Goal: Task Accomplishment & Management: Use online tool/utility

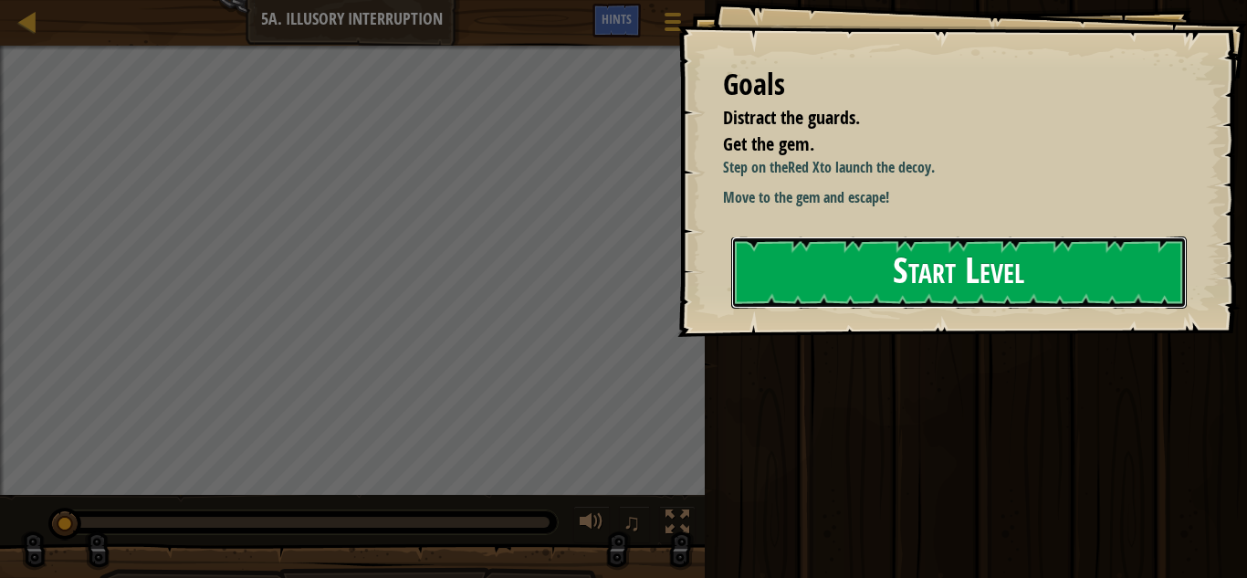
click at [883, 253] on button "Start Level" at bounding box center [958, 272] width 455 height 72
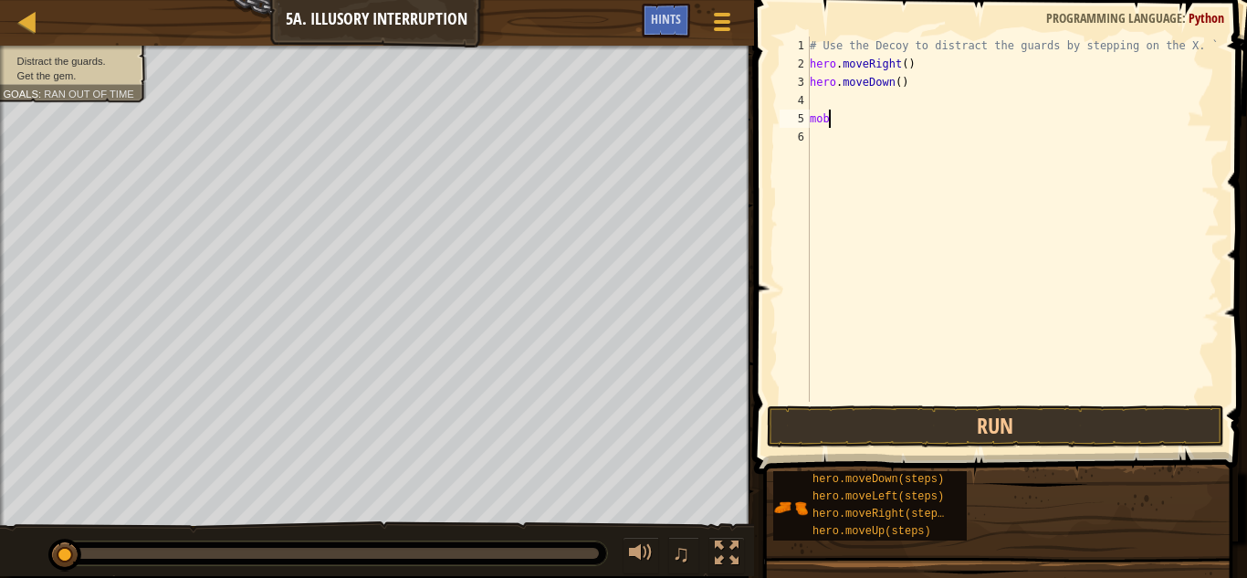
scroll to position [8, 1]
type textarea "m"
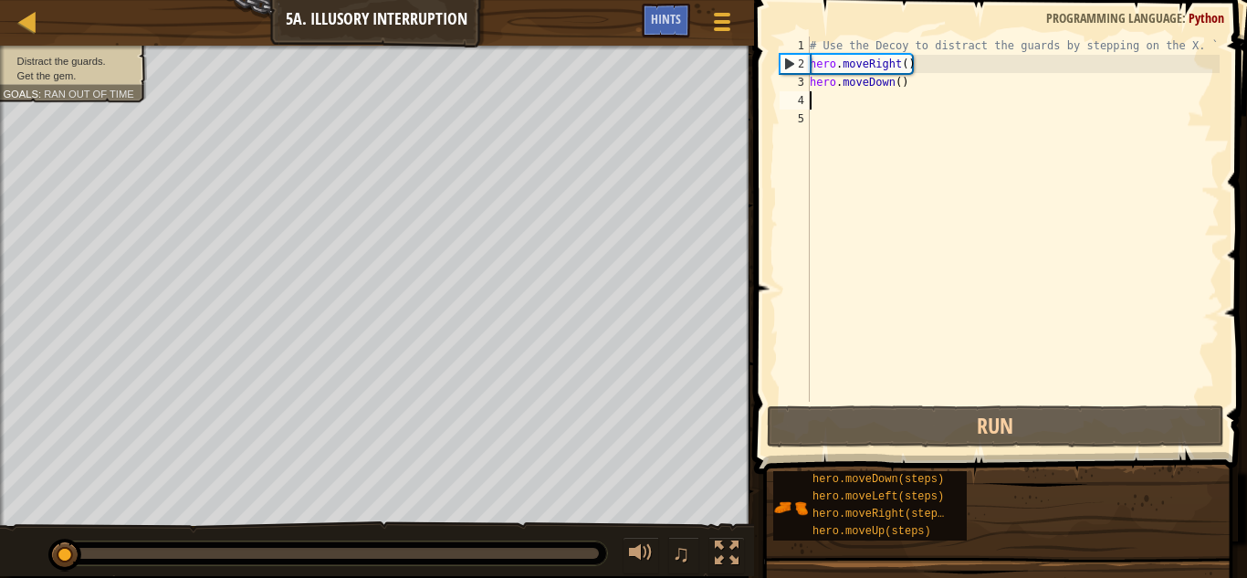
type textarea "m"
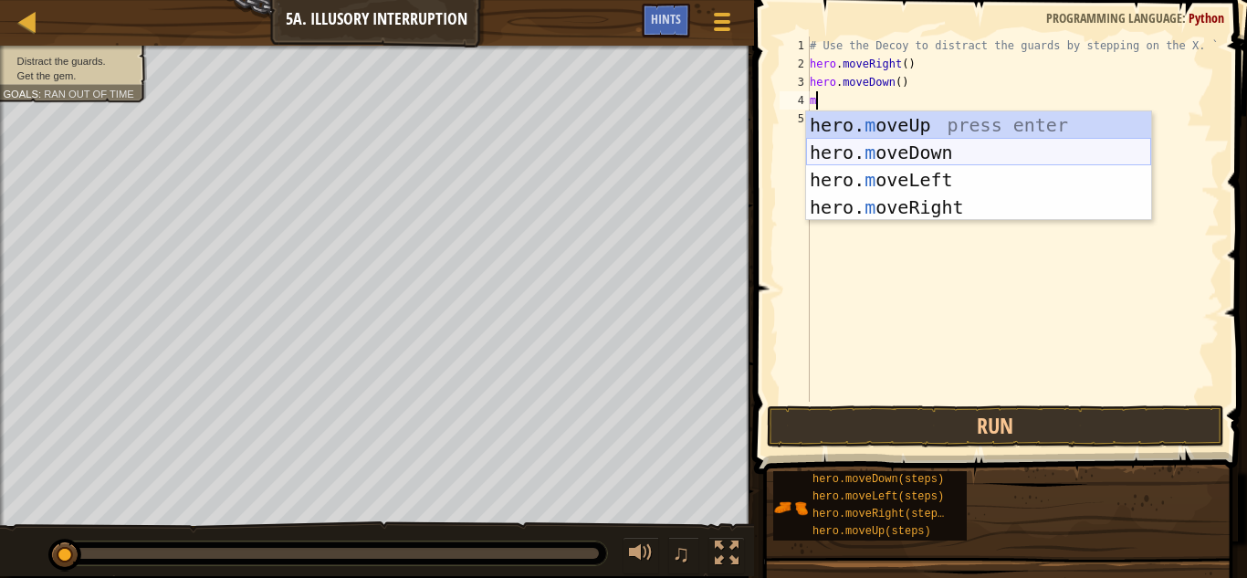
click at [882, 157] on div "hero. m oveUp press enter hero. m oveDown press enter hero. m oveLeft press ent…" at bounding box center [978, 193] width 345 height 164
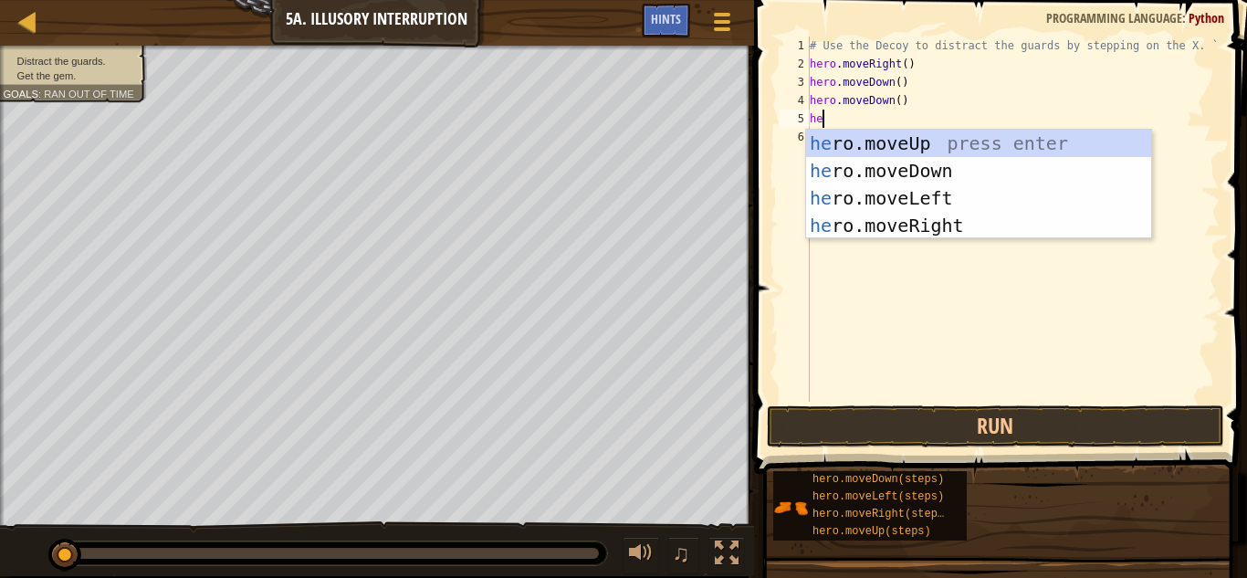
type textarea "hero"
click at [884, 135] on div "hero .moveUp press enter hero .moveDown press enter hero .moveLeft press enter …" at bounding box center [978, 212] width 345 height 164
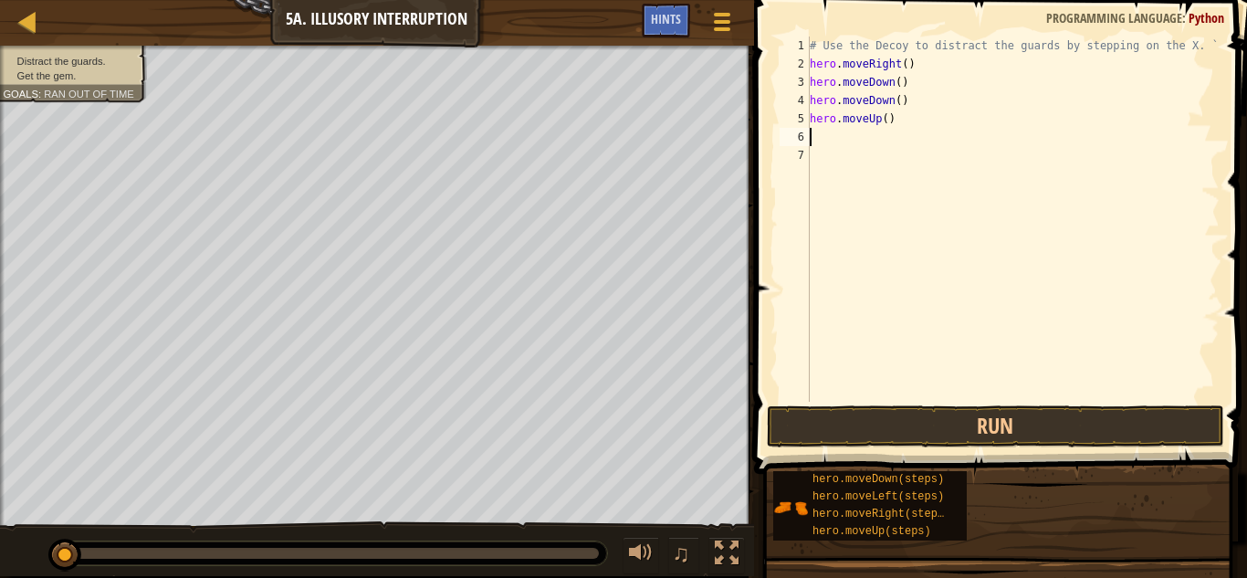
click at [885, 117] on div "# Use the Decoy to distract the guards by stepping on the X. ` hero . moveRight…" at bounding box center [1012, 238] width 413 height 402
type textarea "hero.moveUp(3)"
click at [840, 135] on div "# Use the Decoy to distract the guards by stepping on the X. ` hero . moveRight…" at bounding box center [1012, 238] width 413 height 402
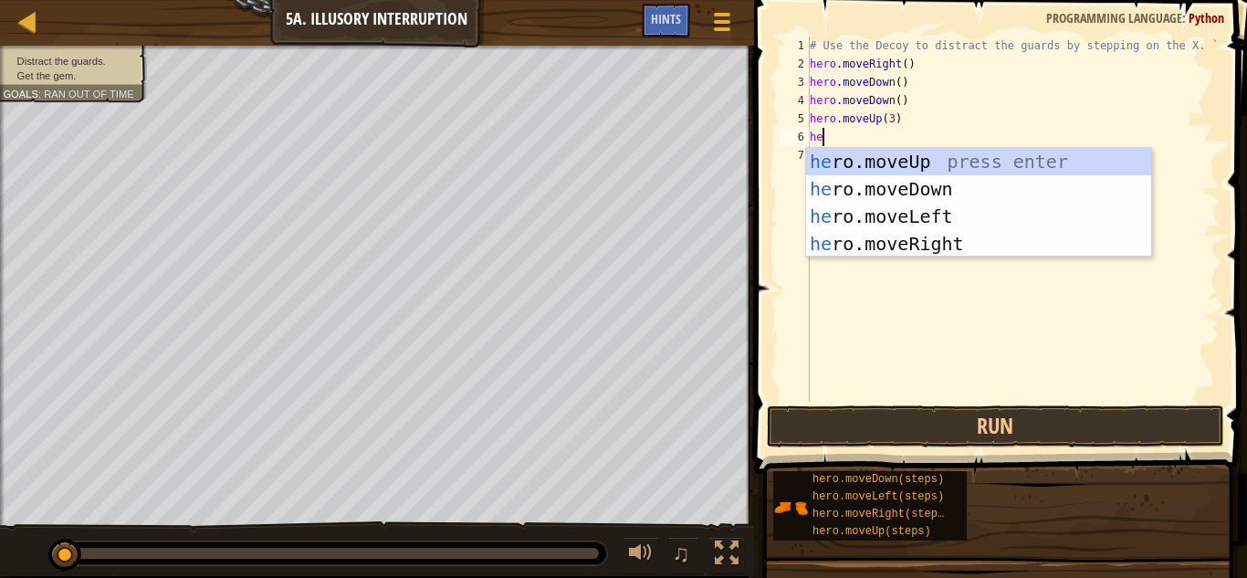
scroll to position [8, 3]
type textarea "hero"
click at [879, 237] on div "hero .moveUp press enter hero .moveDown press enter hero .moveLeft press enter …" at bounding box center [978, 230] width 345 height 164
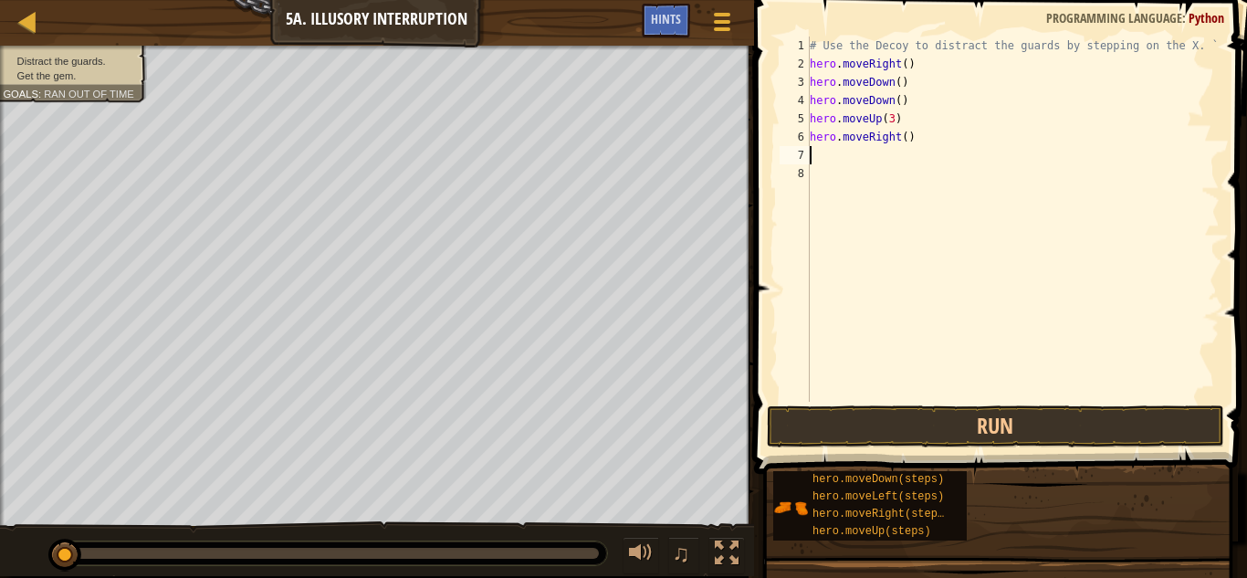
click at [903, 138] on div "# Use the Decoy to distract the guards by stepping on the X. ` hero . moveRight…" at bounding box center [1012, 238] width 413 height 402
click at [916, 439] on button "Run" at bounding box center [995, 426] width 457 height 42
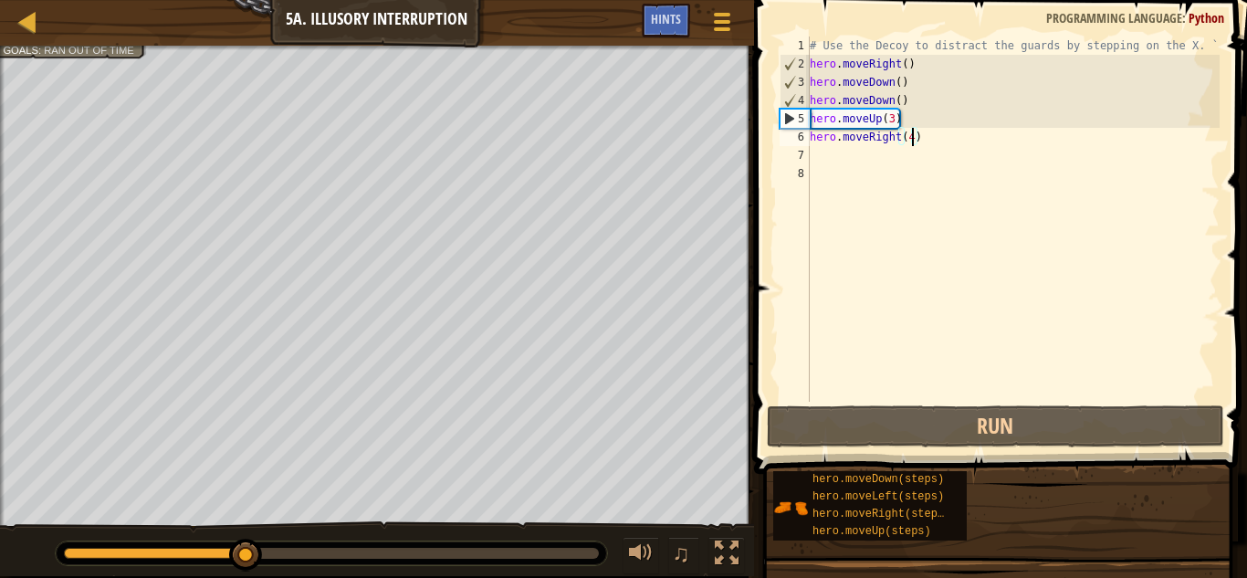
click at [889, 121] on div "# Use the Decoy to distract the guards by stepping on the X. ` hero . moveRight…" at bounding box center [1012, 238] width 413 height 402
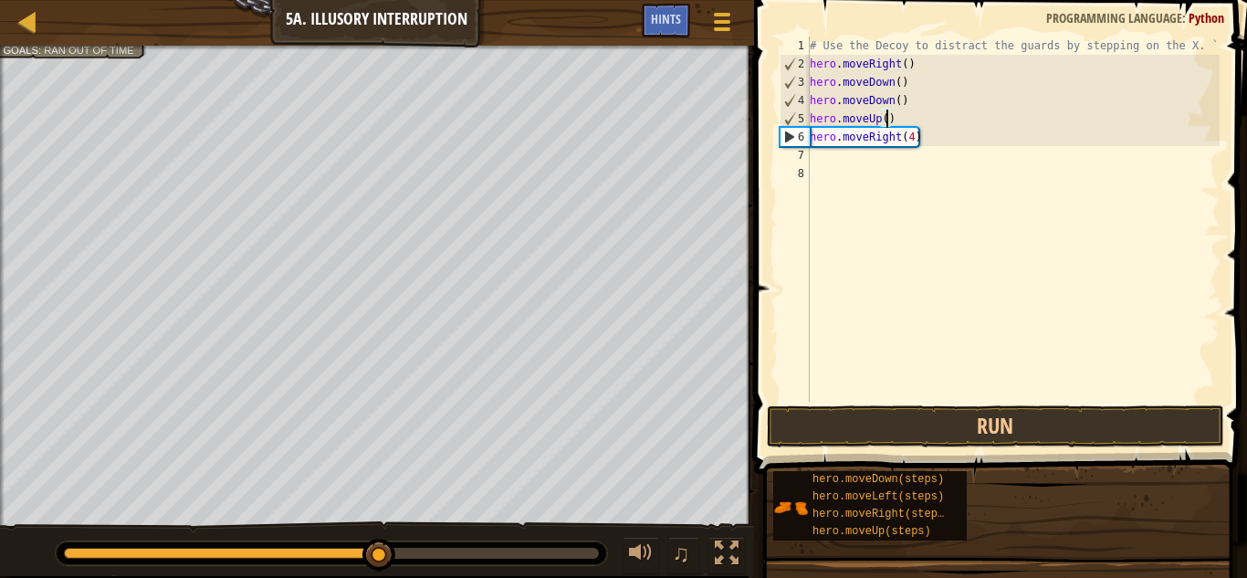
scroll to position [8, 12]
click at [912, 142] on div "# Use the Decoy to distract the guards by stepping on the X. ` hero . moveRight…" at bounding box center [1012, 238] width 413 height 402
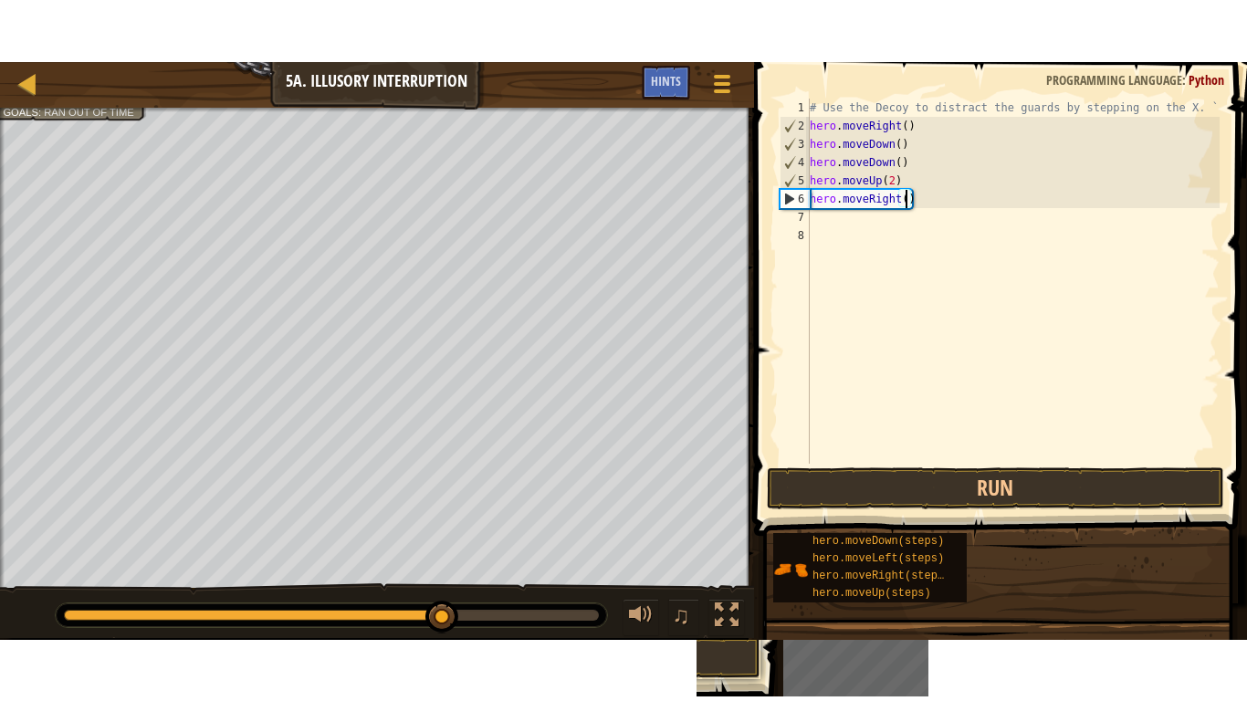
scroll to position [8, 15]
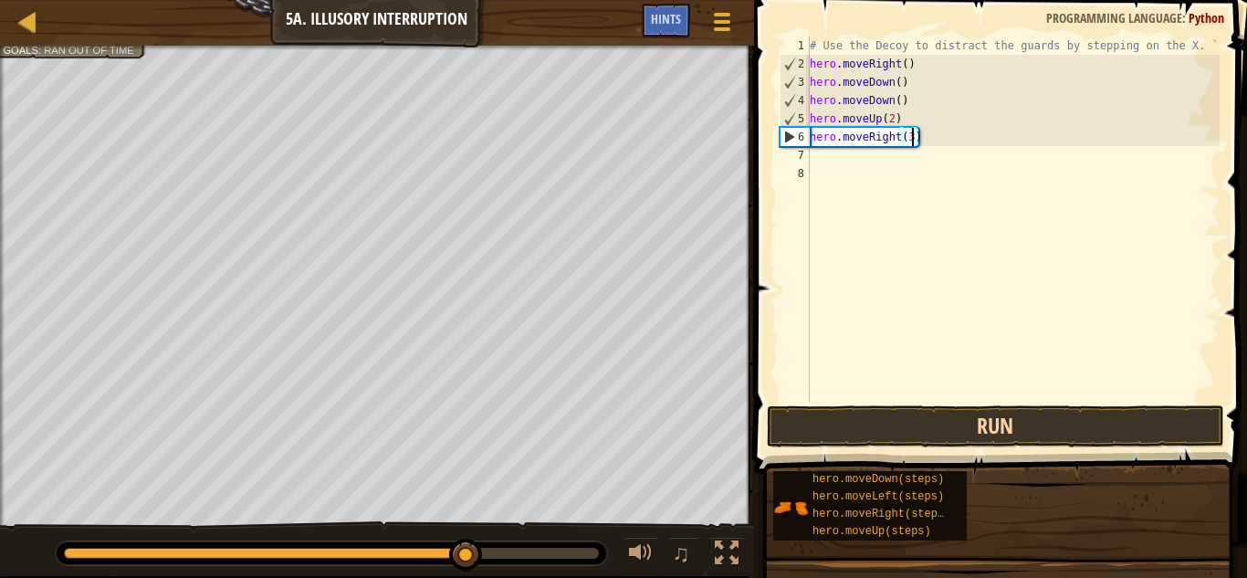
type textarea "hero.moveRight(3)"
click at [966, 420] on button "Run" at bounding box center [995, 426] width 457 height 42
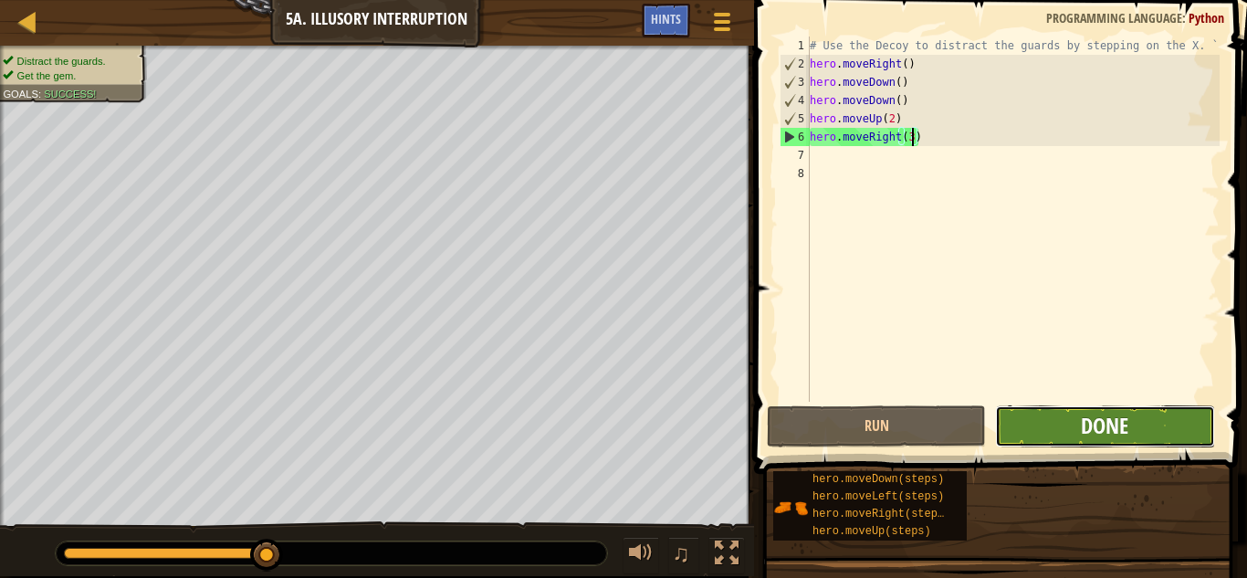
click at [1115, 439] on span "Done" at bounding box center [1103, 425] width 47 height 29
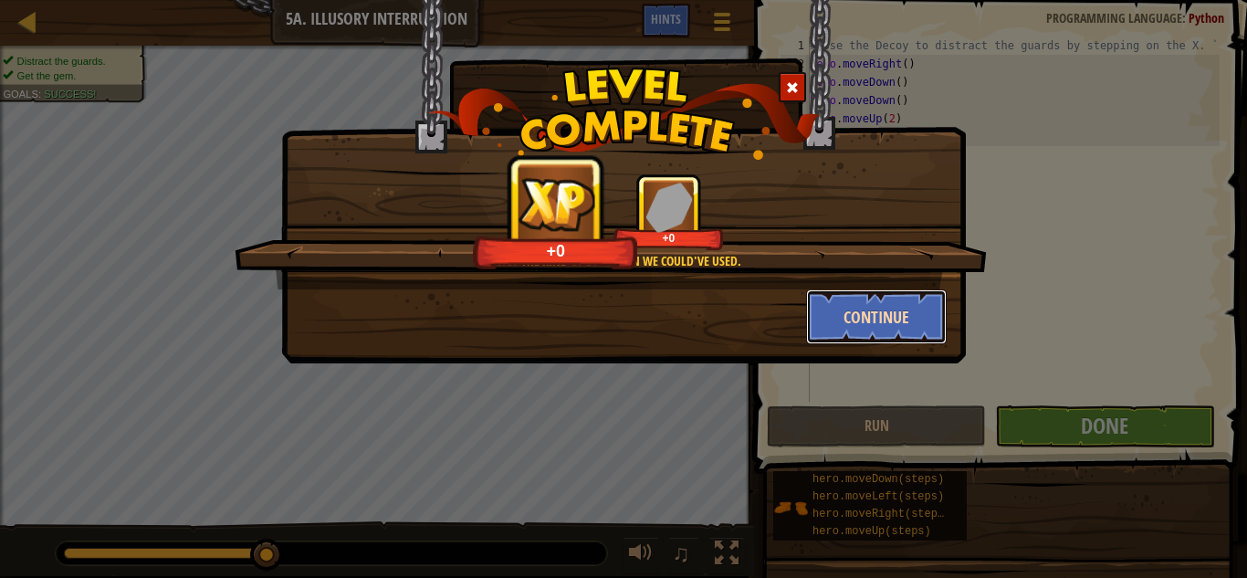
click at [884, 319] on button "Continue" at bounding box center [876, 316] width 141 height 55
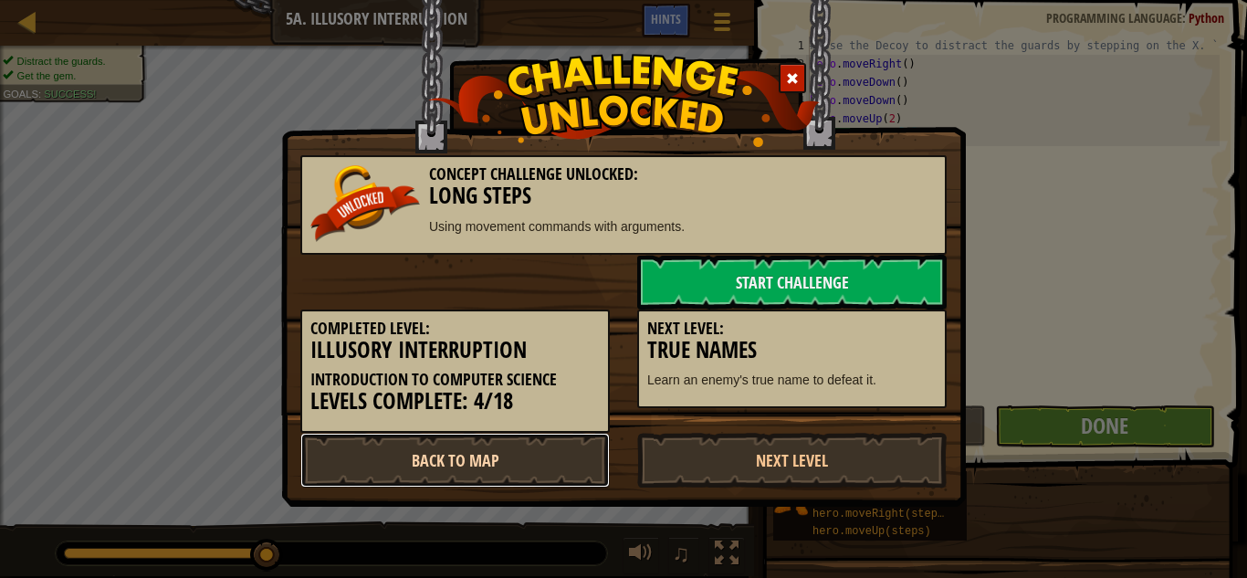
click at [554, 454] on link "Back to Map" at bounding box center [454, 460] width 309 height 55
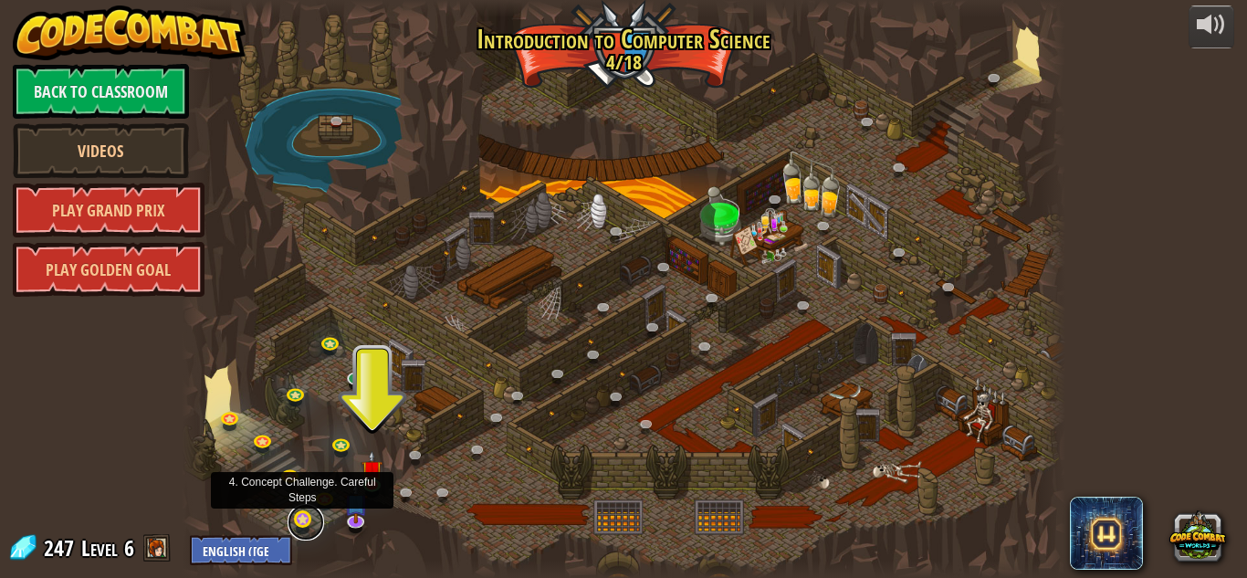
click at [309, 521] on link at bounding box center [305, 522] width 37 height 37
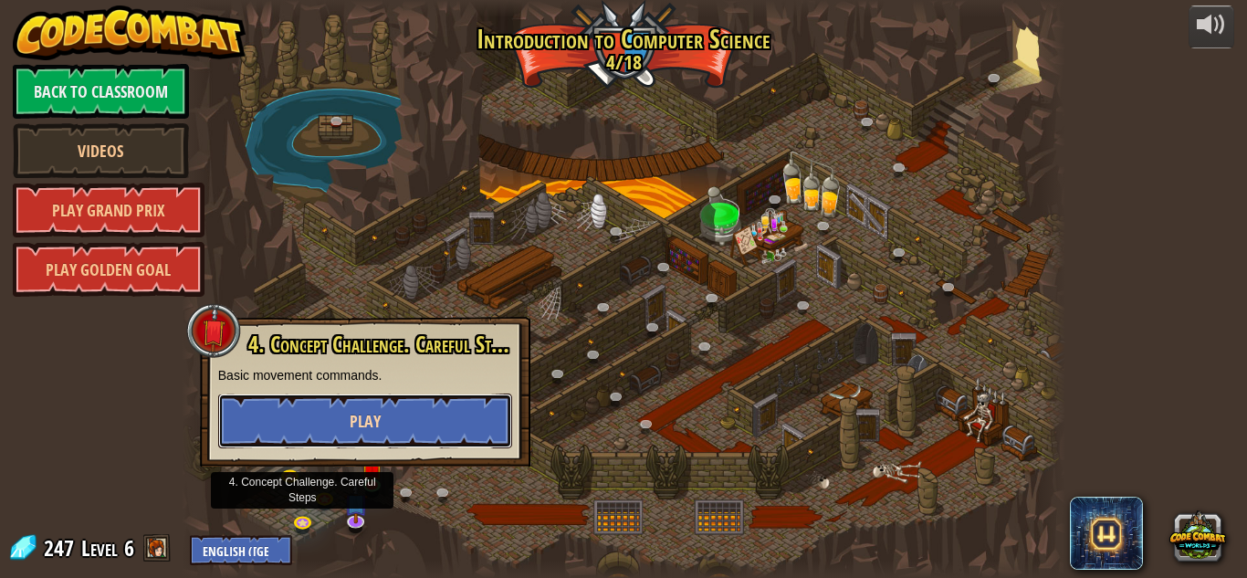
click at [363, 425] on span "Play" at bounding box center [365, 421] width 31 height 23
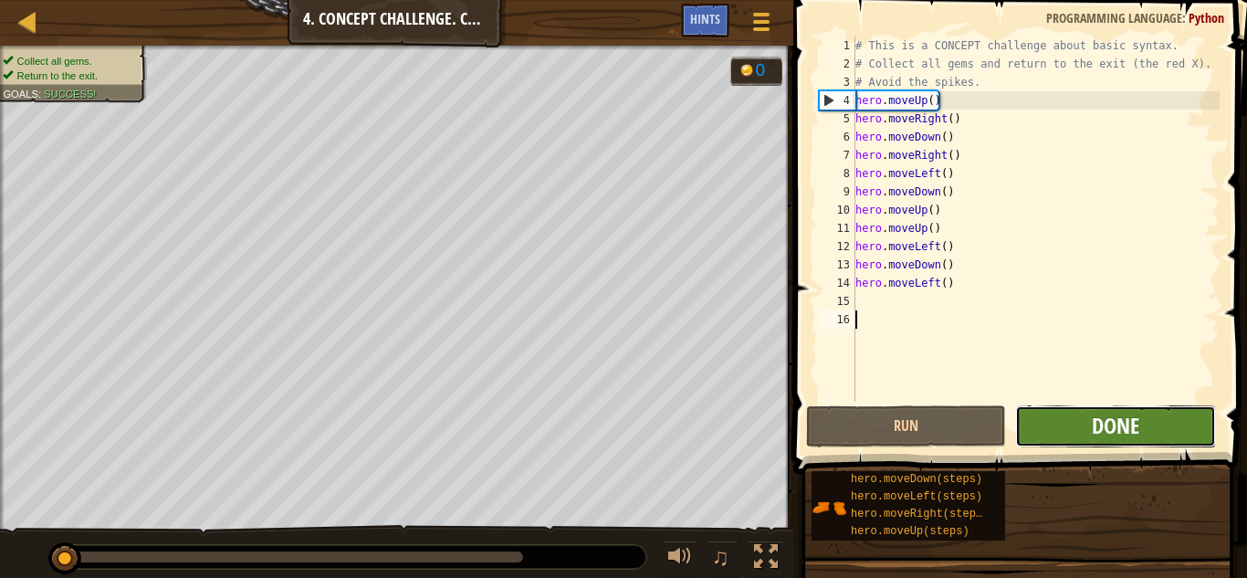
click at [1104, 436] on span "Done" at bounding box center [1114, 425] width 47 height 29
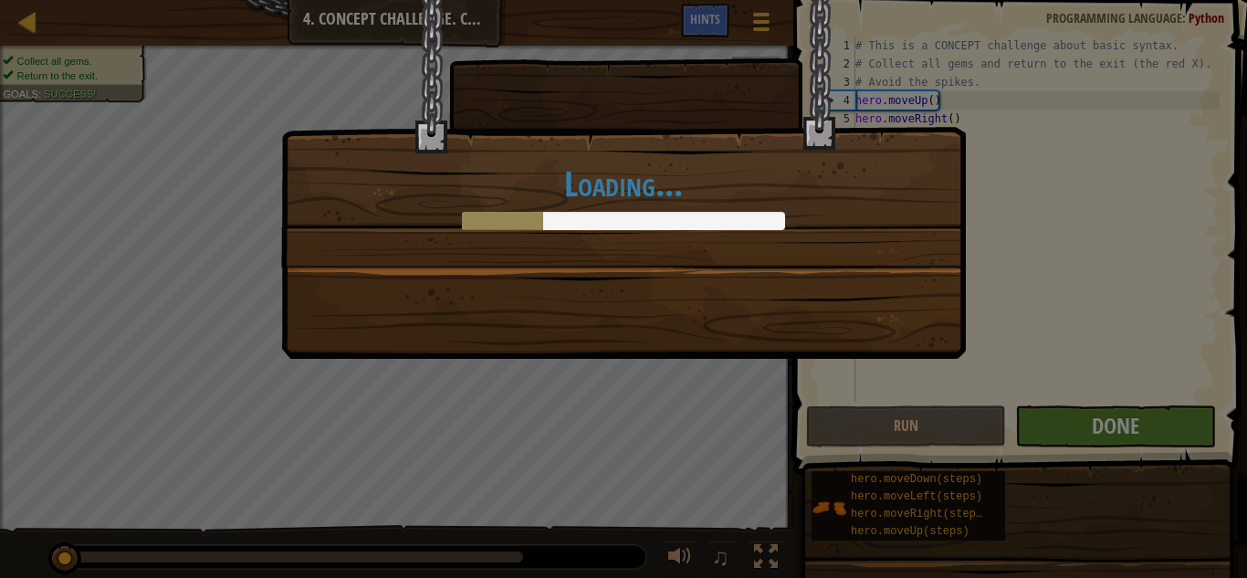
click at [1104, 436] on div "Loading..." at bounding box center [623, 289] width 1247 height 578
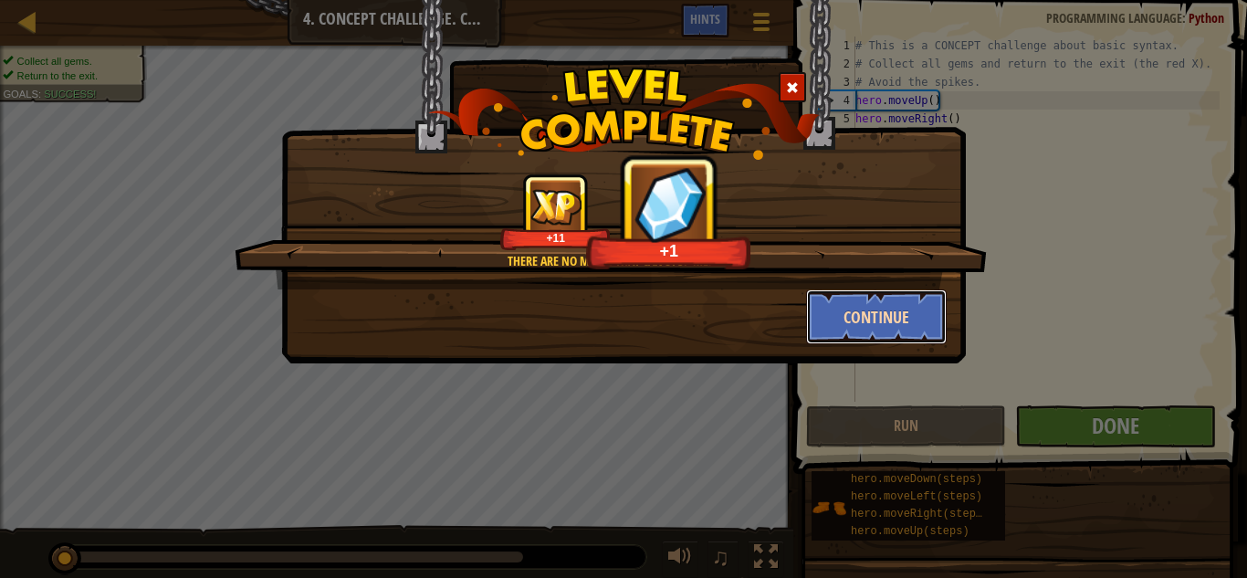
click at [884, 292] on button "Continue" at bounding box center [876, 316] width 141 height 55
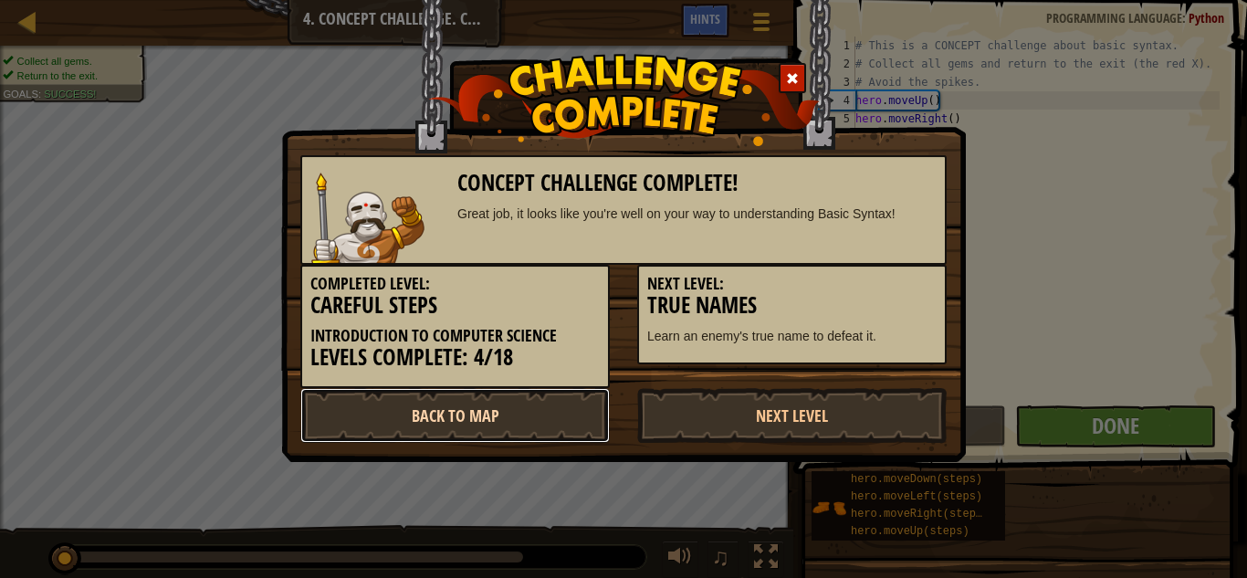
click at [517, 415] on link "Back to Map" at bounding box center [454, 415] width 309 height 55
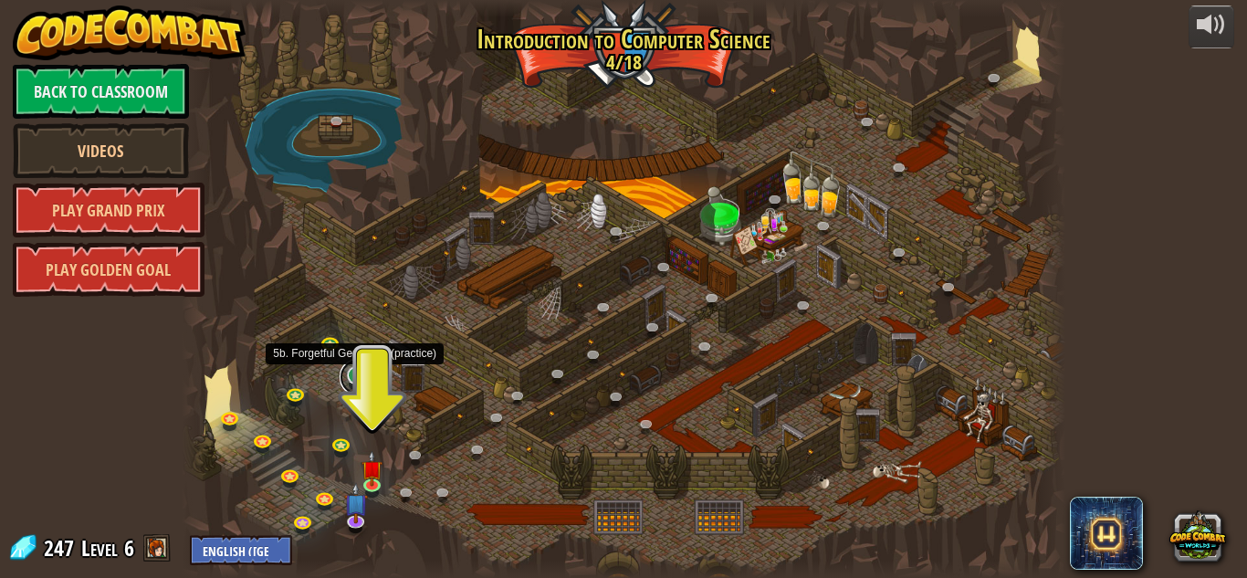
click at [356, 376] on link at bounding box center [357, 377] width 37 height 37
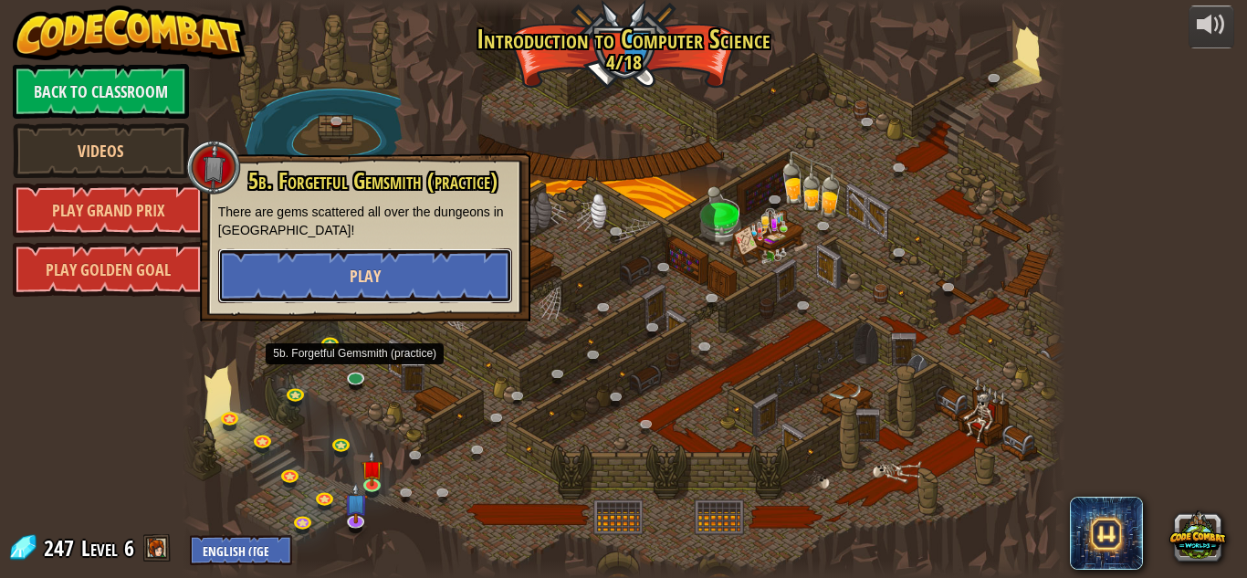
click at [372, 256] on button "Play" at bounding box center [365, 275] width 294 height 55
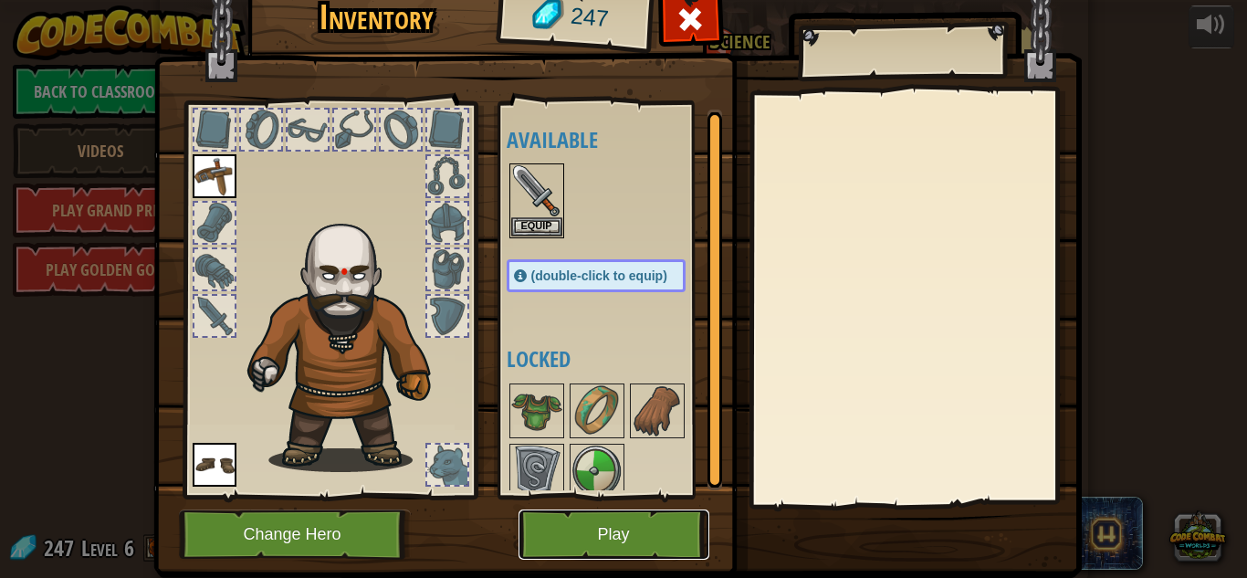
click at [573, 521] on button "Play" at bounding box center [613, 534] width 191 height 50
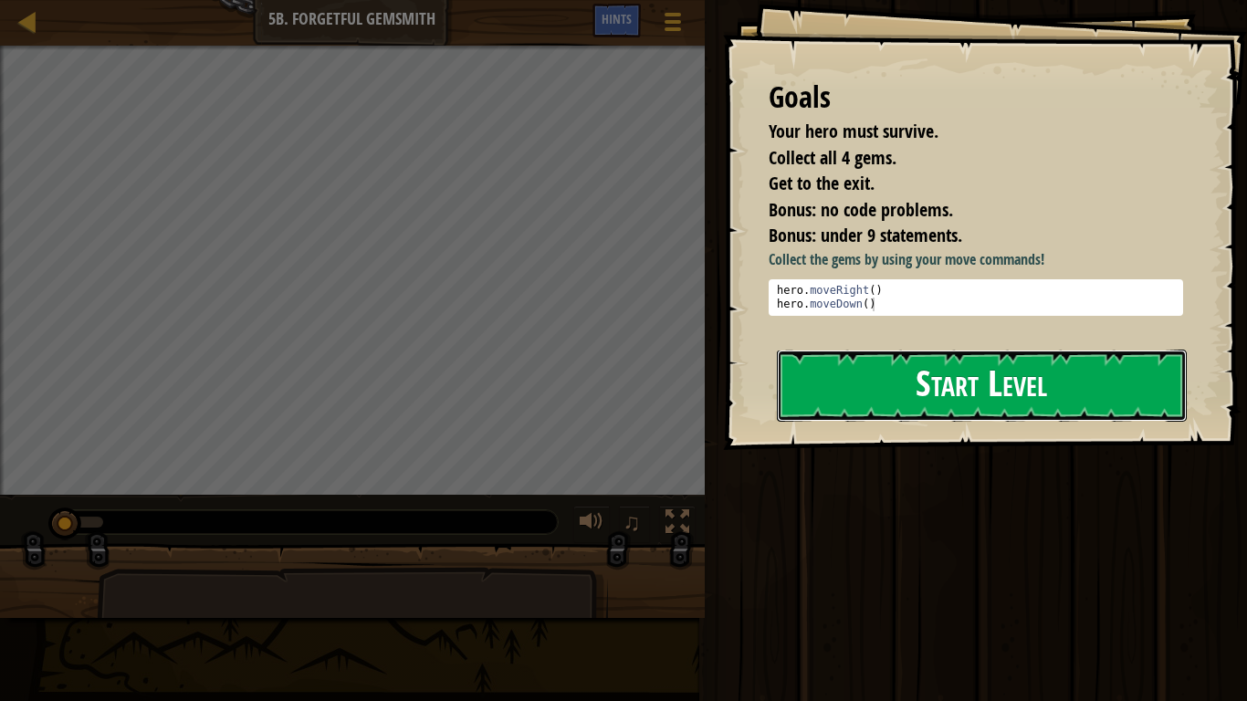
click at [875, 410] on button "Start Level" at bounding box center [982, 386] width 410 height 72
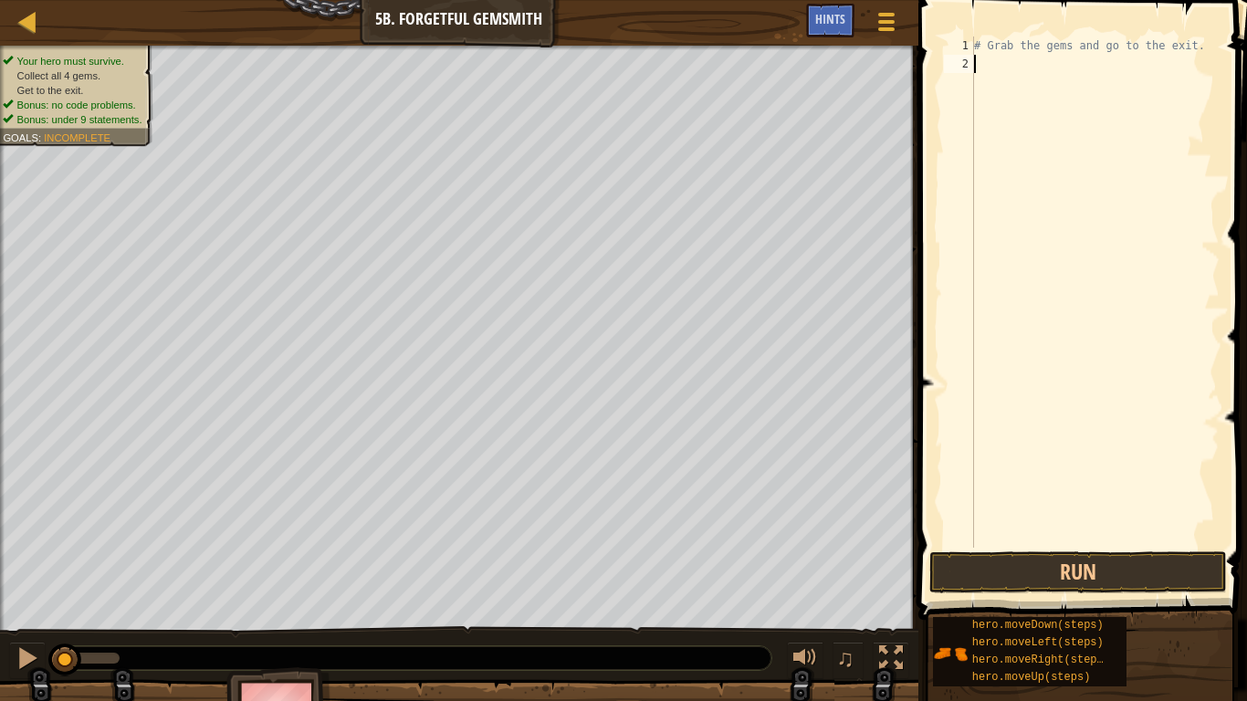
scroll to position [8, 0]
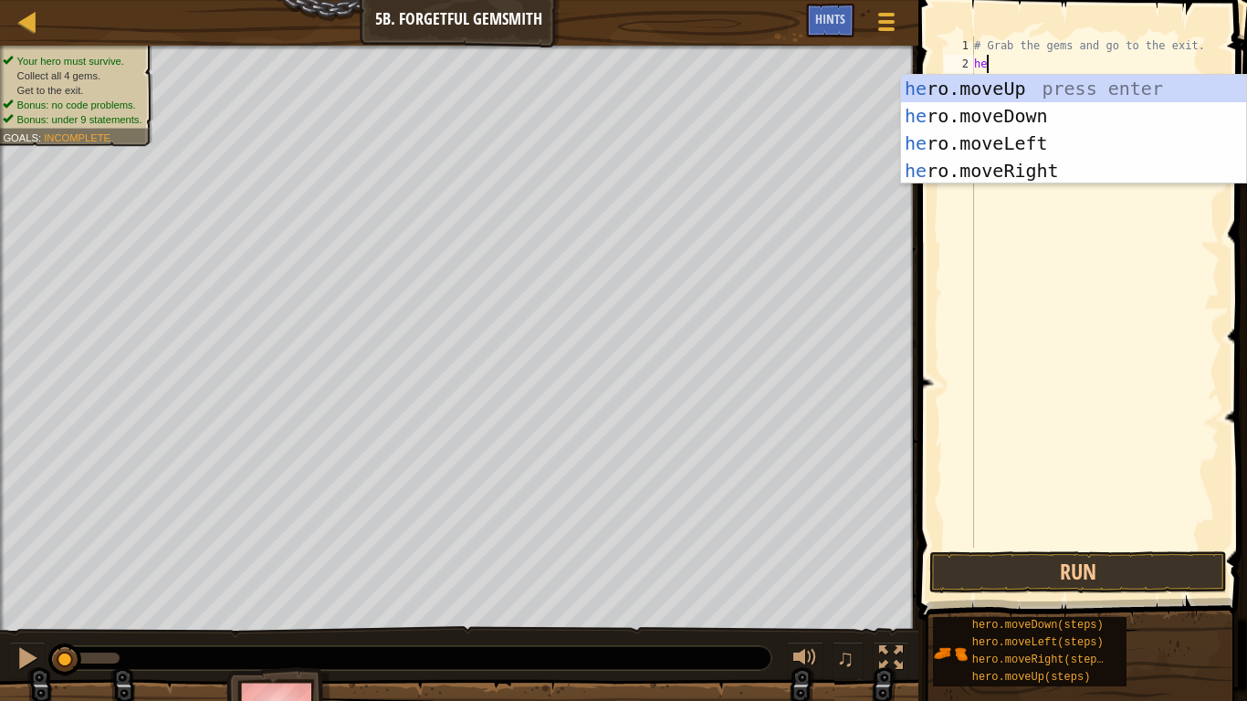
type textarea "hero"
click at [1025, 163] on div "hero .moveUp press enter hero .moveDown press enter hero .moveLeft press enter …" at bounding box center [1073, 157] width 345 height 164
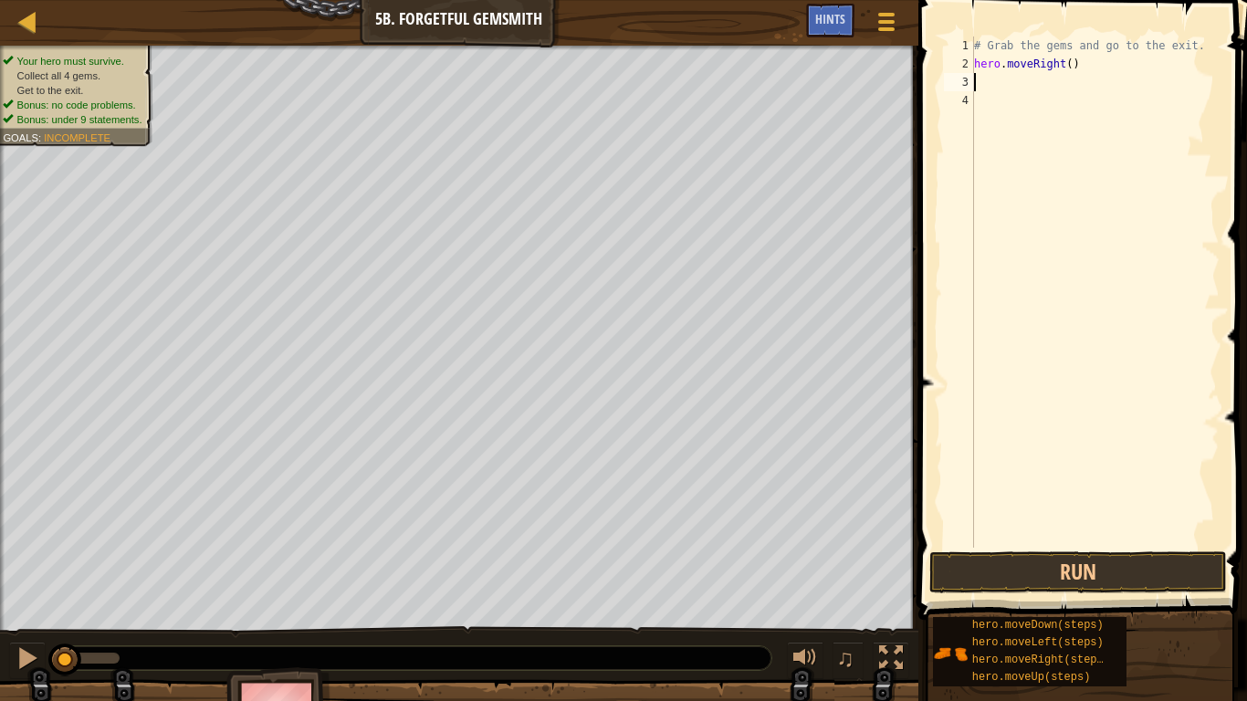
scroll to position [8, 0]
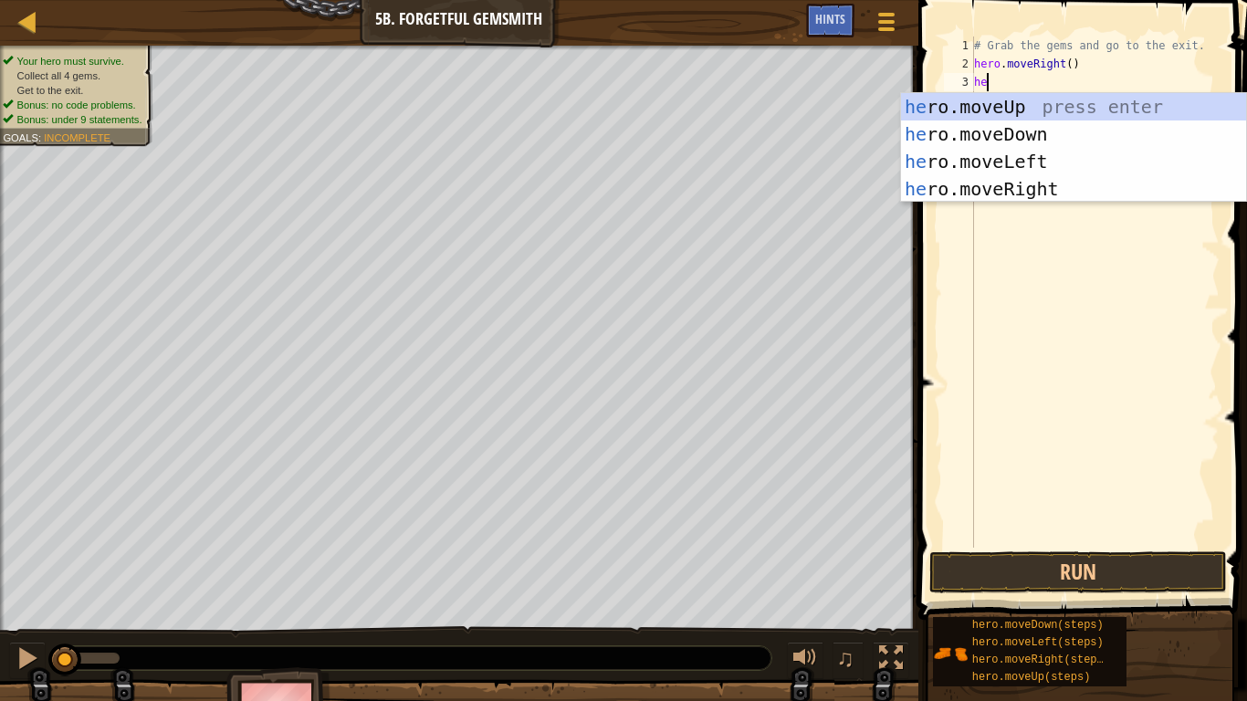
type textarea "her"
click at [1089, 124] on div "her o.moveUp press enter her o.moveDown press enter her o.moveLeft press enter …" at bounding box center [1073, 175] width 345 height 164
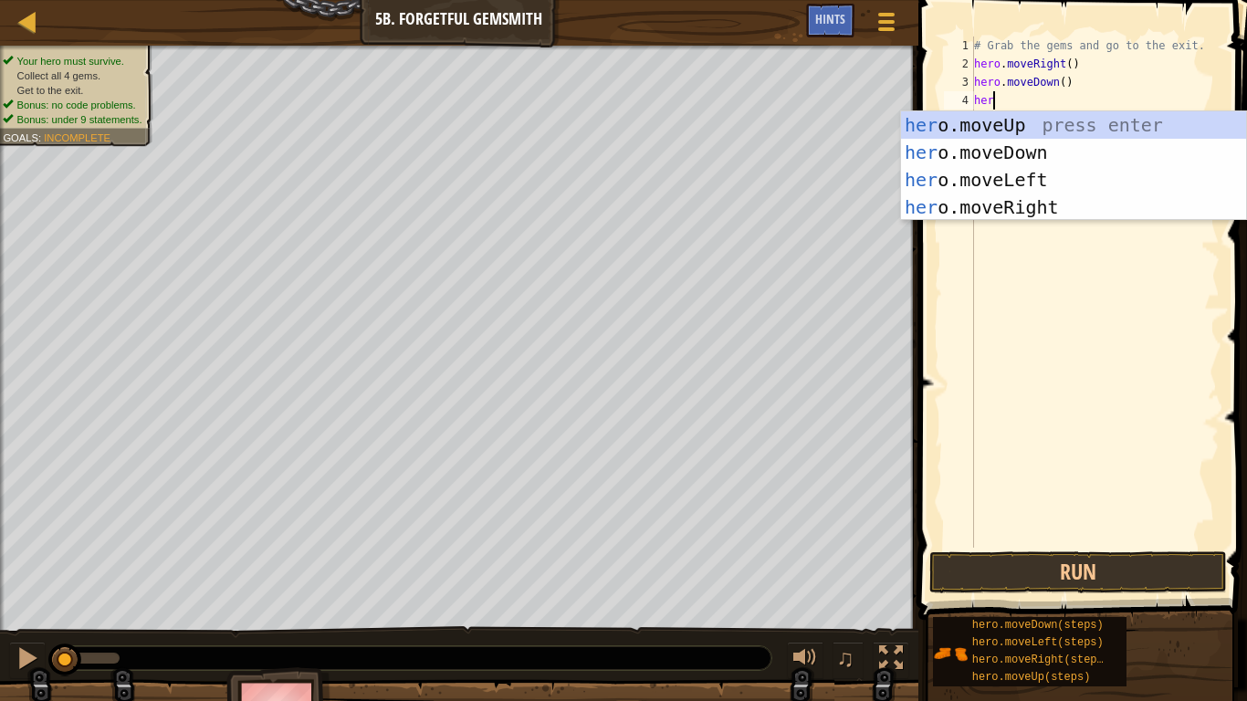
scroll to position [8, 3]
type textarea "hero"
click at [1047, 212] on div "hero .moveUp press enter hero .moveDown press enter hero .moveLeft press enter …" at bounding box center [1073, 193] width 345 height 164
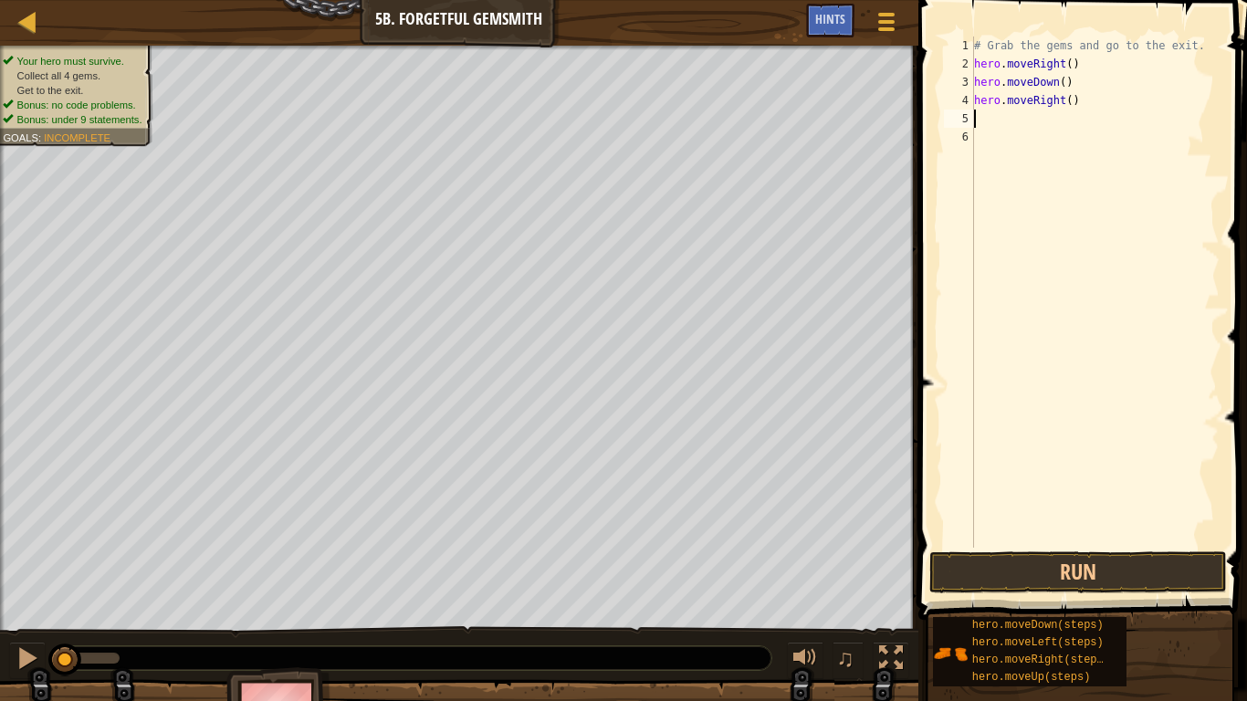
click at [1071, 99] on div "# Grab the gems and go to the exit. hero . moveRight ( ) hero . moveDown ( ) he…" at bounding box center [1094, 311] width 249 height 548
type textarea "hero.moveRight(2)"
click at [1047, 121] on div "# Grab the gems and go to the exit. hero . moveRight ( ) hero . moveDown ( ) he…" at bounding box center [1094, 311] width 249 height 548
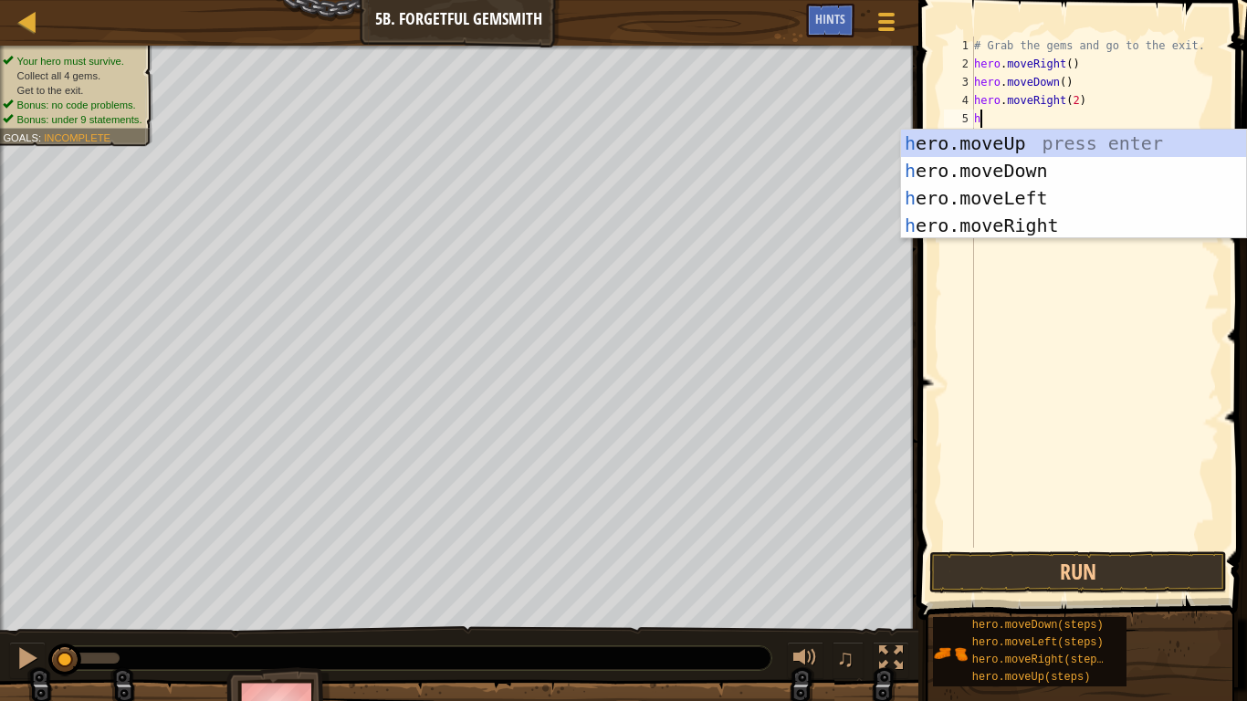
type textarea "he"
click at [1073, 146] on div "he ro.moveUp press enter he ro.moveDown press enter he ro.moveLeft press enter …" at bounding box center [1073, 212] width 345 height 164
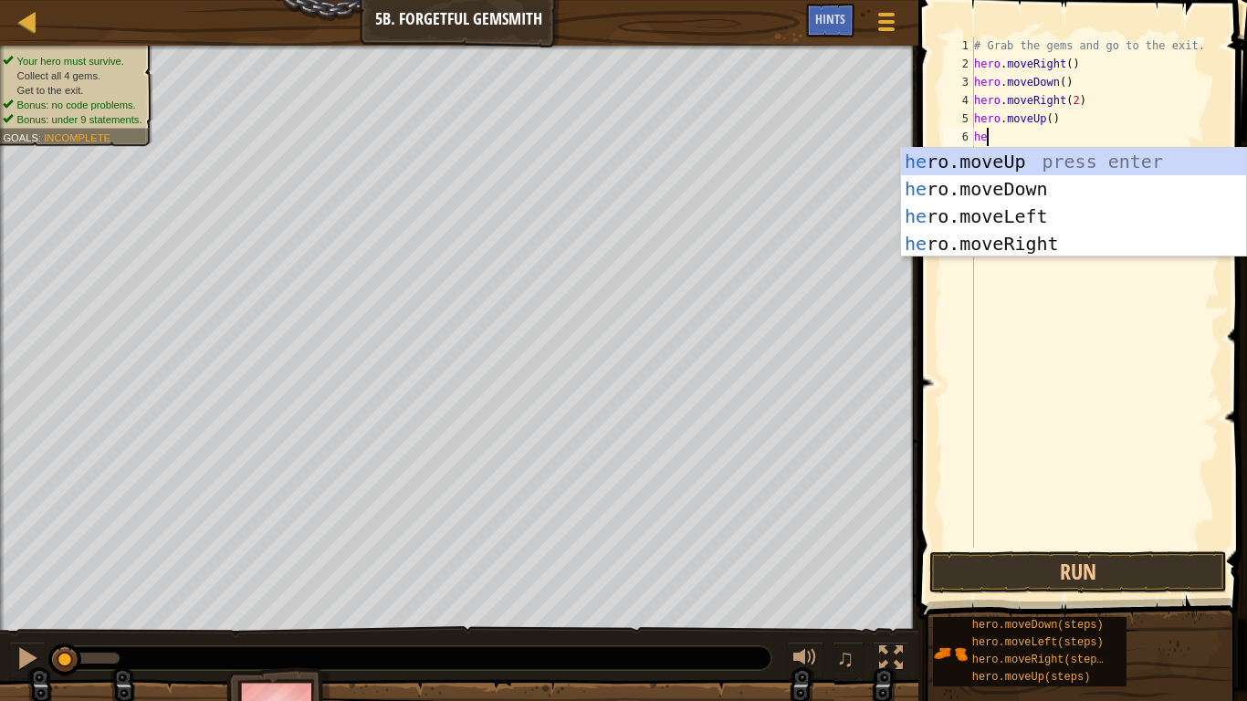
type textarea "her"
click at [1035, 241] on div "her o.moveUp press enter her o.moveDown press enter her o.moveLeft press enter …" at bounding box center [1073, 230] width 345 height 164
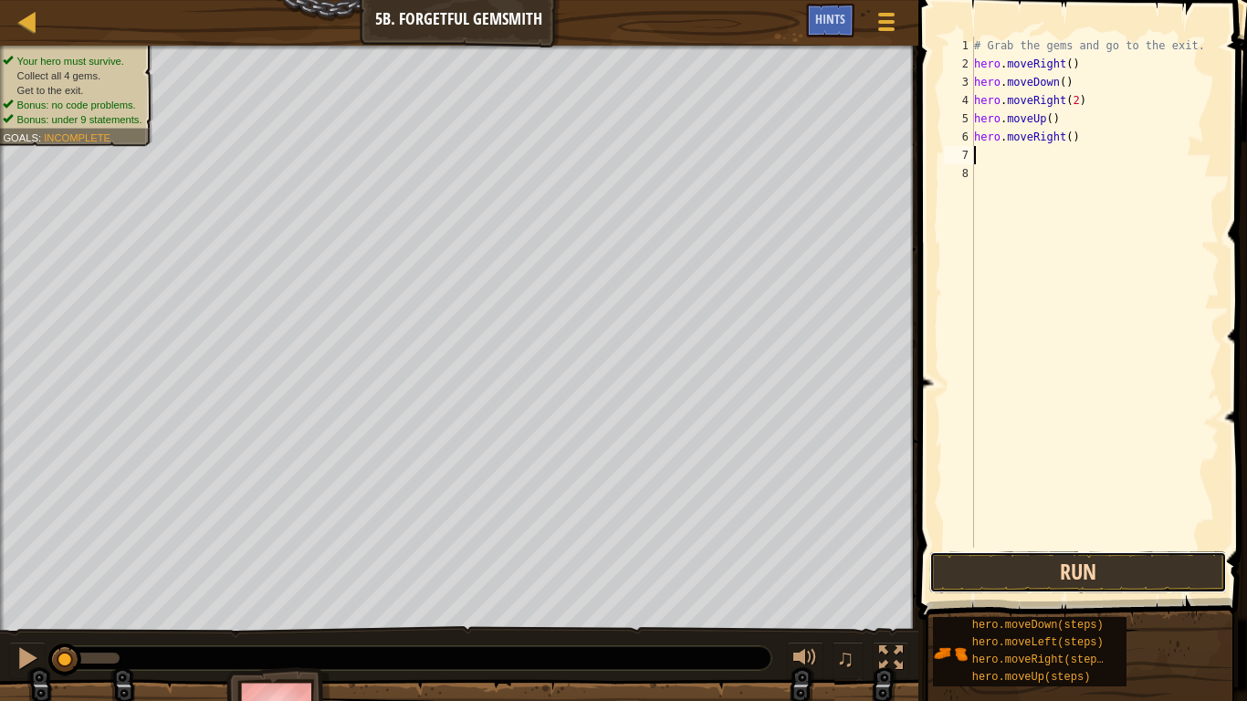
click at [1146, 574] on button "Run" at bounding box center [1077, 572] width 297 height 42
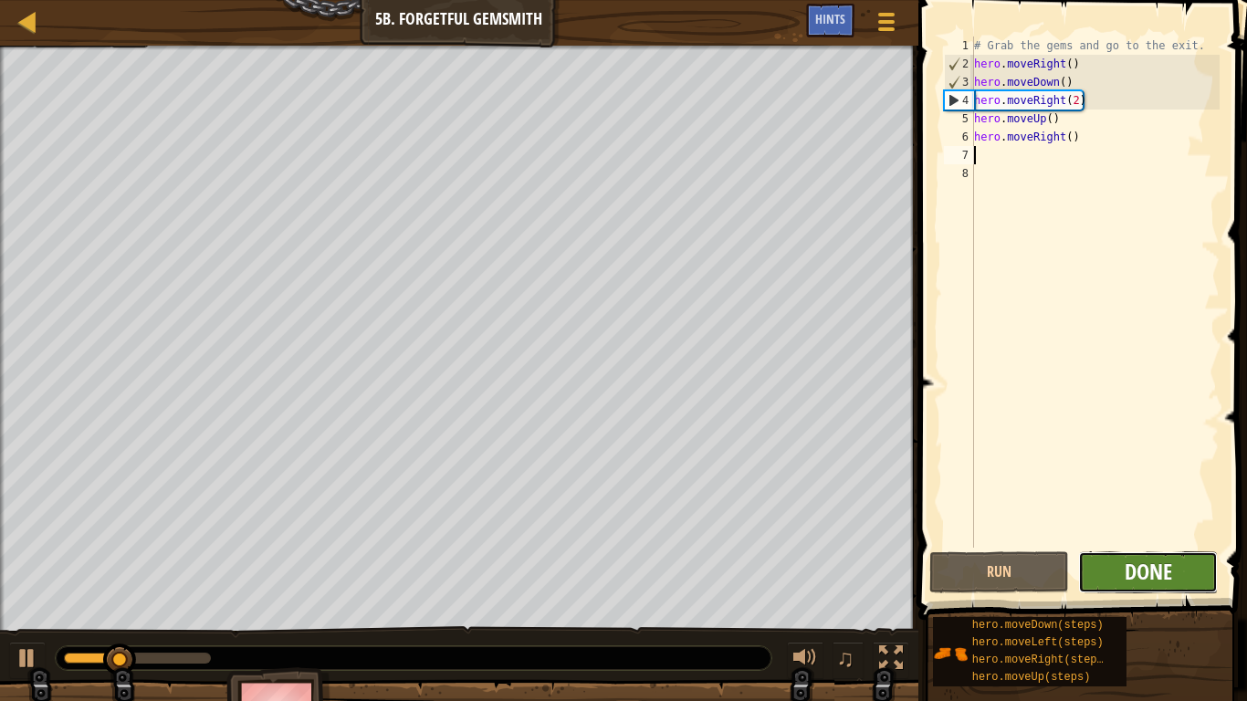
click at [1170, 560] on span "Done" at bounding box center [1147, 571] width 47 height 29
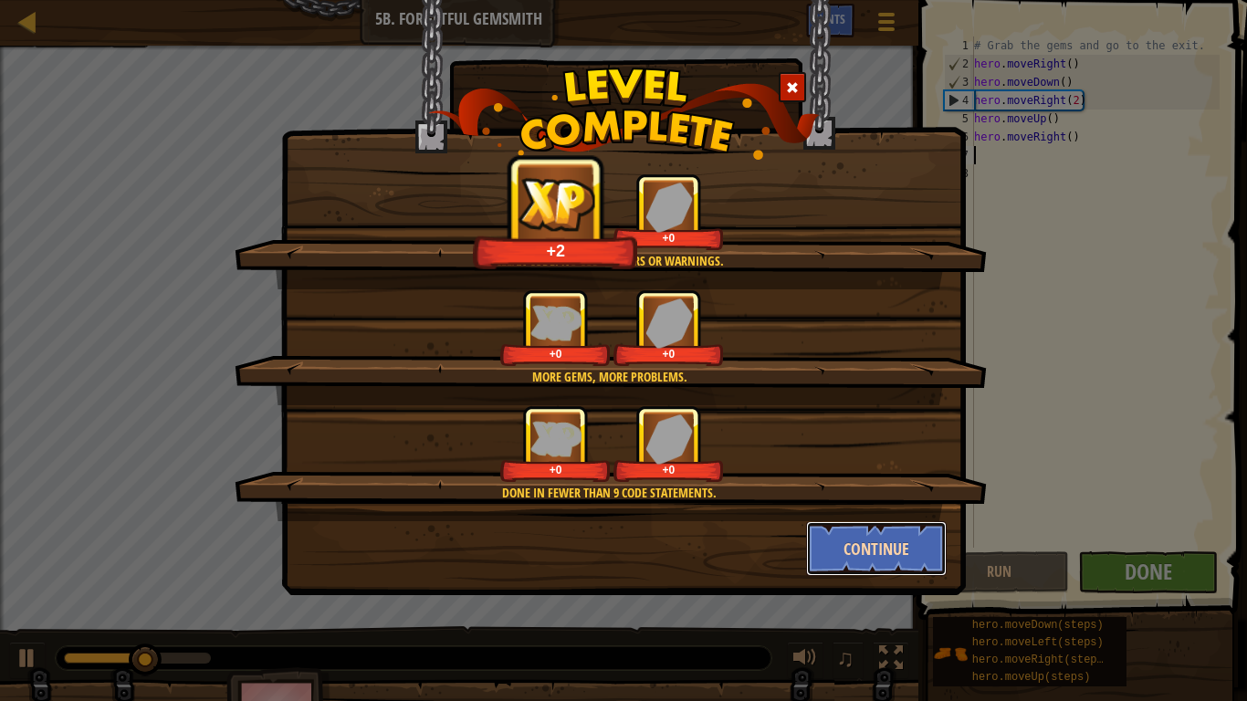
click at [850, 535] on button "Continue" at bounding box center [876, 548] width 141 height 55
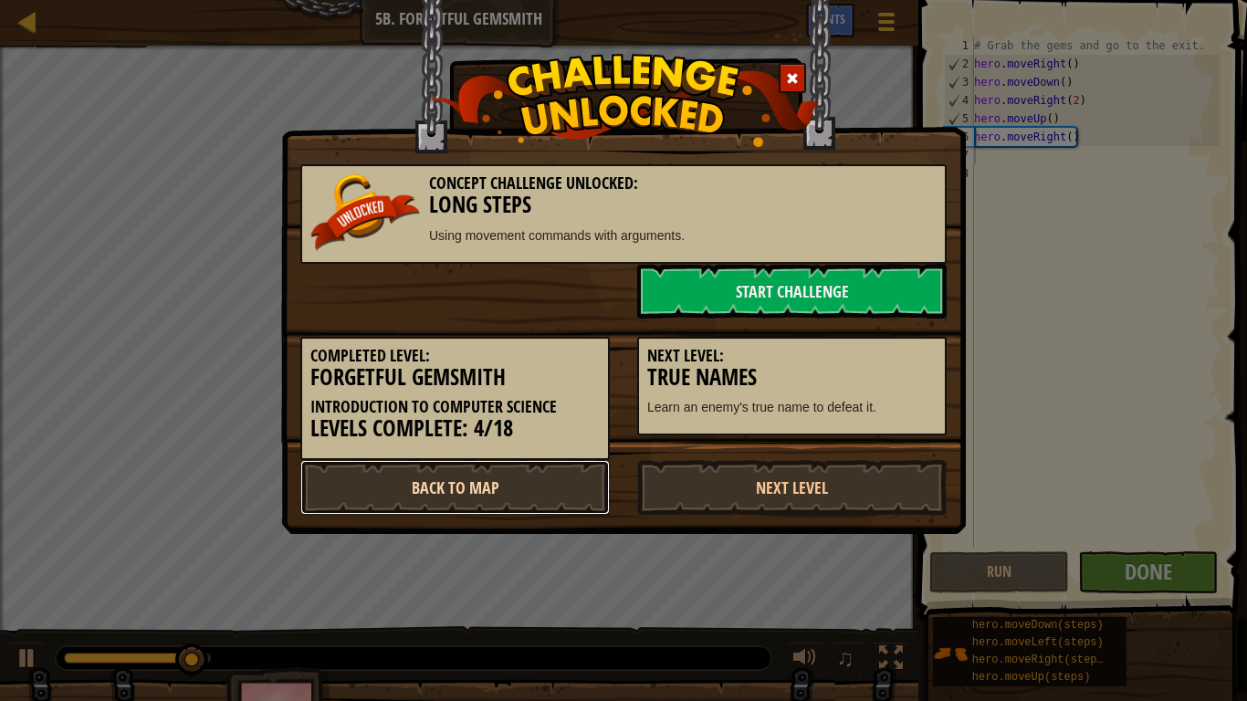
click at [442, 483] on link "Back to Map" at bounding box center [454, 487] width 309 height 55
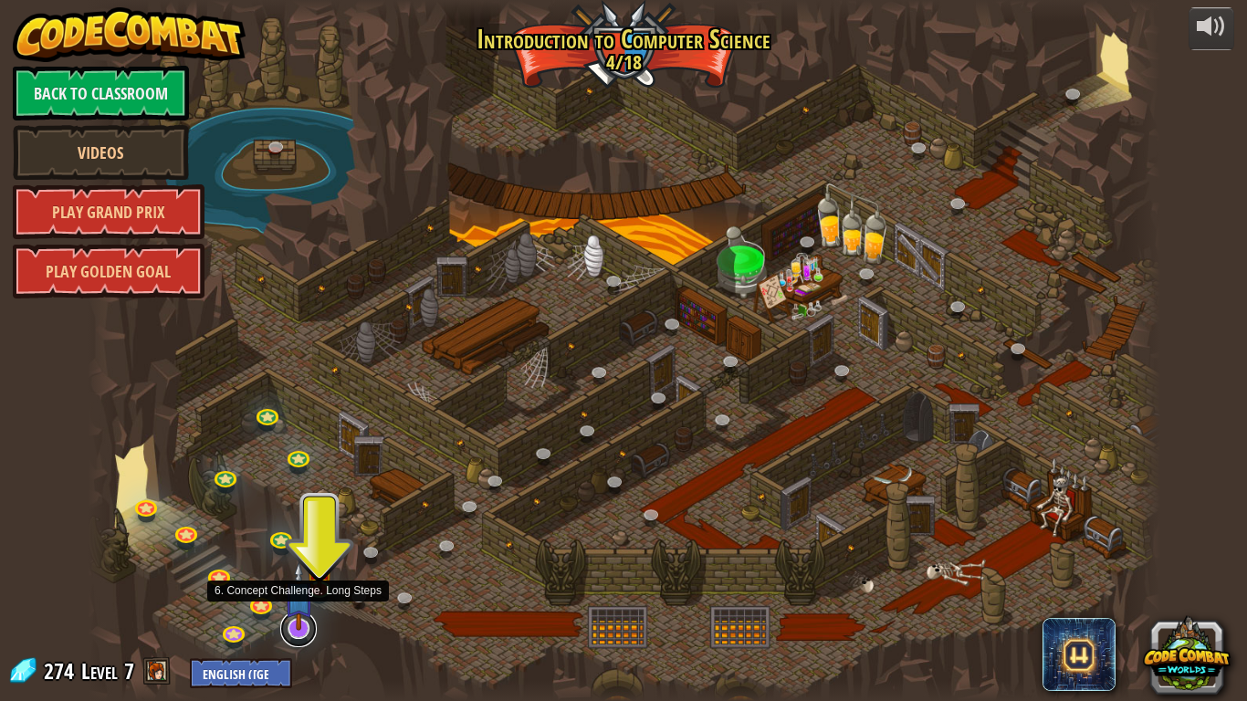
click at [294, 577] on link at bounding box center [298, 629] width 37 height 37
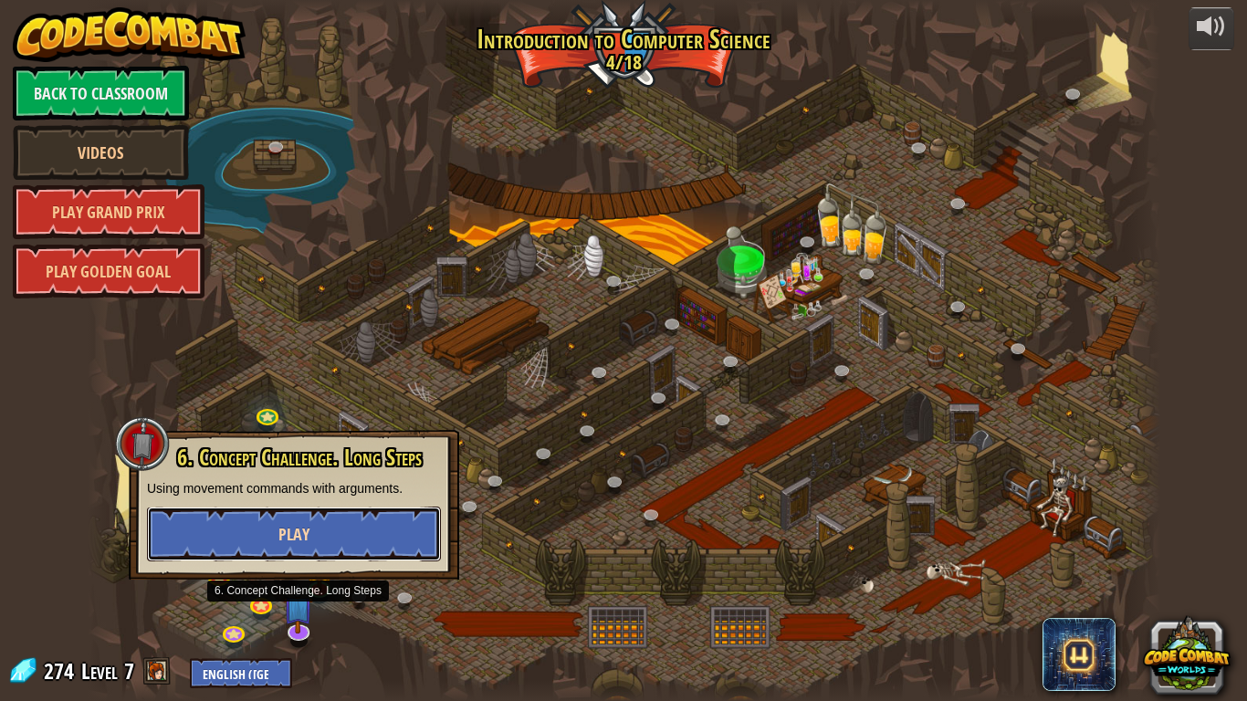
click at [287, 543] on span "Play" at bounding box center [293, 534] width 31 height 23
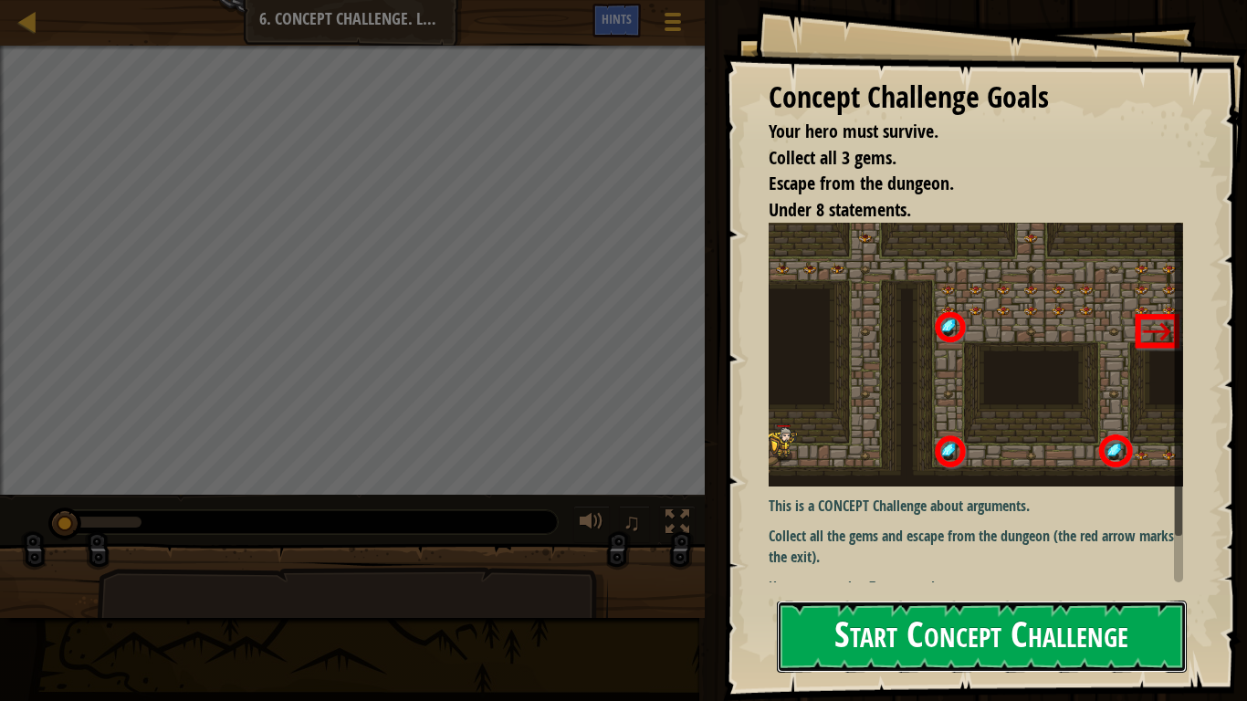
click at [935, 577] on button "Start Concept Challenge" at bounding box center [982, 636] width 410 height 72
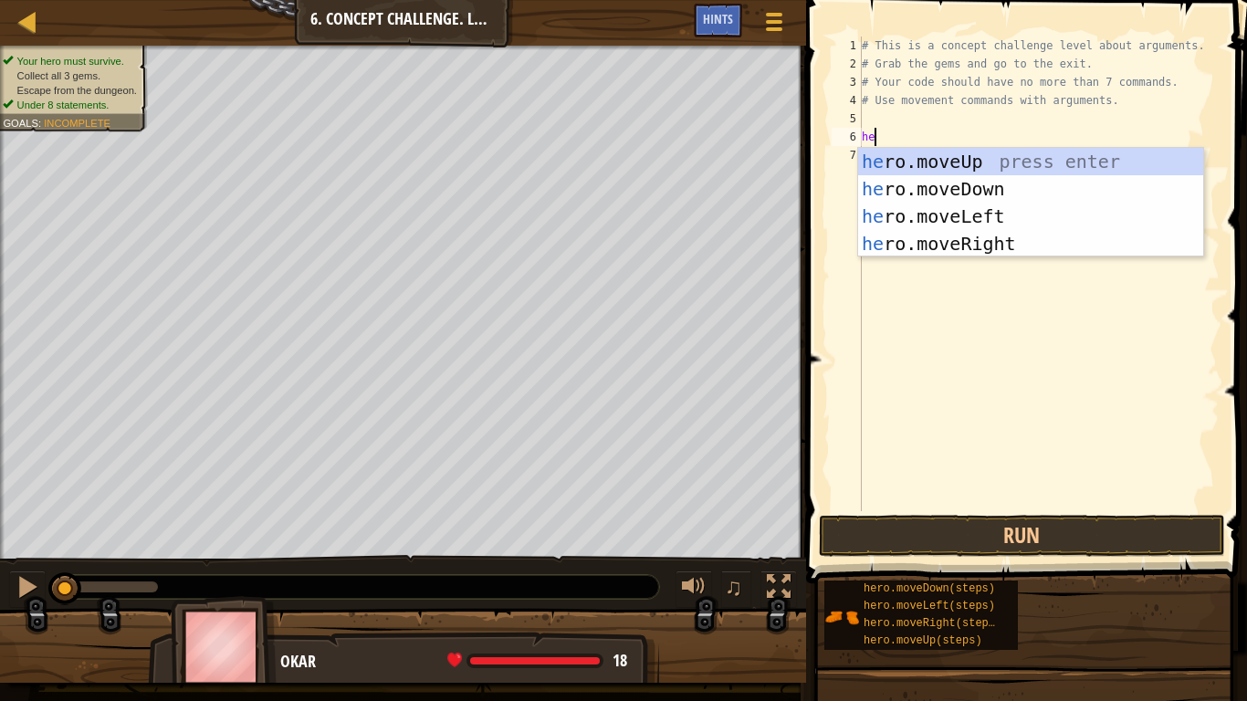
type textarea "her"
click at [975, 247] on div "her o.moveUp press enter her o.moveDown press enter her o.moveLeft press enter …" at bounding box center [1030, 230] width 345 height 164
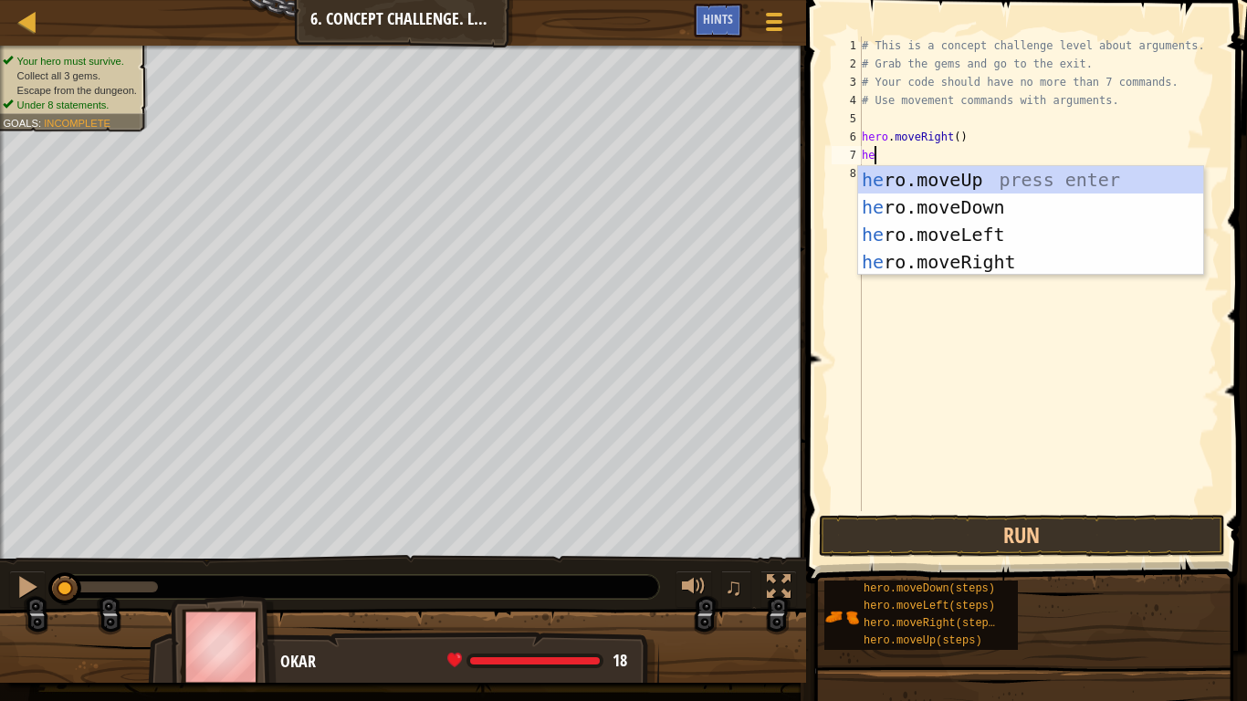
type textarea "her"
click at [1010, 183] on div "her o.moveUp press enter her o.moveDown press enter her o.moveLeft press enter …" at bounding box center [1030, 248] width 345 height 164
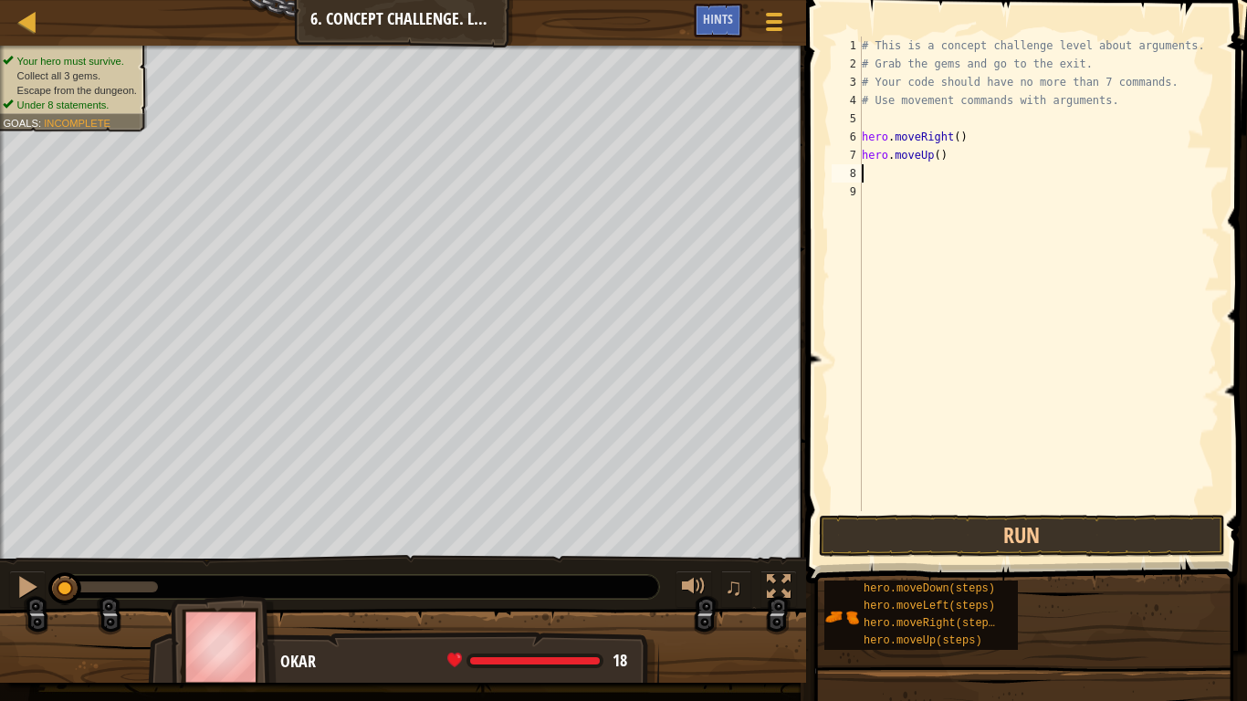
click at [938, 160] on div "# This is a concept challenge level about arguments. # Grab the gems and go to …" at bounding box center [1038, 292] width 361 height 511
type textarea "hero.moveUp(3)"
click at [872, 172] on div "# This is a concept challenge level about arguments. # Grab the gems and go to …" at bounding box center [1038, 292] width 361 height 511
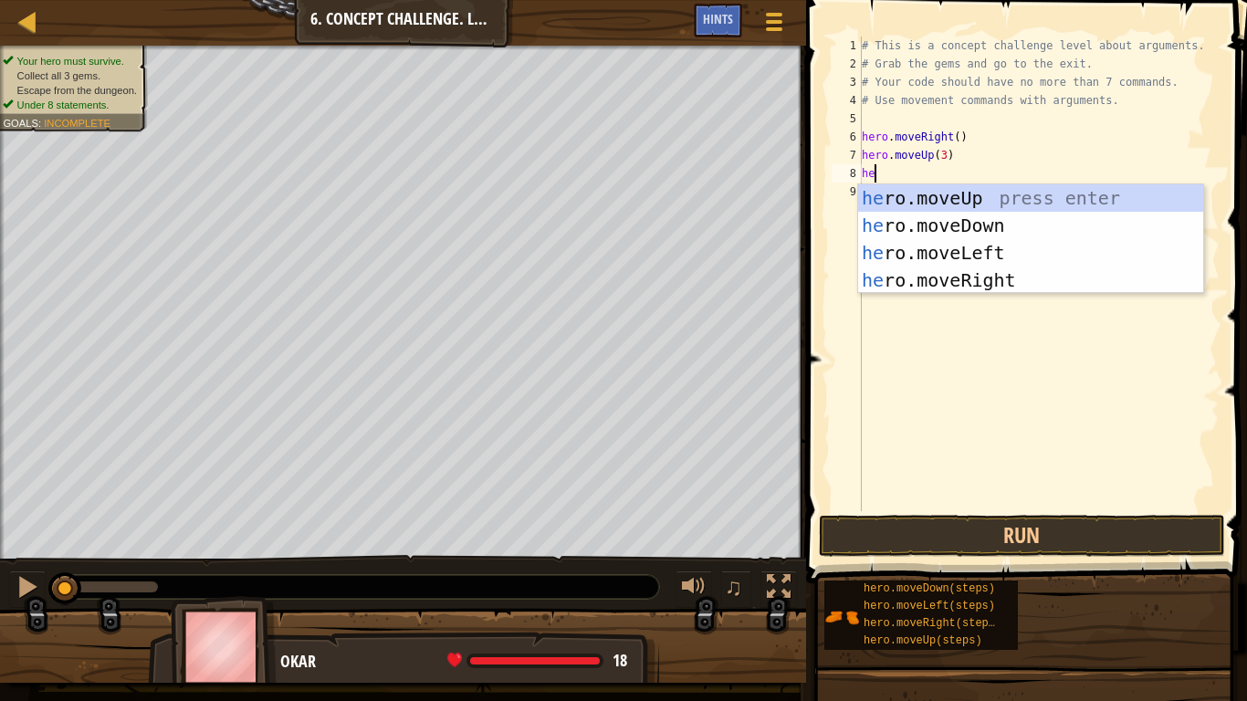
type textarea "her"
click at [963, 271] on div "her o.moveUp press enter her o.moveDown press enter her o.moveLeft press enter …" at bounding box center [1030, 266] width 345 height 164
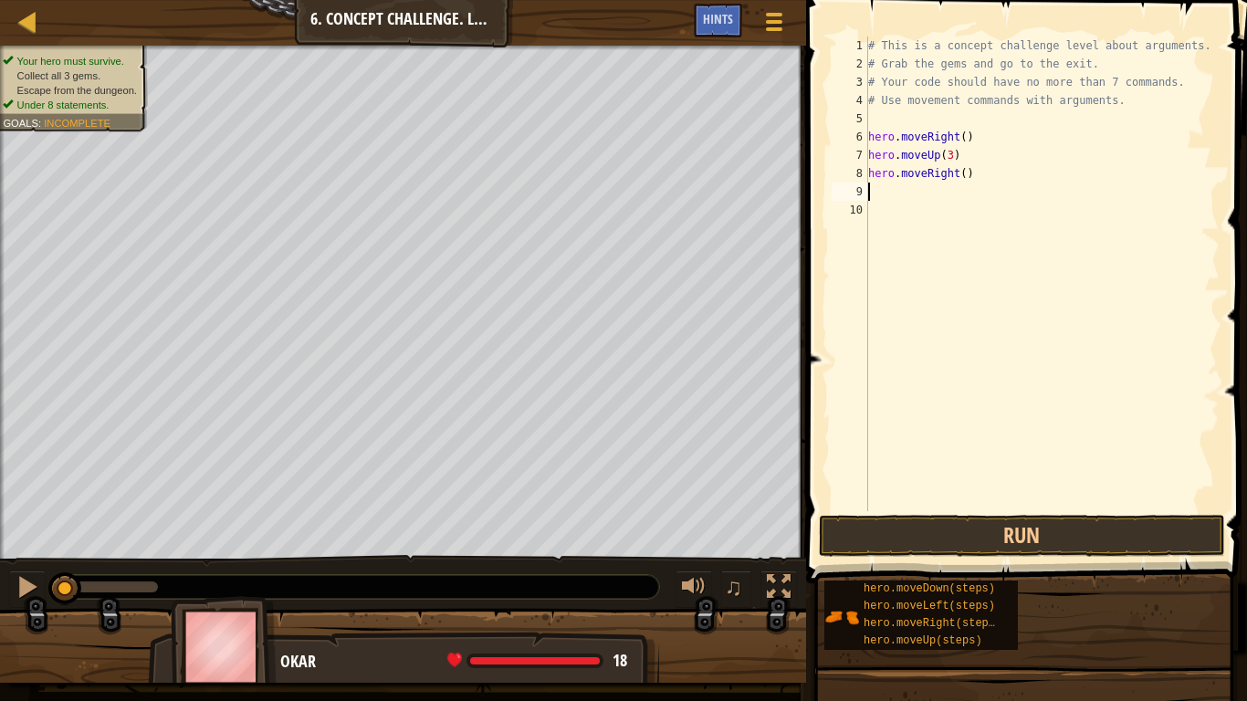
click at [966, 172] on div "# This is a concept challenge level about arguments. # Grab the gems and go to …" at bounding box center [1041, 292] width 355 height 511
type textarea "hero.moveRight(2)"
click at [911, 204] on div "# This is a concept challenge level about arguments. # Grab the gems and go to …" at bounding box center [1041, 292] width 355 height 511
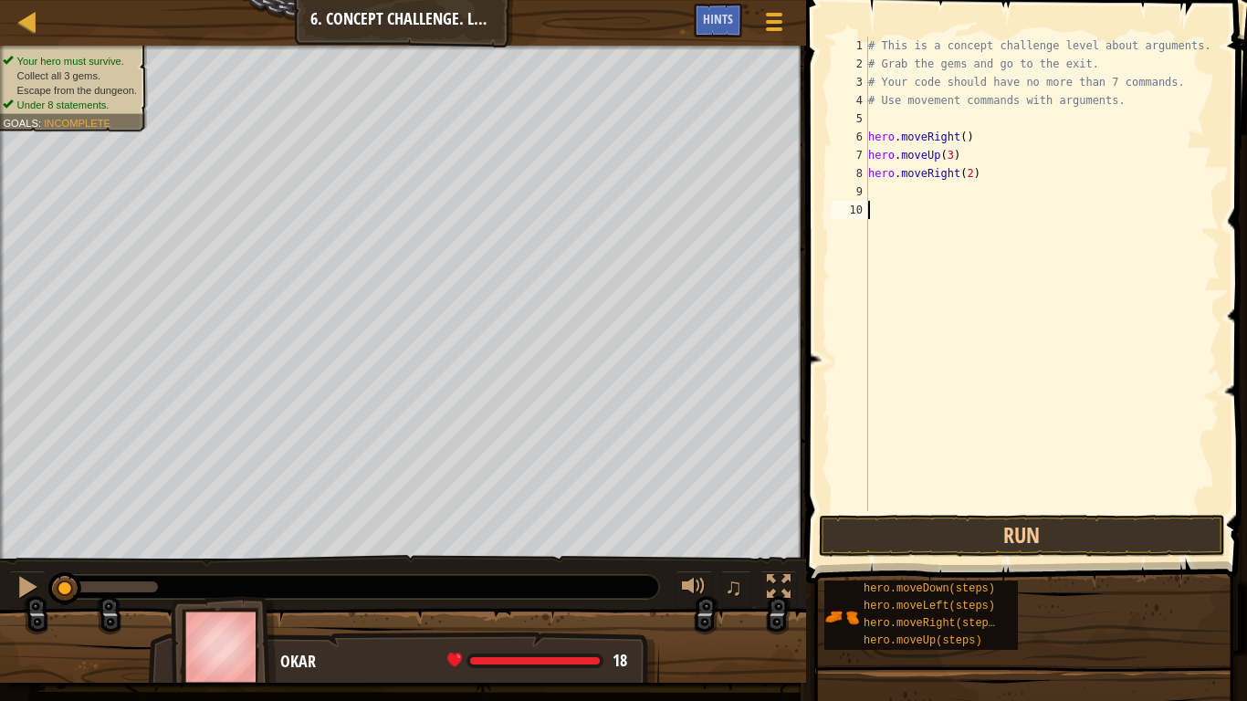
click at [923, 187] on div "# This is a concept challenge level about arguments. # Grab the gems and go to …" at bounding box center [1041, 292] width 355 height 511
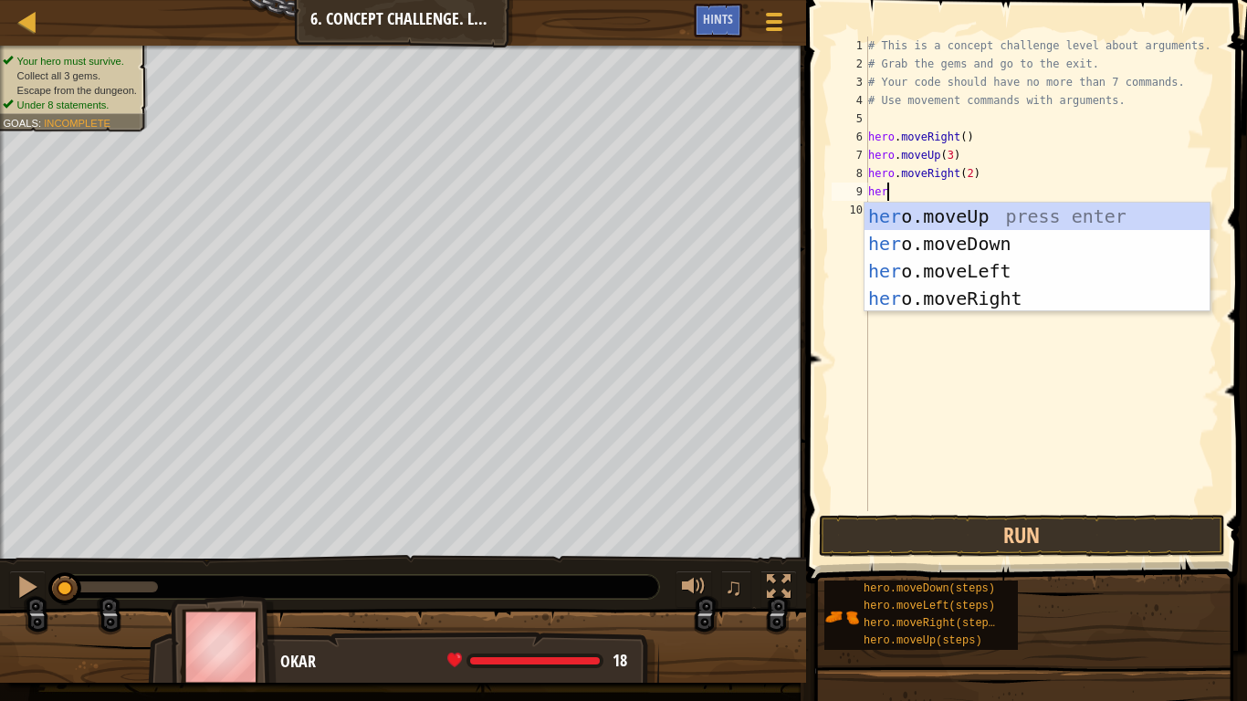
type textarea "hero"
click at [902, 234] on div "hero .moveUp press enter hero .moveDown press enter hero .moveLeft press enter …" at bounding box center [1036, 285] width 345 height 164
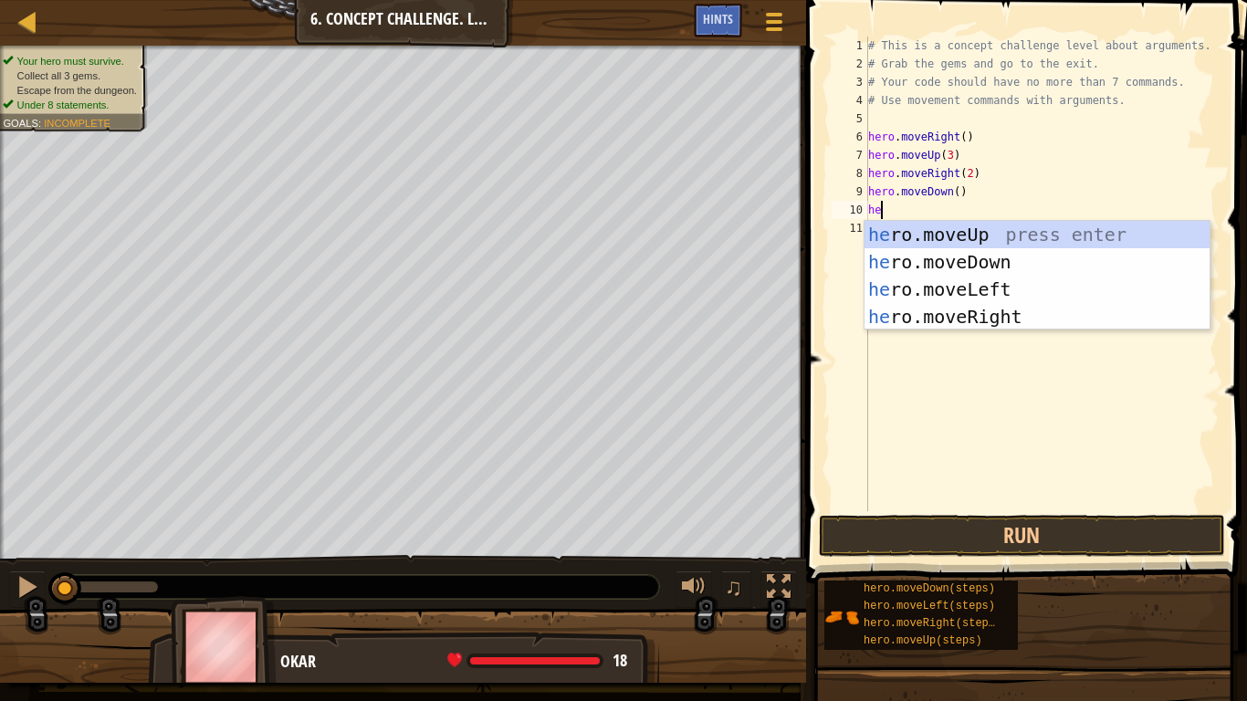
type textarea "hero"
click at [916, 285] on div "hero .moveUp press enter hero .moveDown press enter hero .moveLeft press enter …" at bounding box center [1036, 303] width 345 height 164
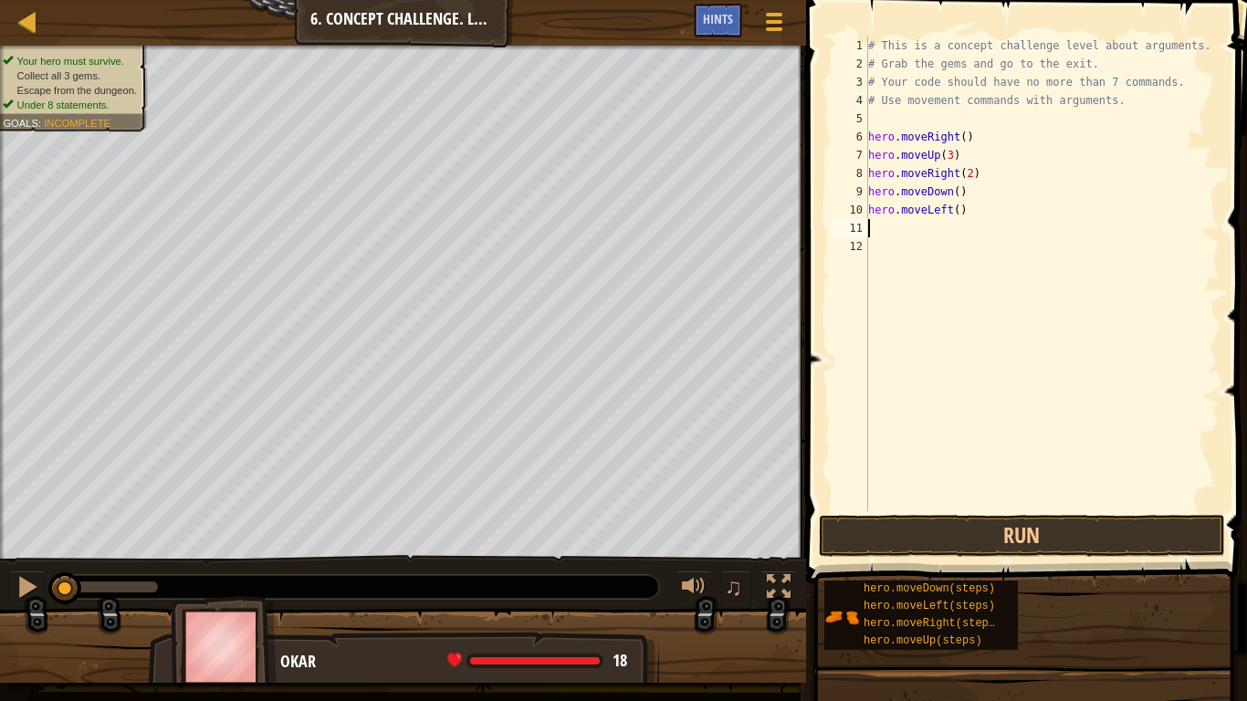
scroll to position [8, 0]
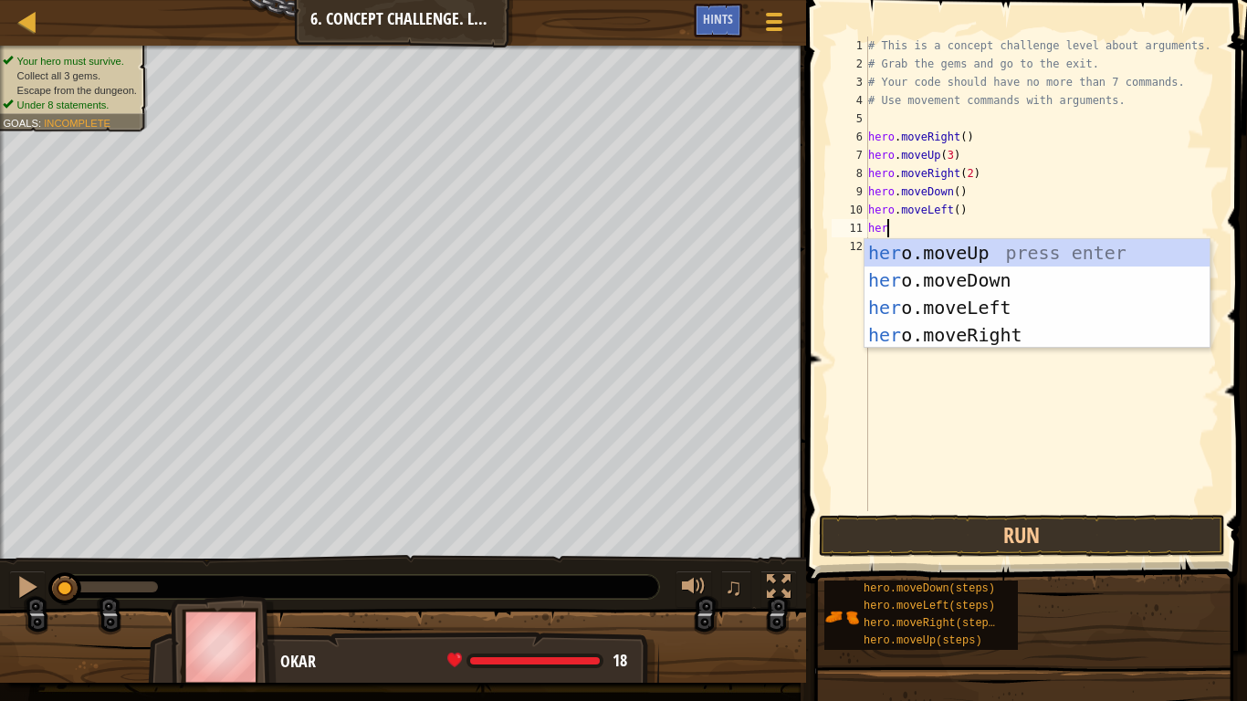
type textarea "hero"
click at [976, 281] on div "hero .moveUp press enter hero .moveDown press enter hero .moveLeft press enter …" at bounding box center [1036, 321] width 345 height 164
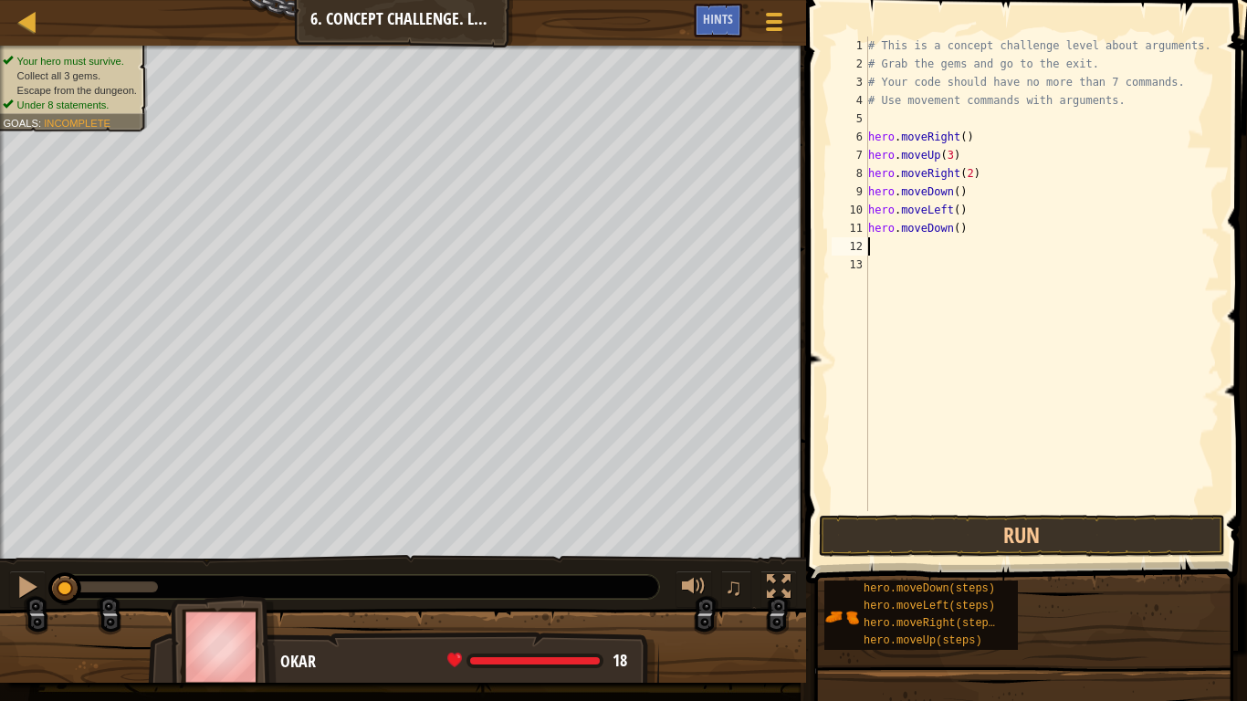
click at [958, 228] on div "# This is a concept challenge level about arguments. # Grab the gems and go to …" at bounding box center [1041, 292] width 355 height 511
type textarea "hero.moveDown(2)"
click at [915, 249] on div "# This is a concept challenge level about arguments. # Grab the gems and go to …" at bounding box center [1041, 292] width 355 height 511
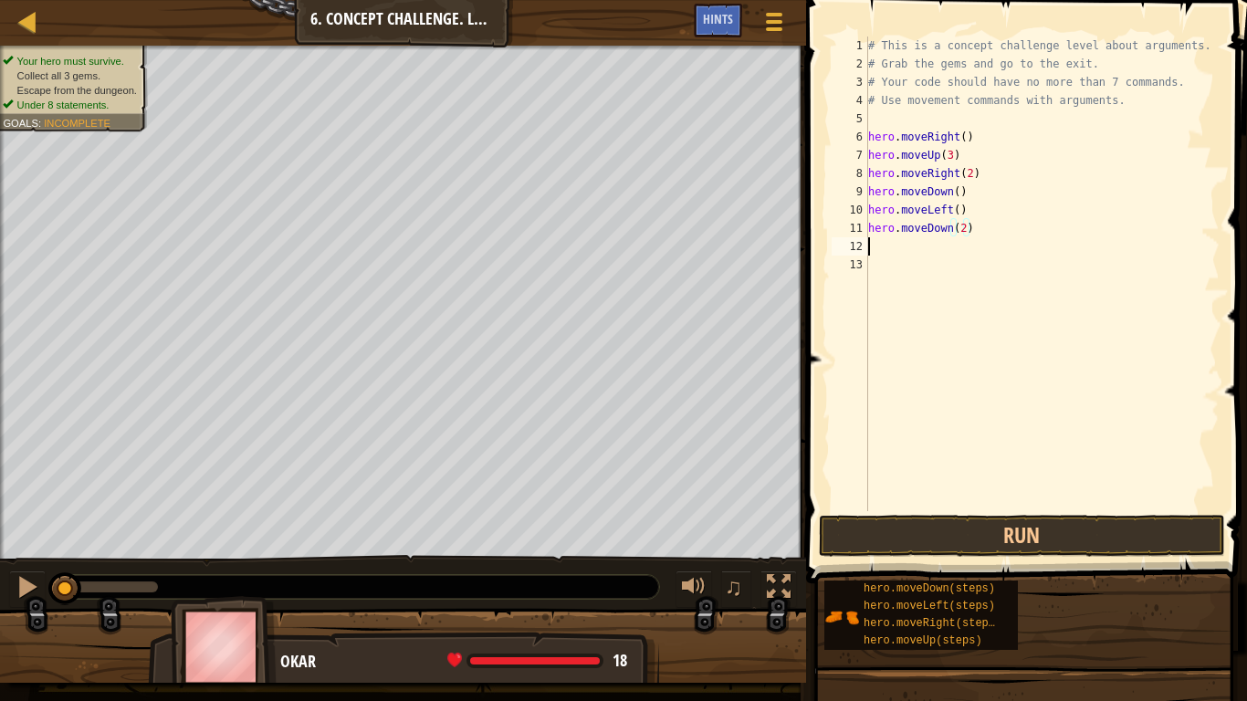
scroll to position [8, 0]
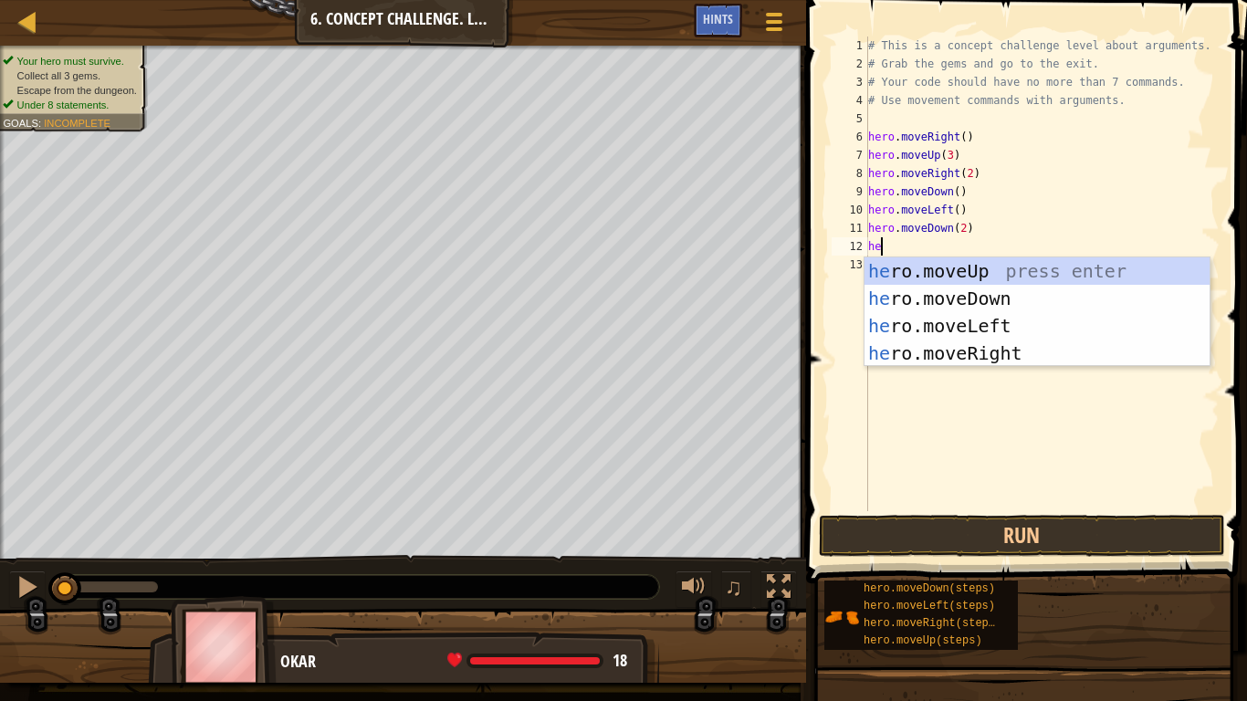
type textarea "hero"
click at [959, 346] on div "hero .moveUp press enter hero .moveDown press enter hero .moveLeft press enter …" at bounding box center [1036, 339] width 345 height 164
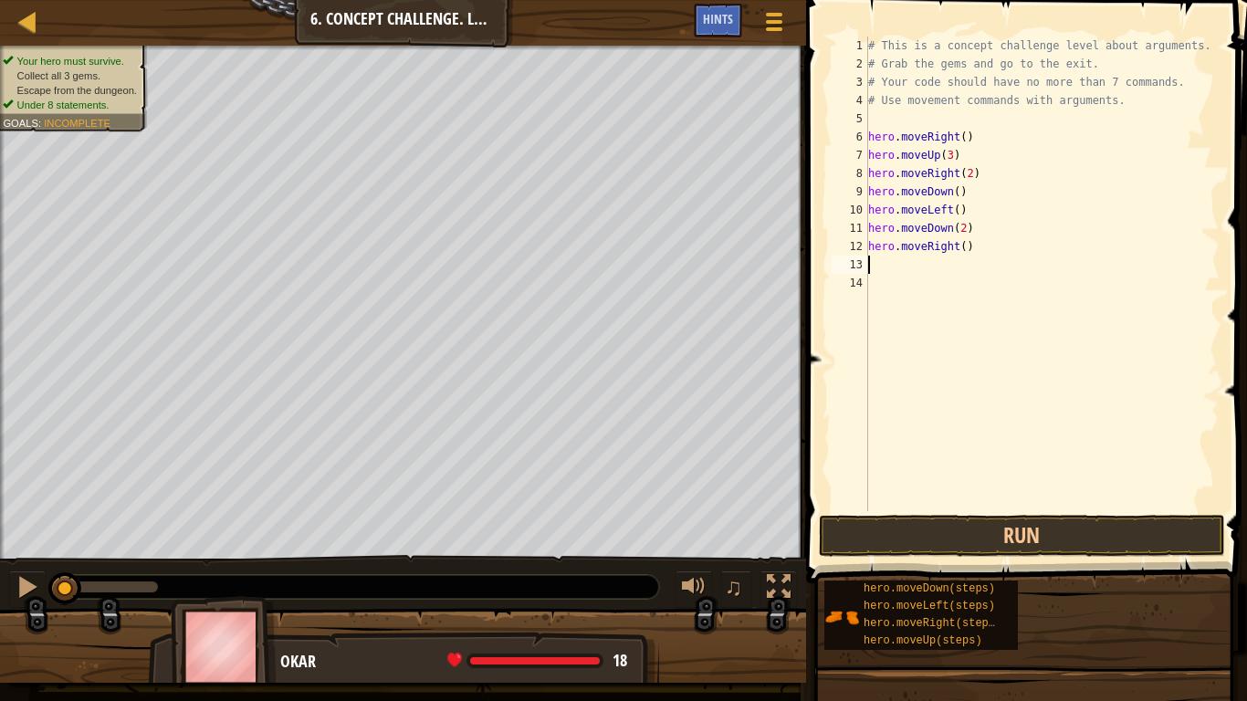
click at [965, 249] on div "# This is a concept challenge level about arguments. # Grab the gems and go to …" at bounding box center [1041, 292] width 355 height 511
type textarea "hero.moveRight(2)"
click at [887, 261] on div "# This is a concept challenge level about arguments. # Grab the gems and go to …" at bounding box center [1041, 292] width 355 height 511
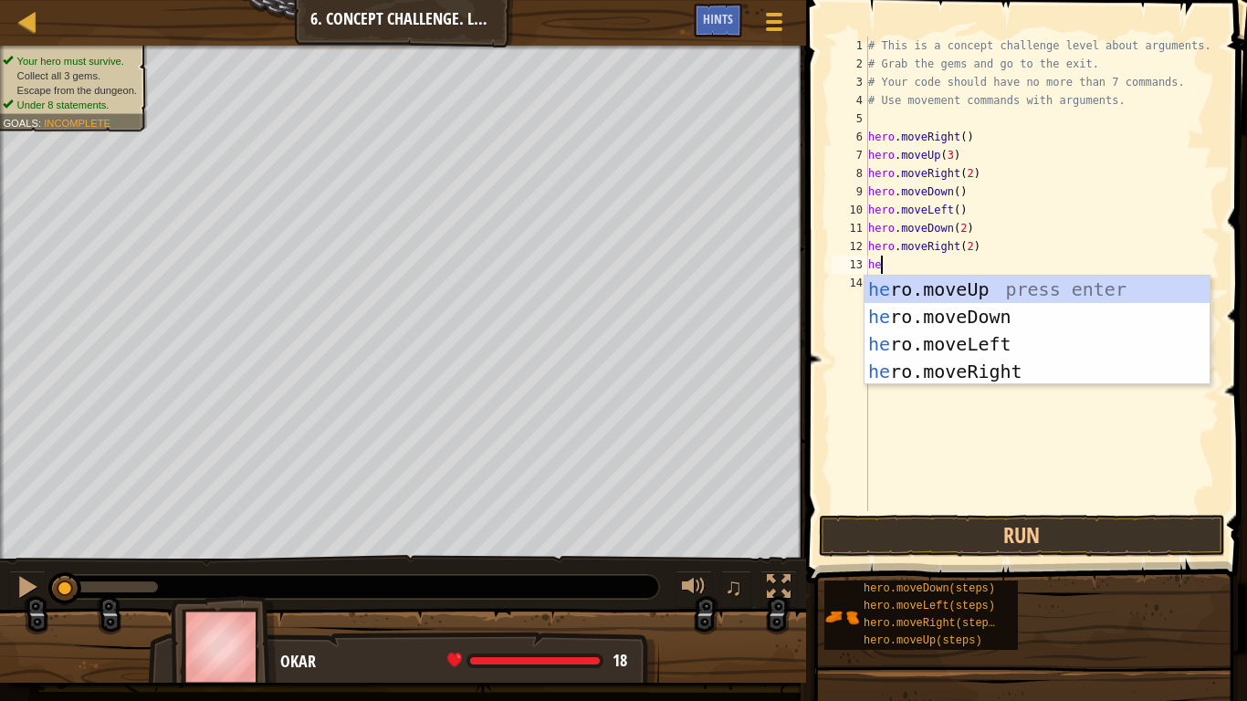
type textarea "her"
click at [993, 283] on div "her o.moveUp press enter her o.moveDown press enter her o.moveLeft press enter …" at bounding box center [1036, 358] width 345 height 164
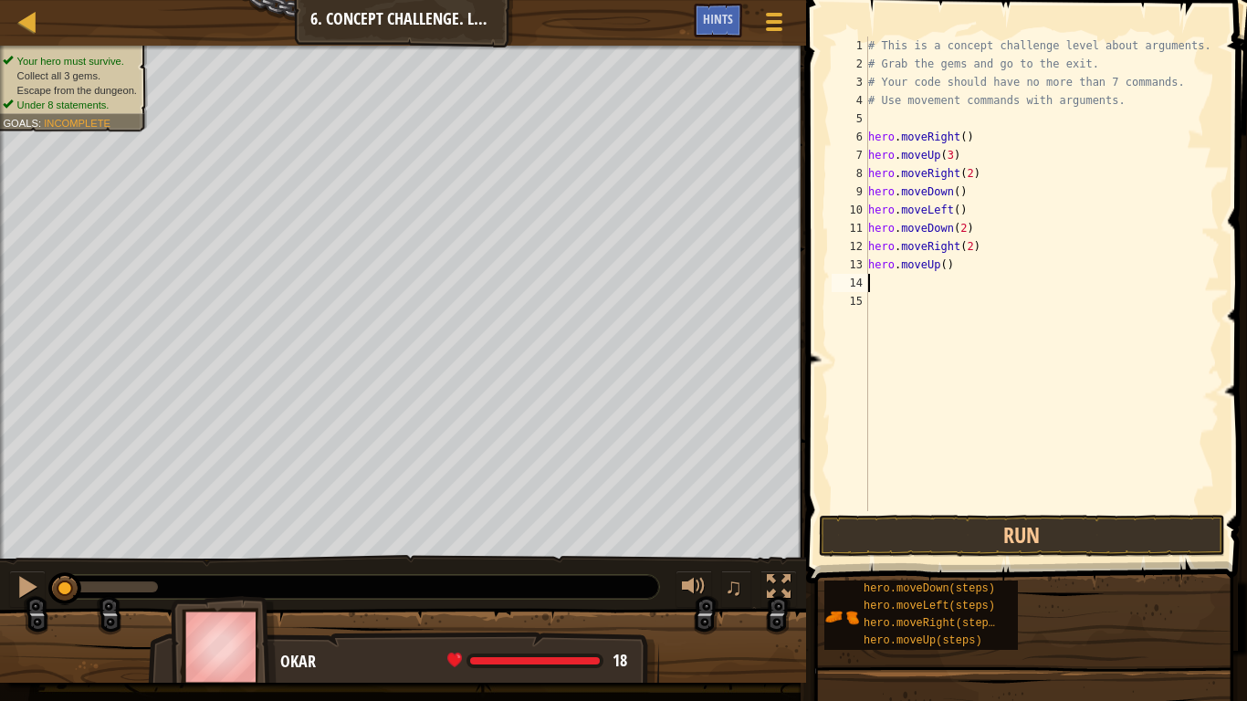
scroll to position [8, 0]
click at [946, 260] on div "# This is a concept challenge level about arguments. # Grab the gems and go to …" at bounding box center [1041, 292] width 355 height 511
type textarea "hero.moveUp(2)"
click at [892, 283] on div "# This is a concept challenge level about arguments. # Grab the gems and go to …" at bounding box center [1041, 292] width 355 height 511
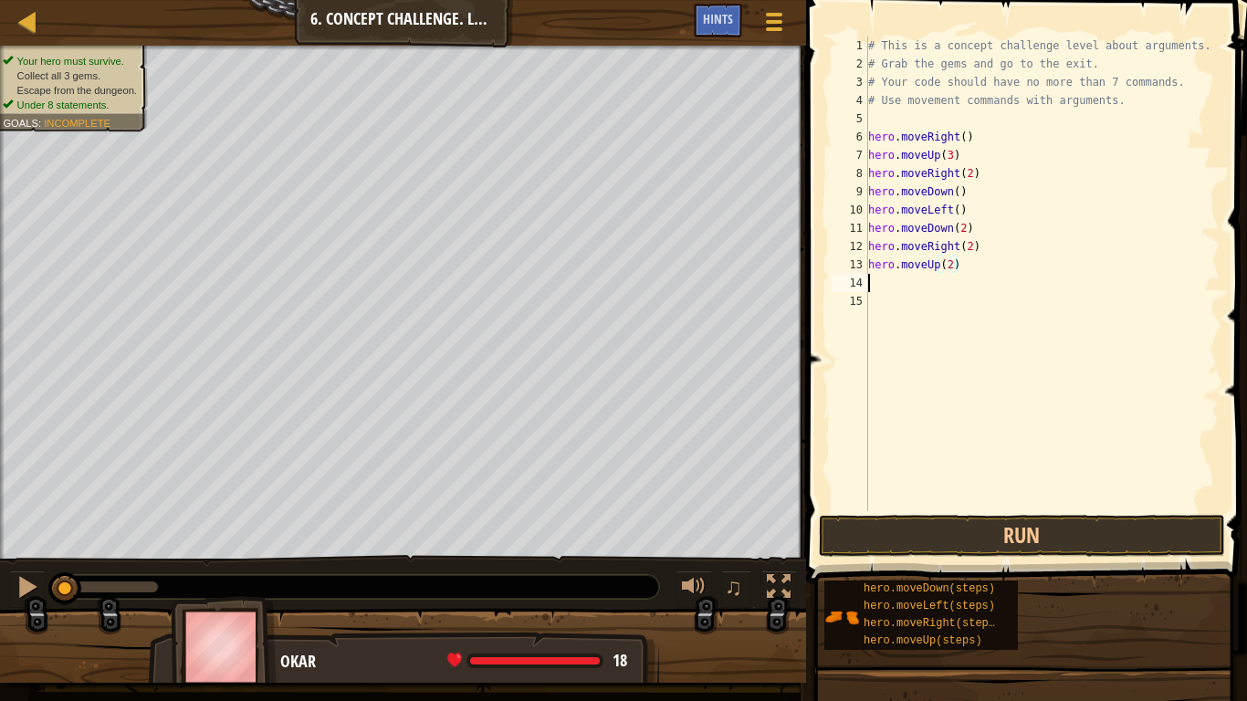
scroll to position [8, 0]
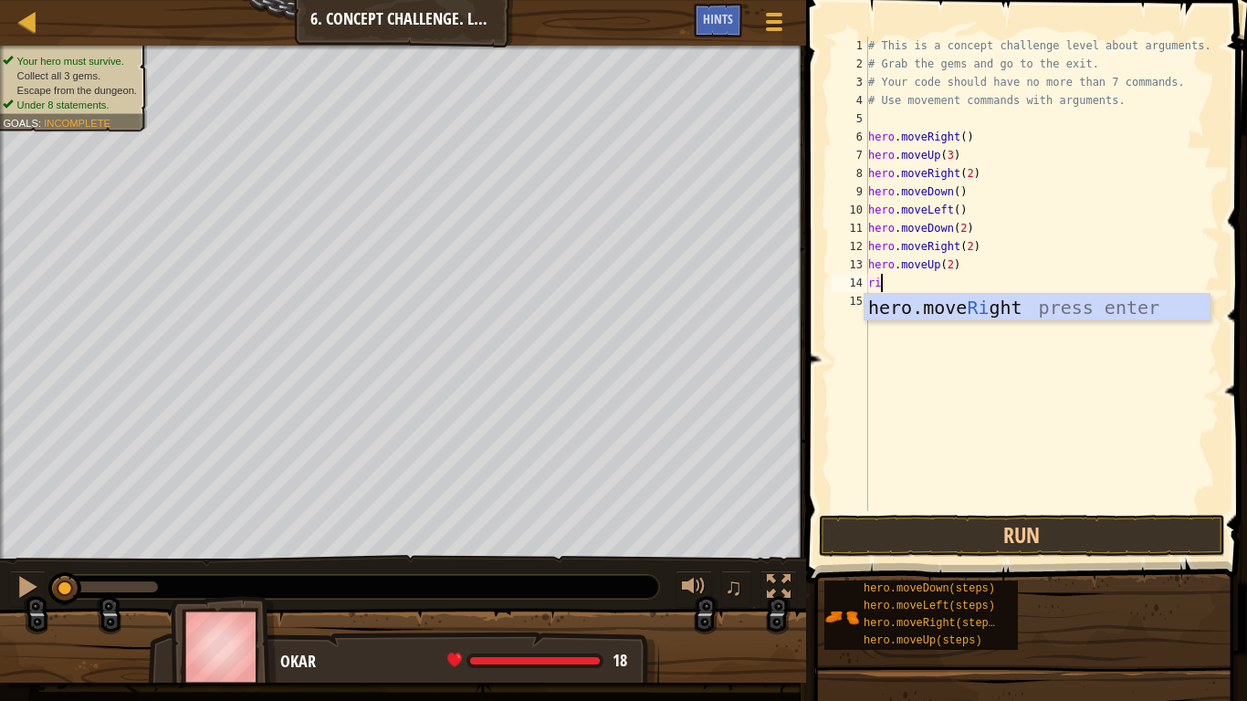
type textarea "righ"
click at [1002, 300] on div "hero.move Righ t press enter" at bounding box center [1036, 335] width 345 height 82
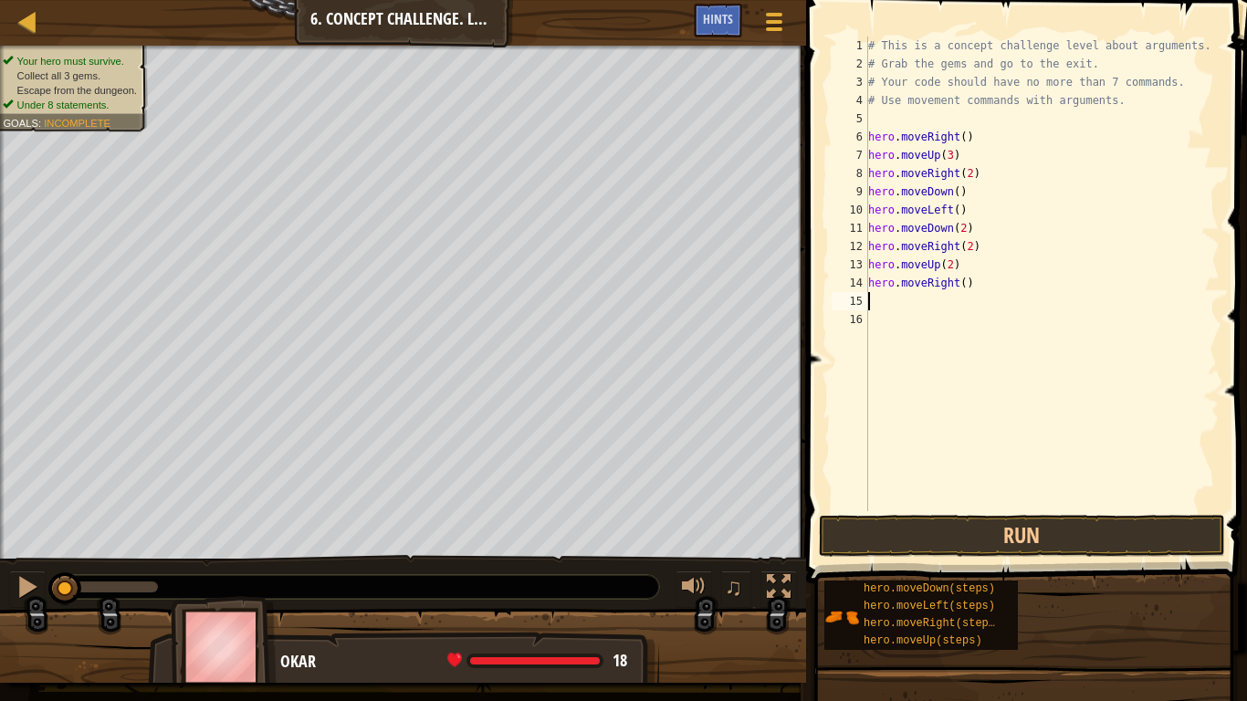
click at [882, 120] on div "# This is a concept challenge level about arguments. # Grab the gems and go to …" at bounding box center [1041, 292] width 355 height 511
type textarea "#"
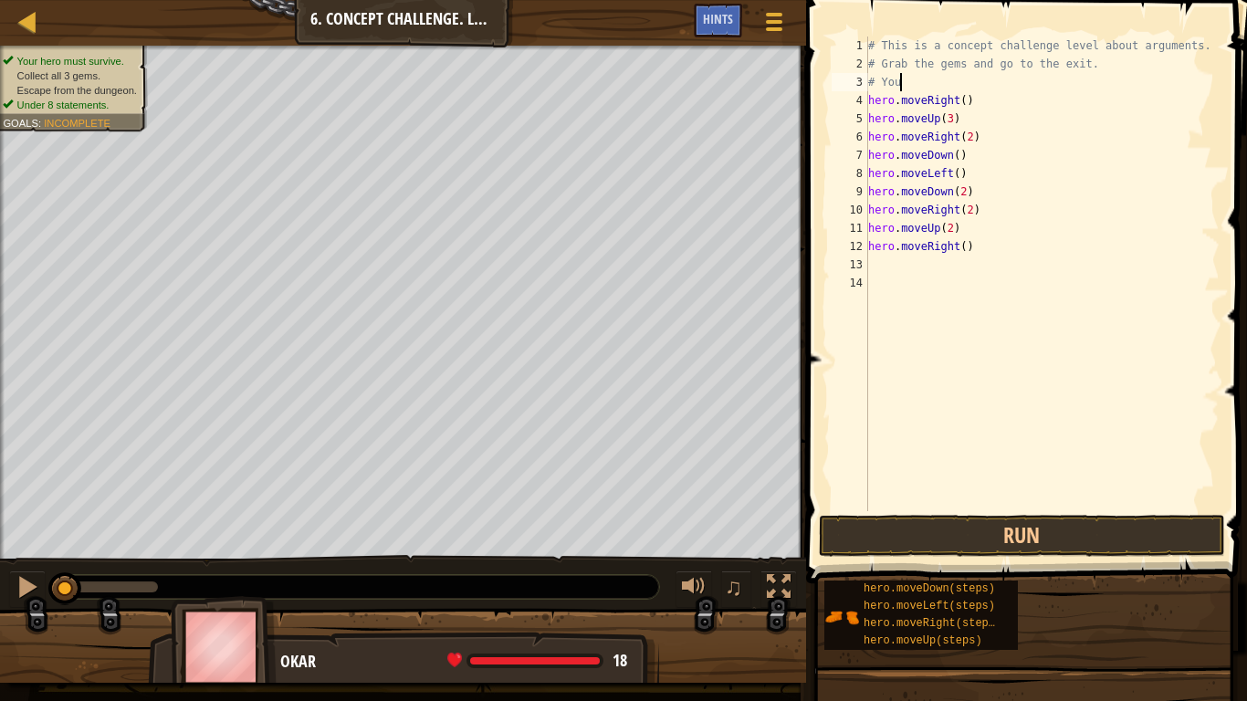
type textarea "#"
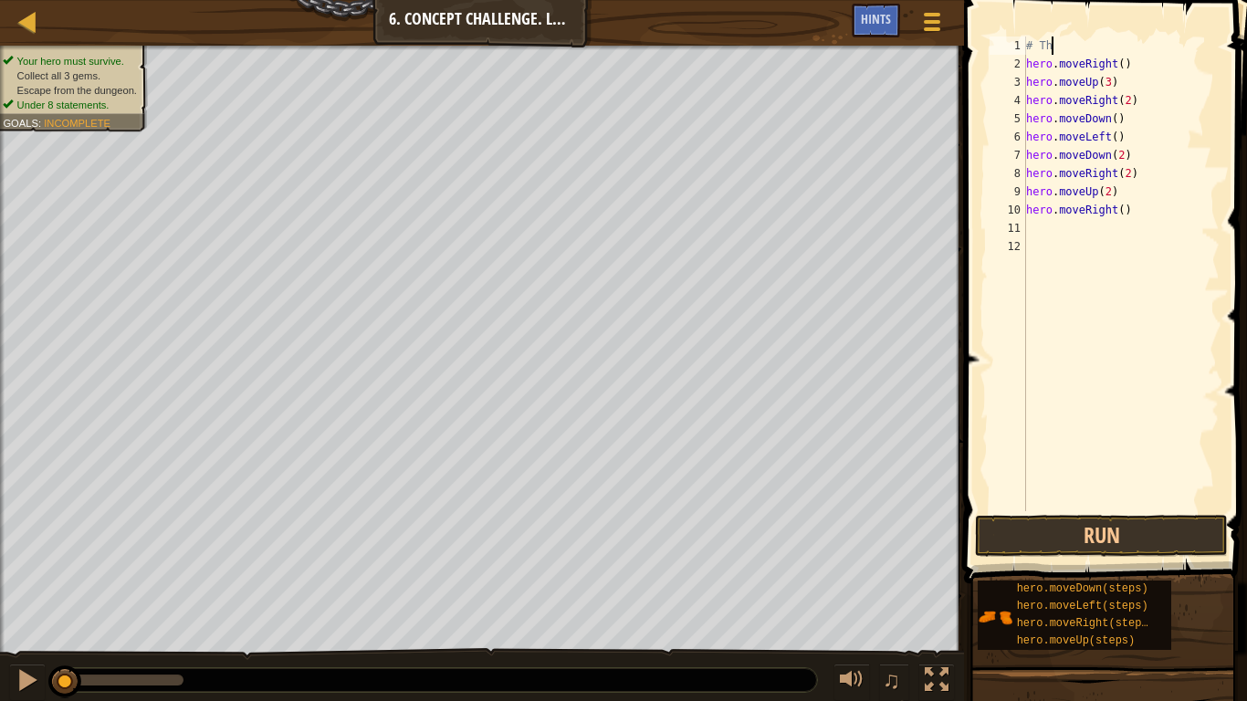
type textarea "#"
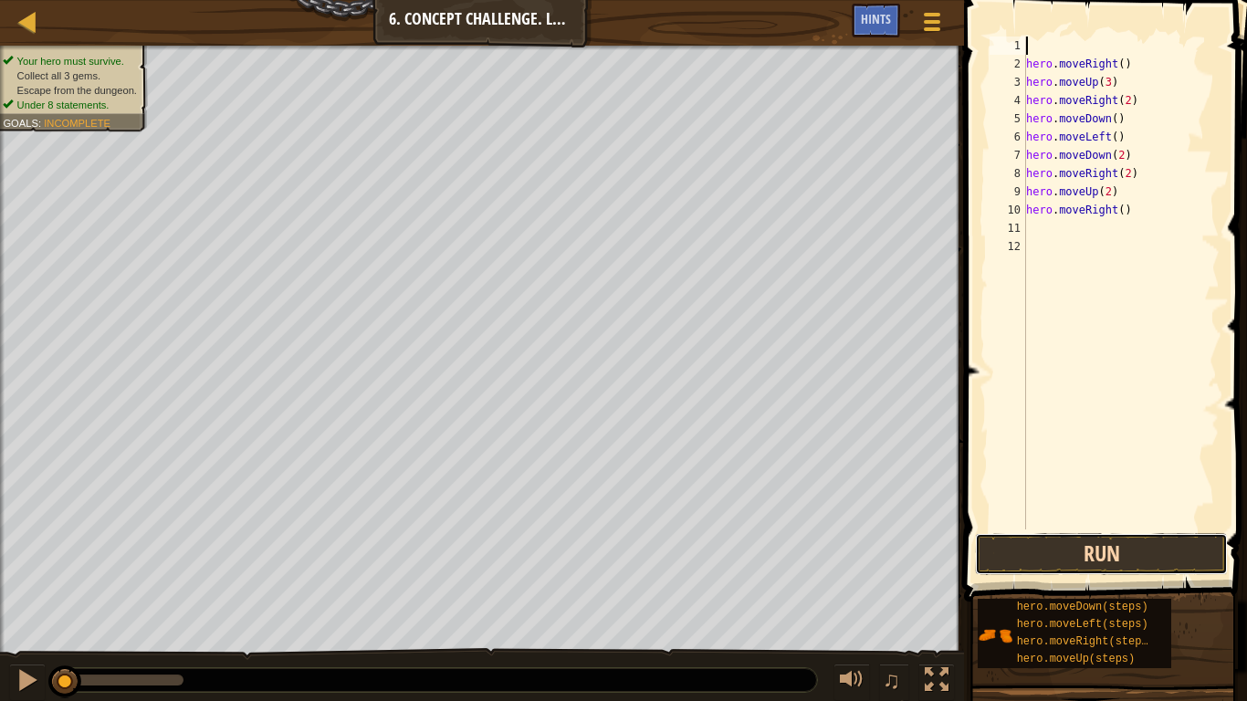
click at [1101, 548] on button "Run" at bounding box center [1101, 554] width 253 height 42
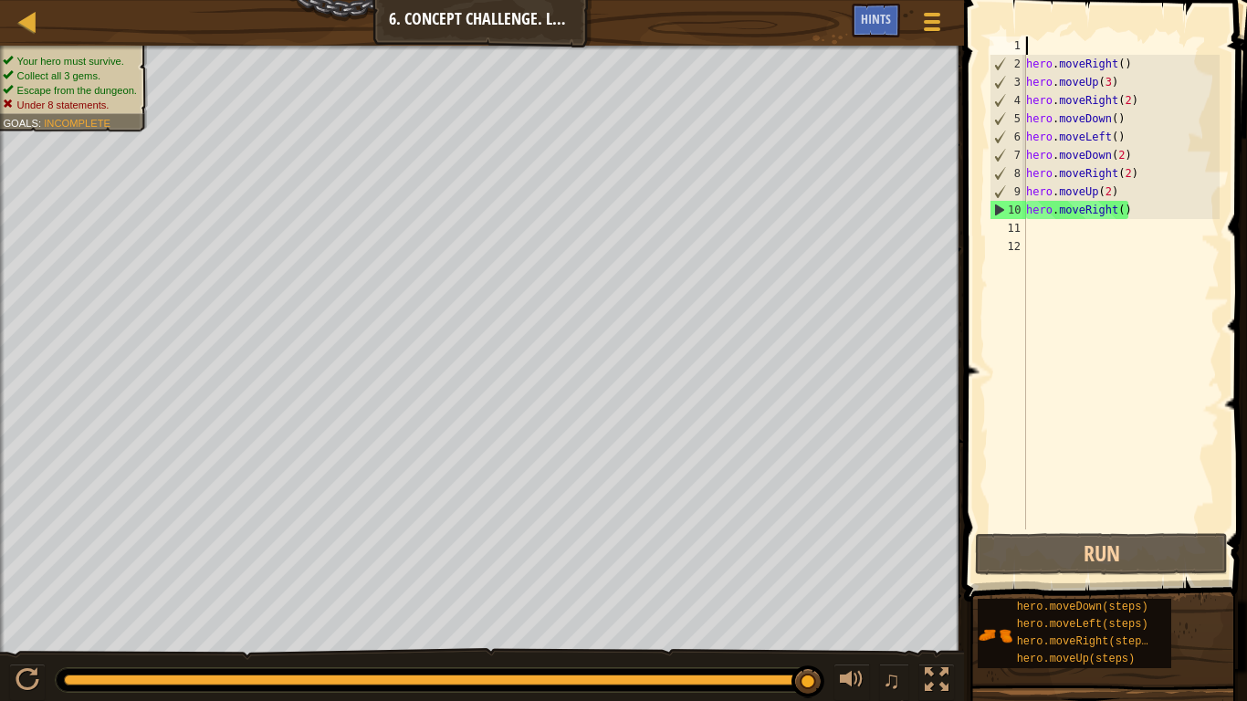
click at [1106, 136] on div "hero . moveRight ( ) hero . moveUp ( 3 ) hero . moveRight ( 2 ) hero . moveDown…" at bounding box center [1120, 301] width 197 height 529
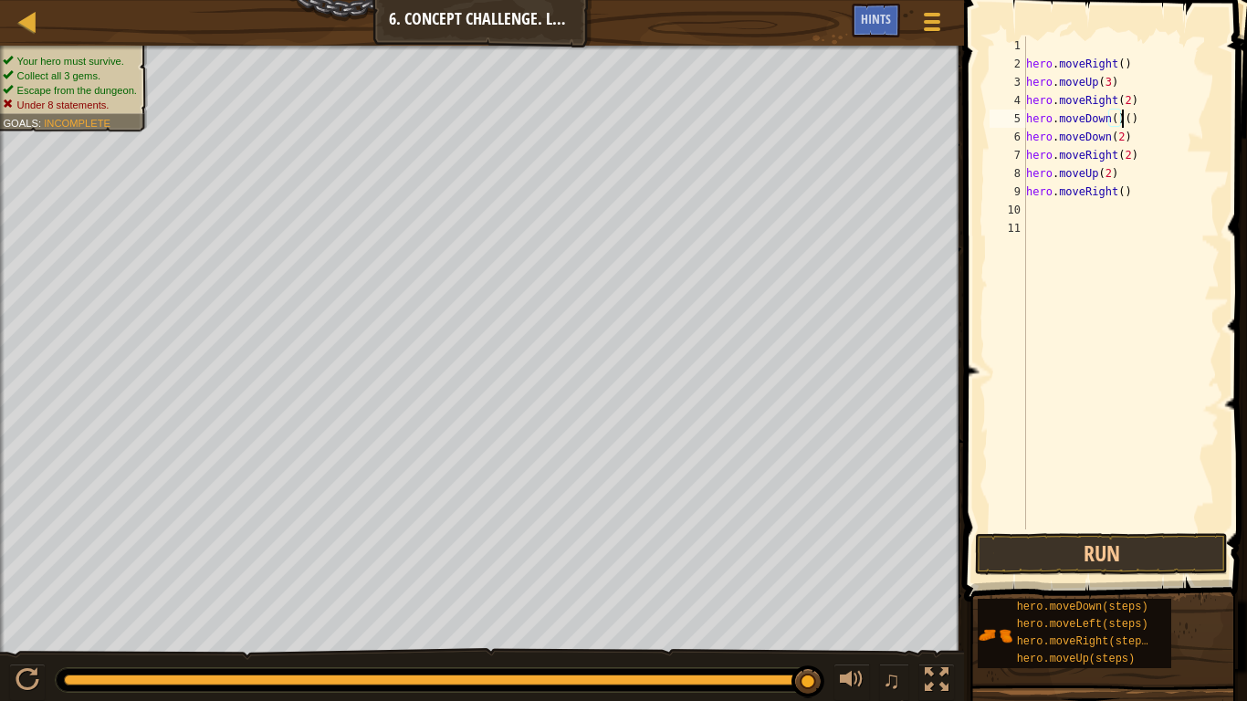
click at [1136, 120] on div "hero . moveRight ( ) hero . moveUp ( 3 ) hero . moveRight ( 2 ) hero . moveDown…" at bounding box center [1120, 301] width 197 height 529
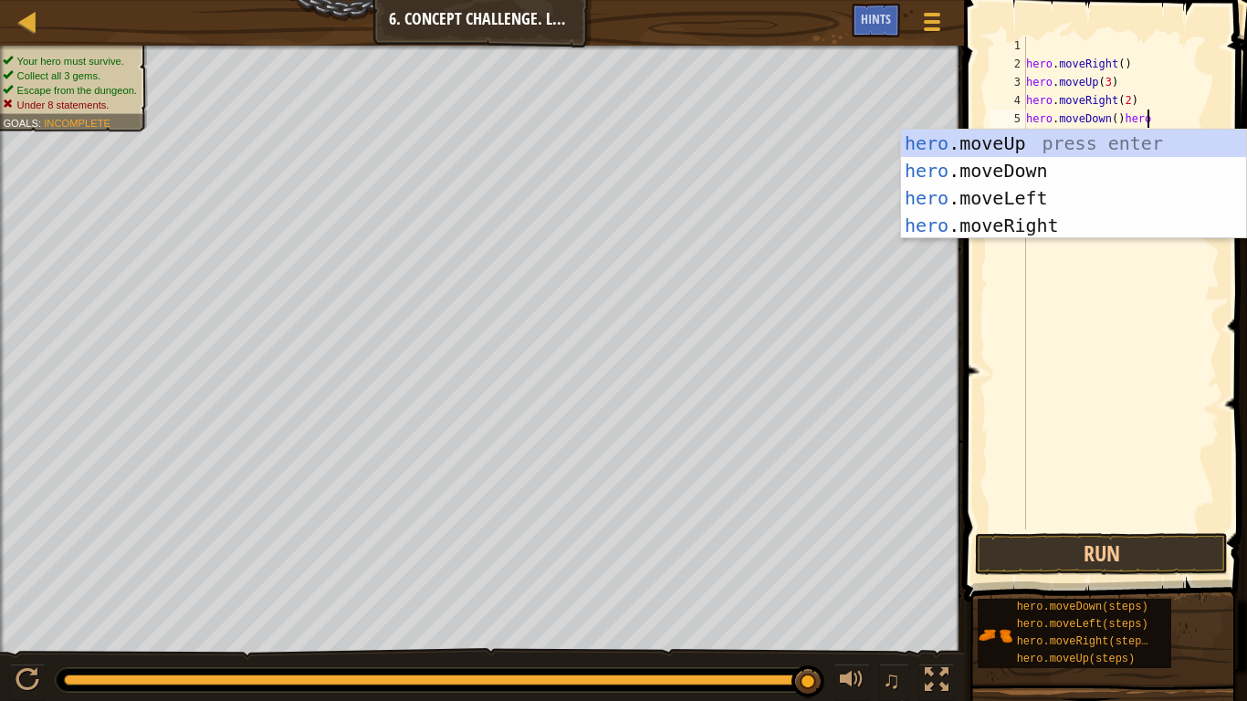
scroll to position [8, 16]
click at [1032, 193] on div "hero .moveUp press enter hero .moveDown press enter hero .moveLeft press enter …" at bounding box center [1073, 212] width 345 height 164
click at [1032, 193] on div "hero . moveRight ( ) hero . moveUp ( 3 ) hero . moveRight ( 2 ) hero . moveDown…" at bounding box center [1120, 301] width 197 height 529
type textarea "hero.moveUp(2)"
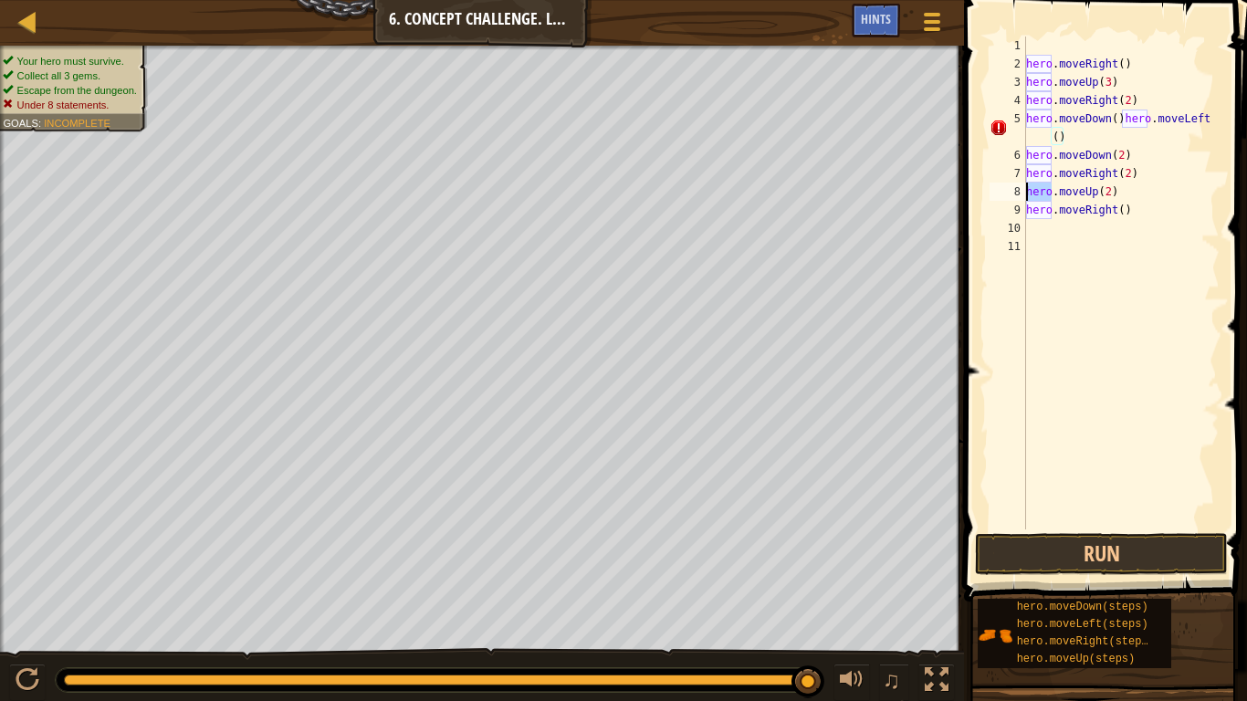
scroll to position [8, 12]
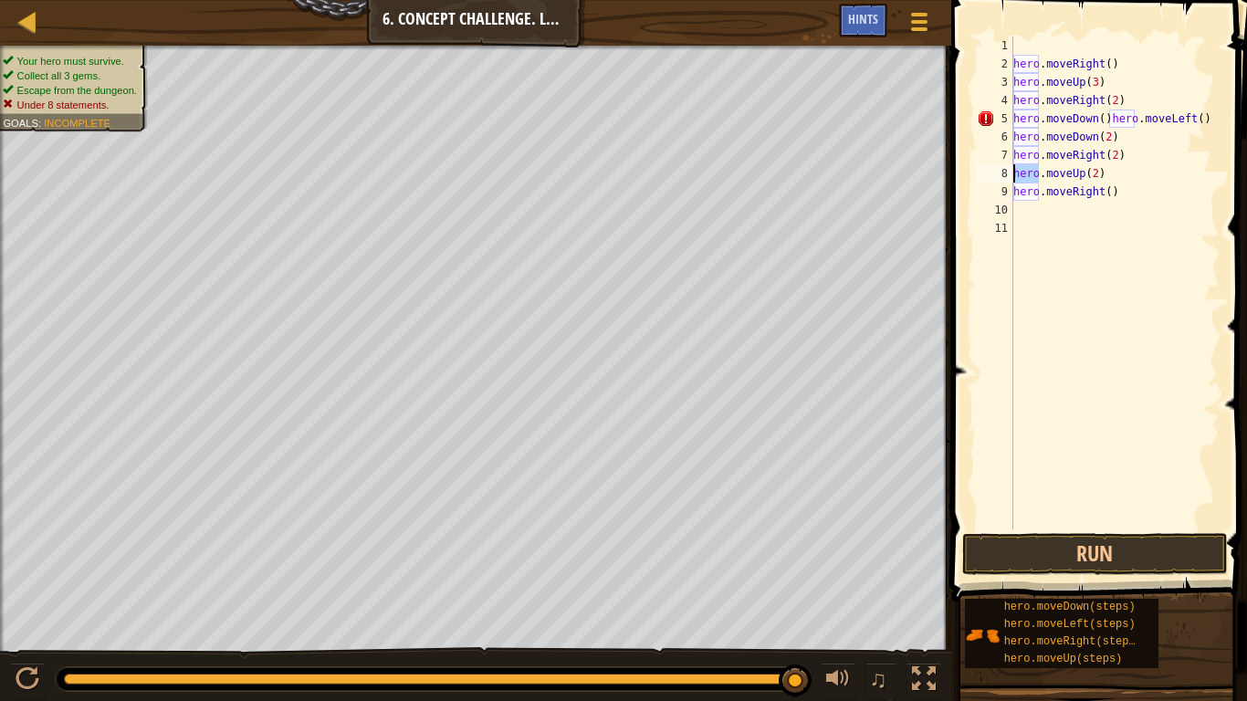
click at [1102, 250] on div "hero . moveRight ( ) hero . moveUp ( 3 ) hero . moveRight ( 2 ) hero . moveDown…" at bounding box center [1114, 301] width 210 height 529
click at [1029, 542] on button "Run" at bounding box center [1095, 554] width 266 height 42
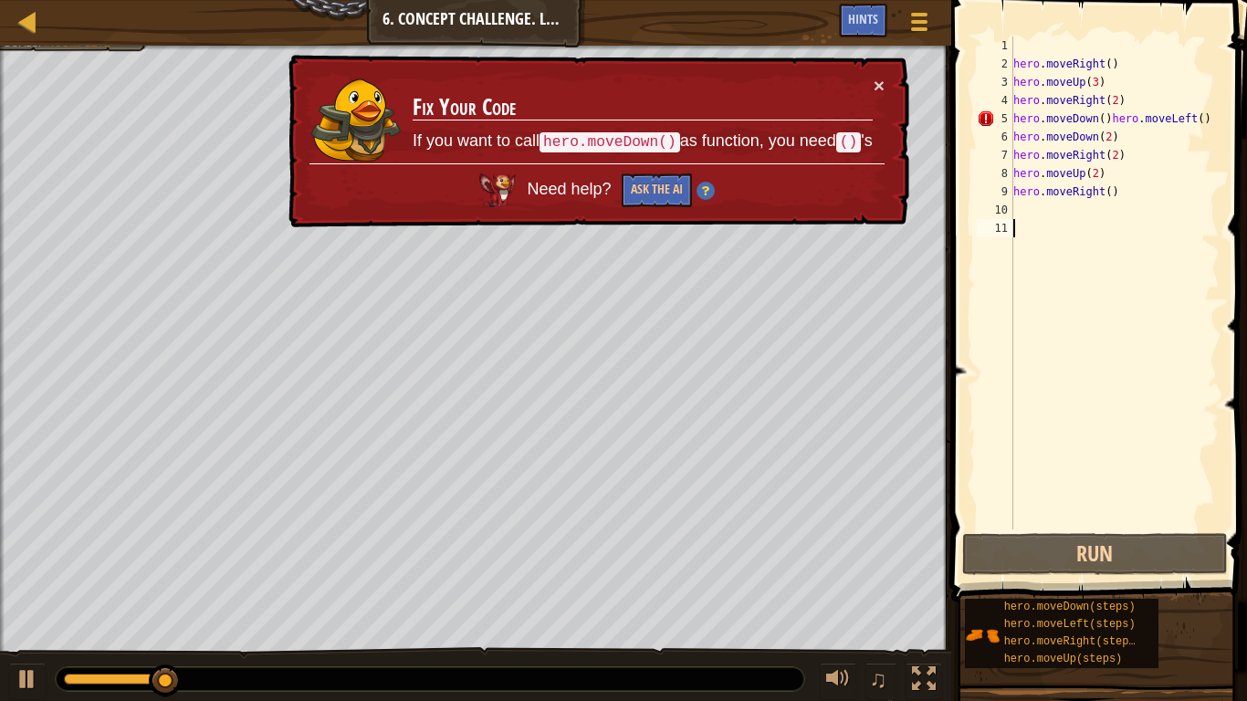
click at [876, 71] on div "× Fix Your Code If you want to call hero.moveDown() as function, you need () 's…" at bounding box center [597, 141] width 624 height 173
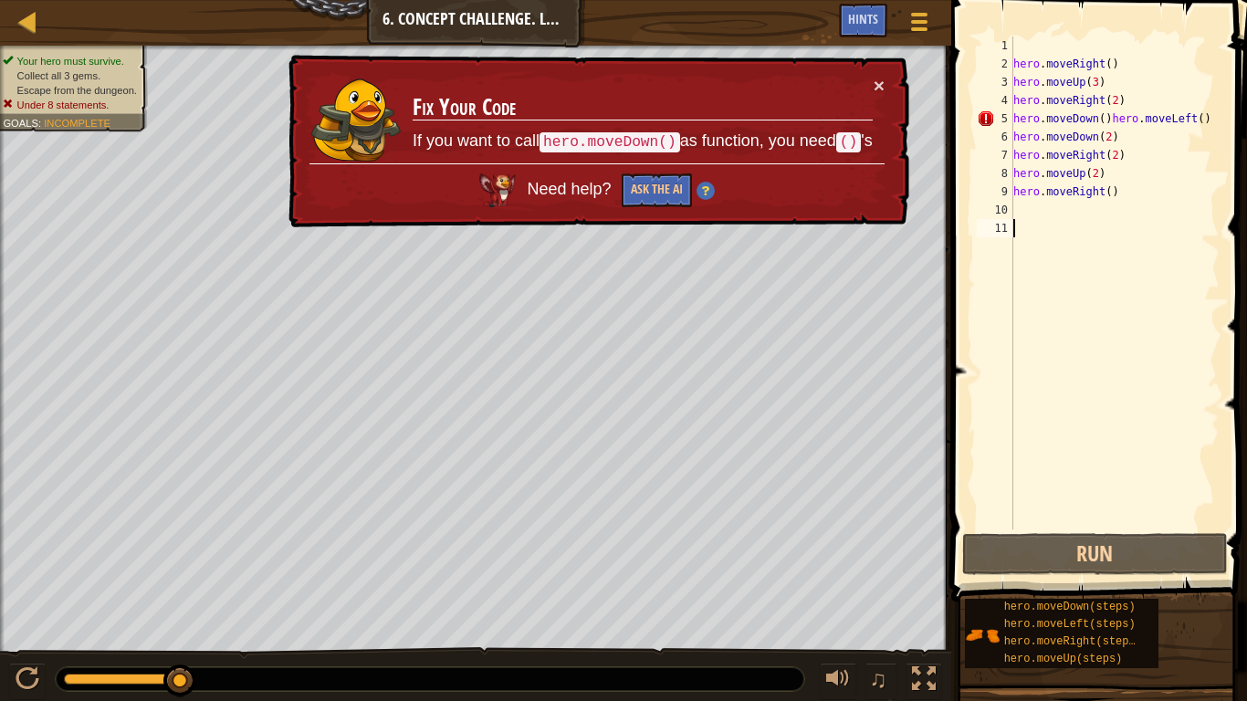
click at [876, 71] on div "× Fix Your Code If you want to call hero.moveDown() as function, you need () 's…" at bounding box center [597, 141] width 624 height 173
click at [877, 76] on button "×" at bounding box center [878, 85] width 11 height 19
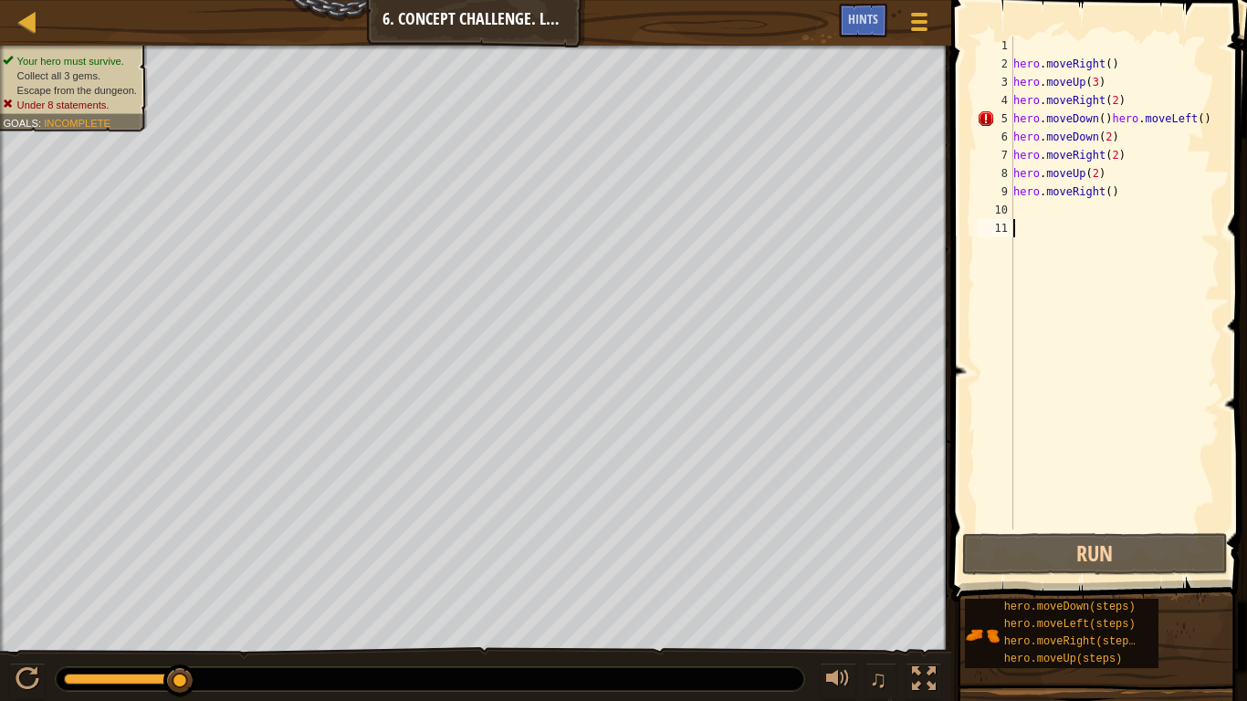
click at [1204, 119] on div "hero . moveRight ( ) hero . moveUp ( 3 ) hero . moveRight ( 2 ) hero . moveDown…" at bounding box center [1114, 301] width 210 height 529
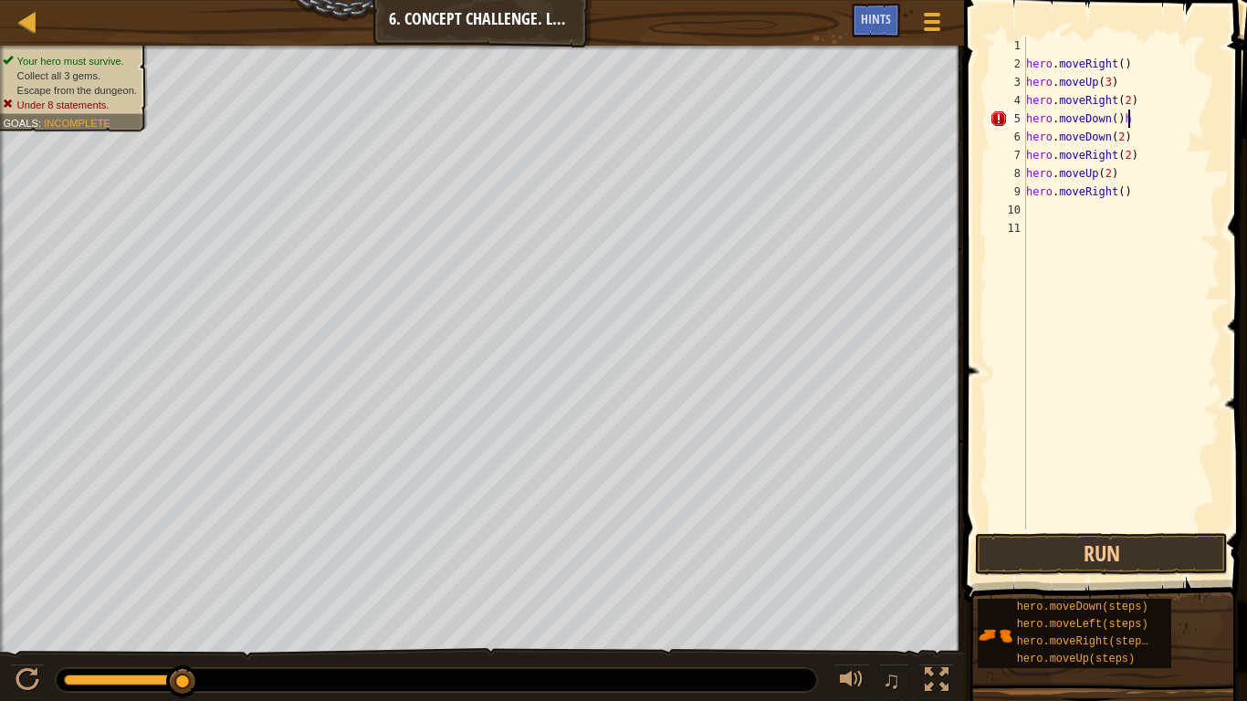
type textarea "hero.moveDown()"
type textarea "h"
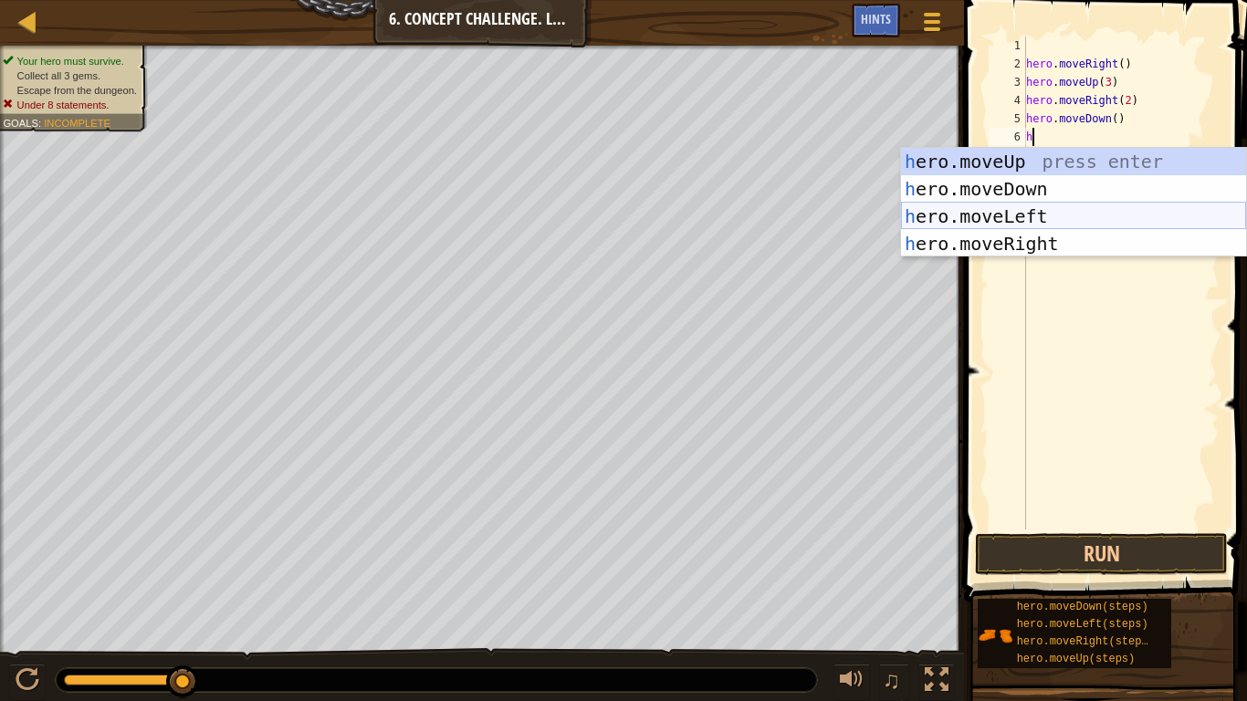
click at [1142, 210] on div "h ero.moveUp press enter h ero.moveDown press enter h ero.moveLeft press enter …" at bounding box center [1073, 230] width 345 height 164
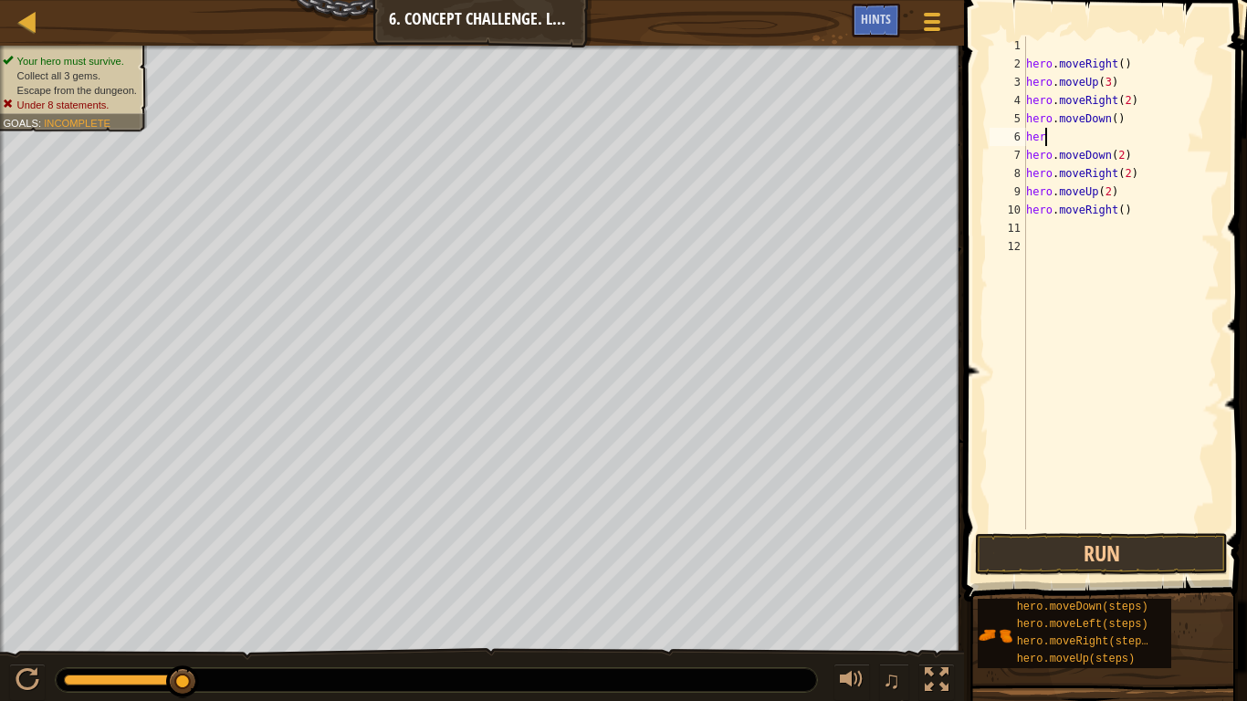
type textarea "h"
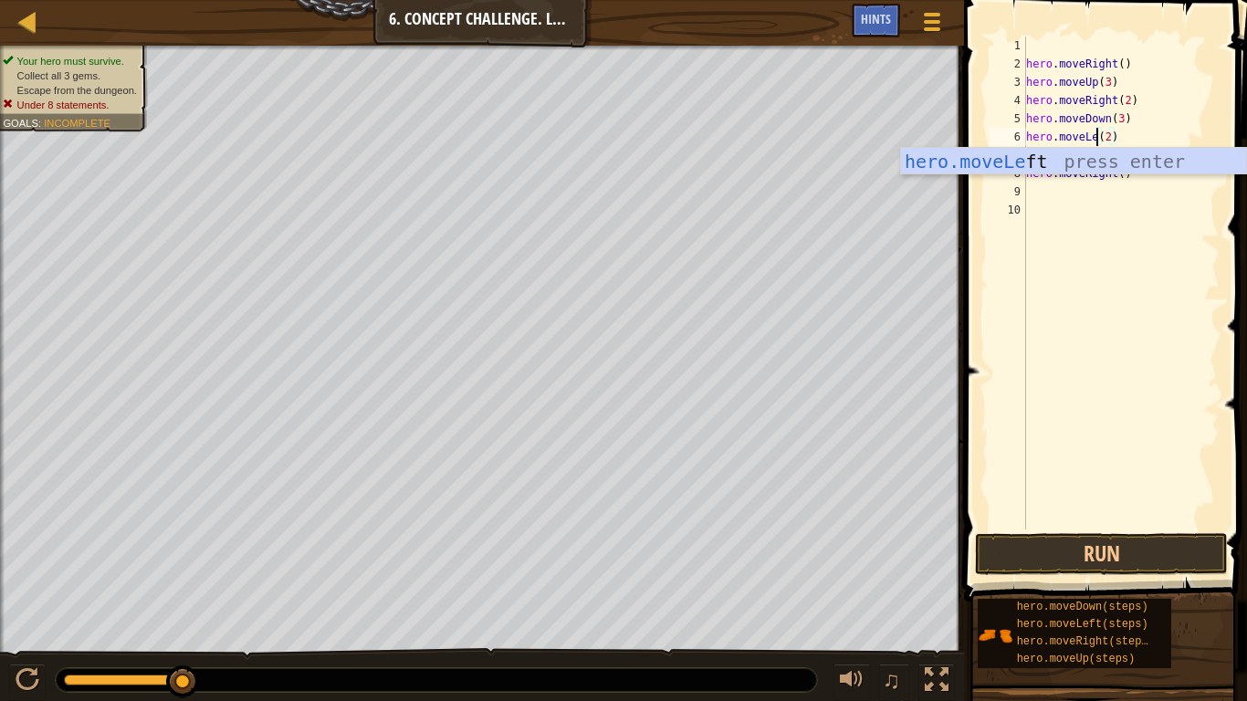
type textarea "hero.moveLeft(2)"
click at [1107, 283] on div "hero . moveRight ( ) hero . moveUp ( 3 ) hero . moveRight ( 2 ) hero . moveDown…" at bounding box center [1120, 301] width 197 height 529
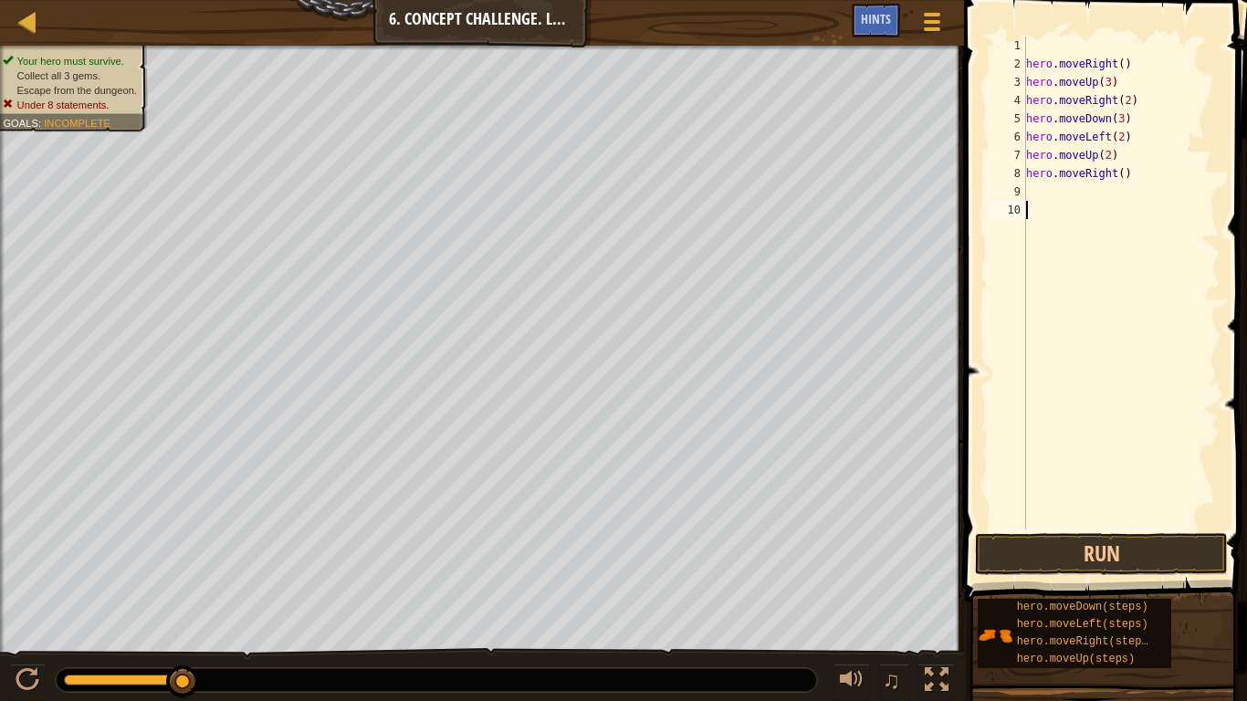
click at [1125, 137] on div "hero . moveRight ( ) hero . moveUp ( 3 ) hero . moveRight ( 2 ) hero . moveDown…" at bounding box center [1120, 301] width 197 height 529
click at [1123, 174] on div "hero . moveRight ( ) hero . moveUp ( 3 ) hero . moveRight ( 2 ) hero . moveDown…" at bounding box center [1120, 301] width 197 height 529
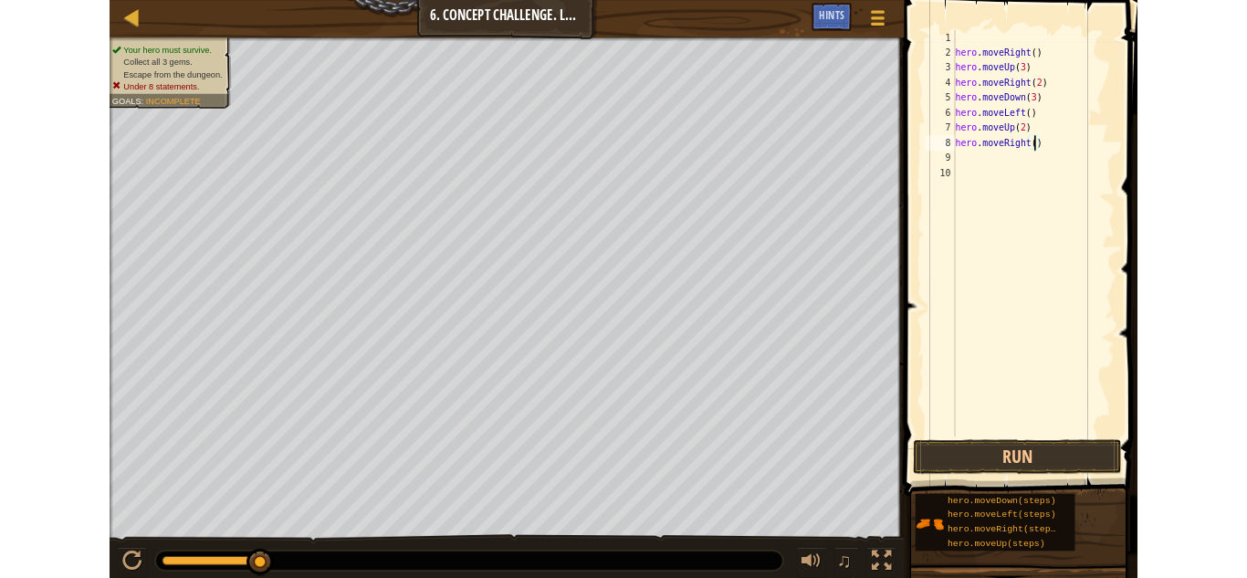
scroll to position [8, 15]
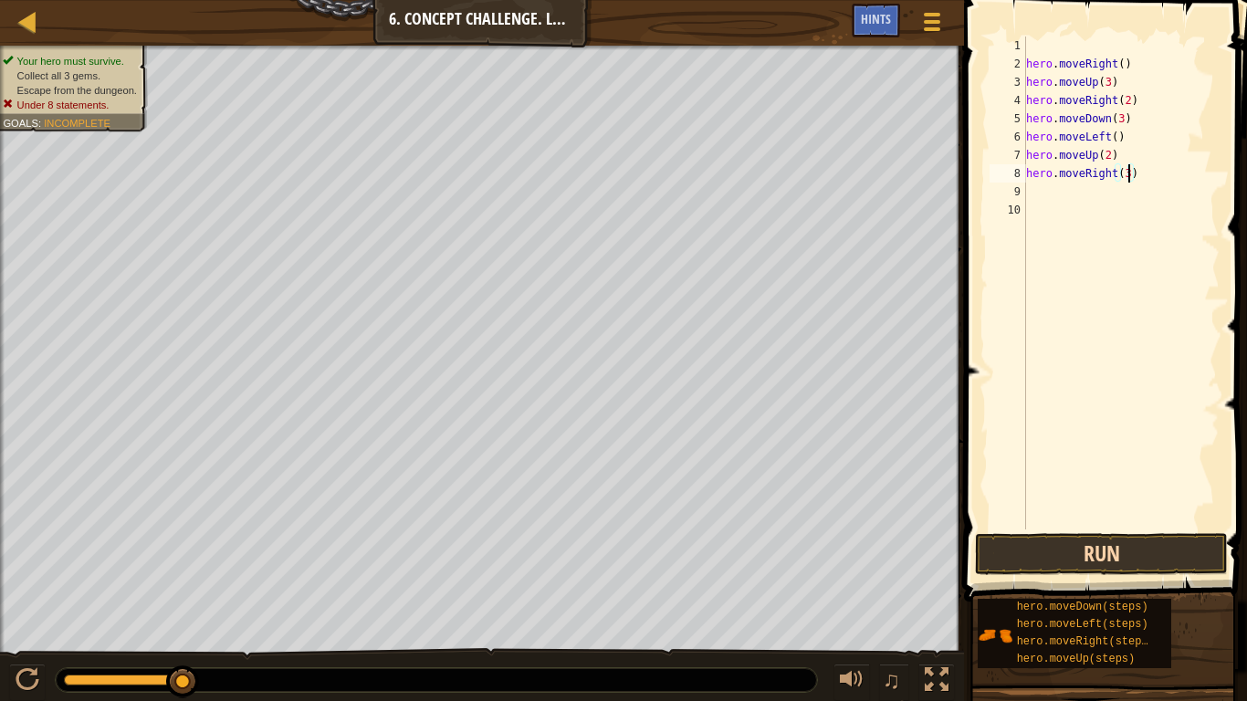
type textarea "hero.moveRight(3)"
click at [1102, 551] on button "Run" at bounding box center [1101, 554] width 253 height 42
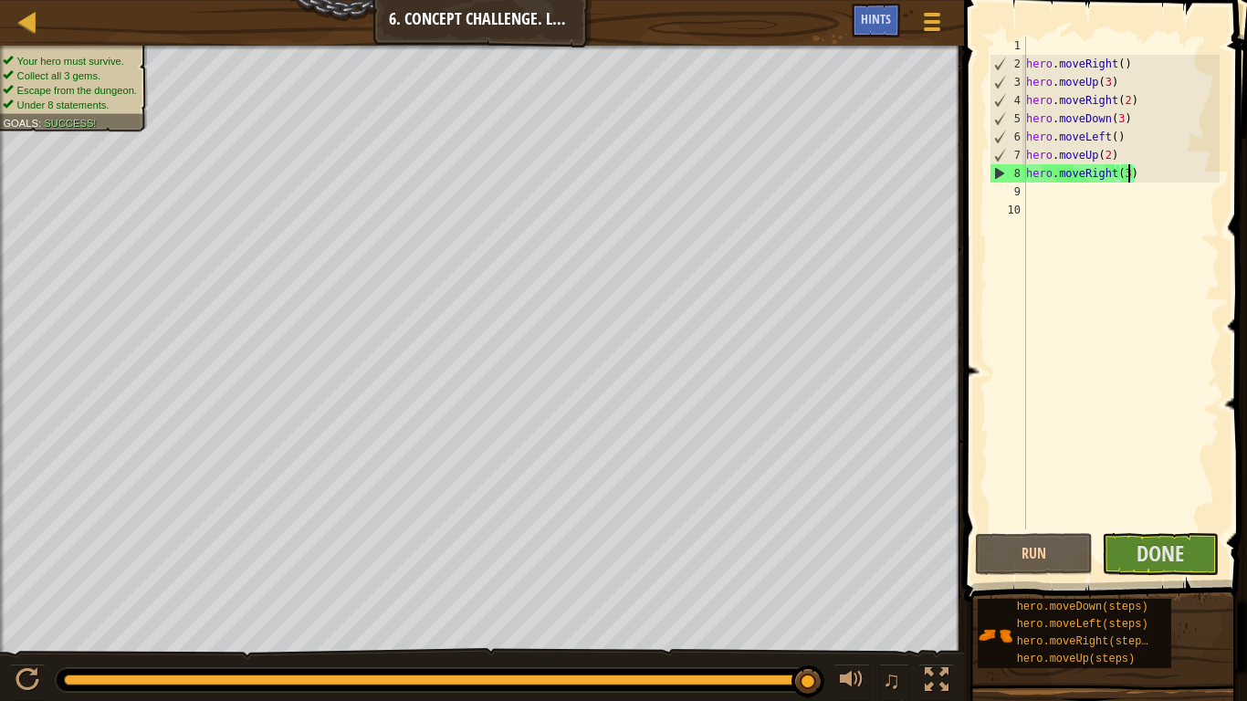
click at [1126, 529] on span at bounding box center [1106, 274] width 297 height 655
click at [1154, 559] on span "Done" at bounding box center [1159, 552] width 47 height 29
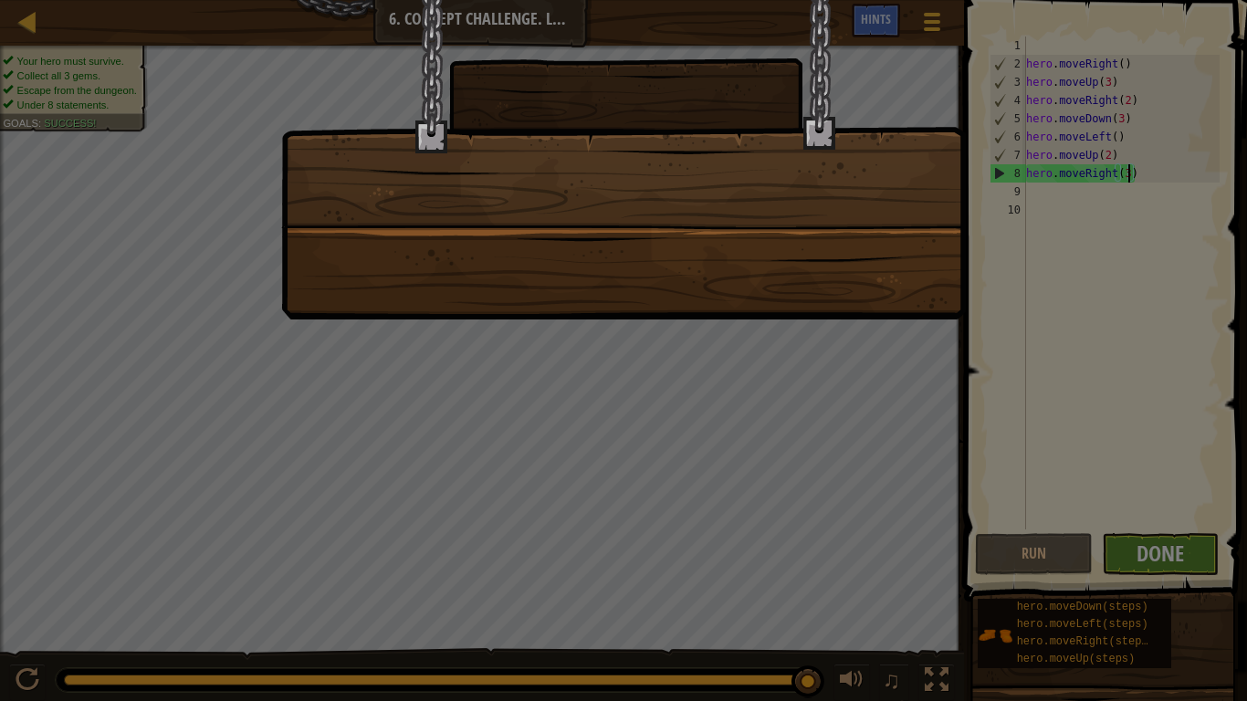
click at [1154, 559] on div at bounding box center [623, 350] width 1247 height 701
click at [955, 326] on div at bounding box center [623, 350] width 1247 height 701
click at [1123, 542] on div at bounding box center [623, 350] width 1247 height 701
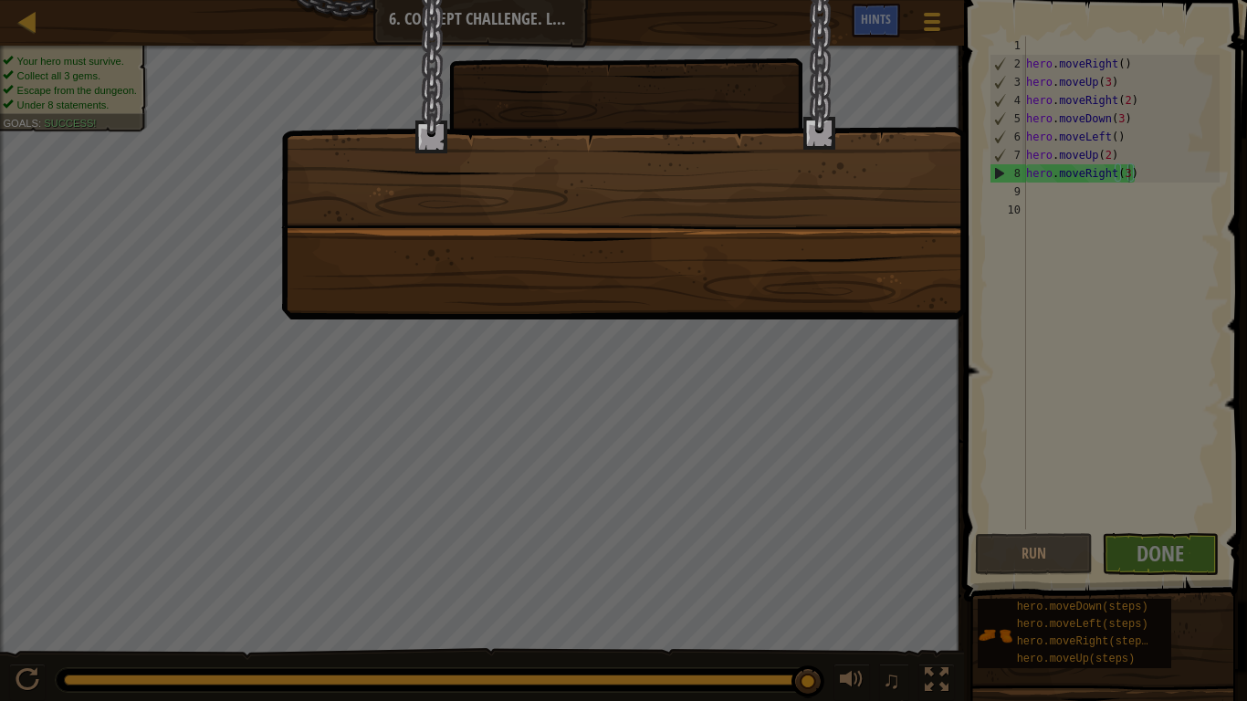
click at [1123, 542] on div at bounding box center [623, 350] width 1247 height 701
click at [749, 256] on div at bounding box center [623, 159] width 684 height 319
